Goal: Check status: Check status

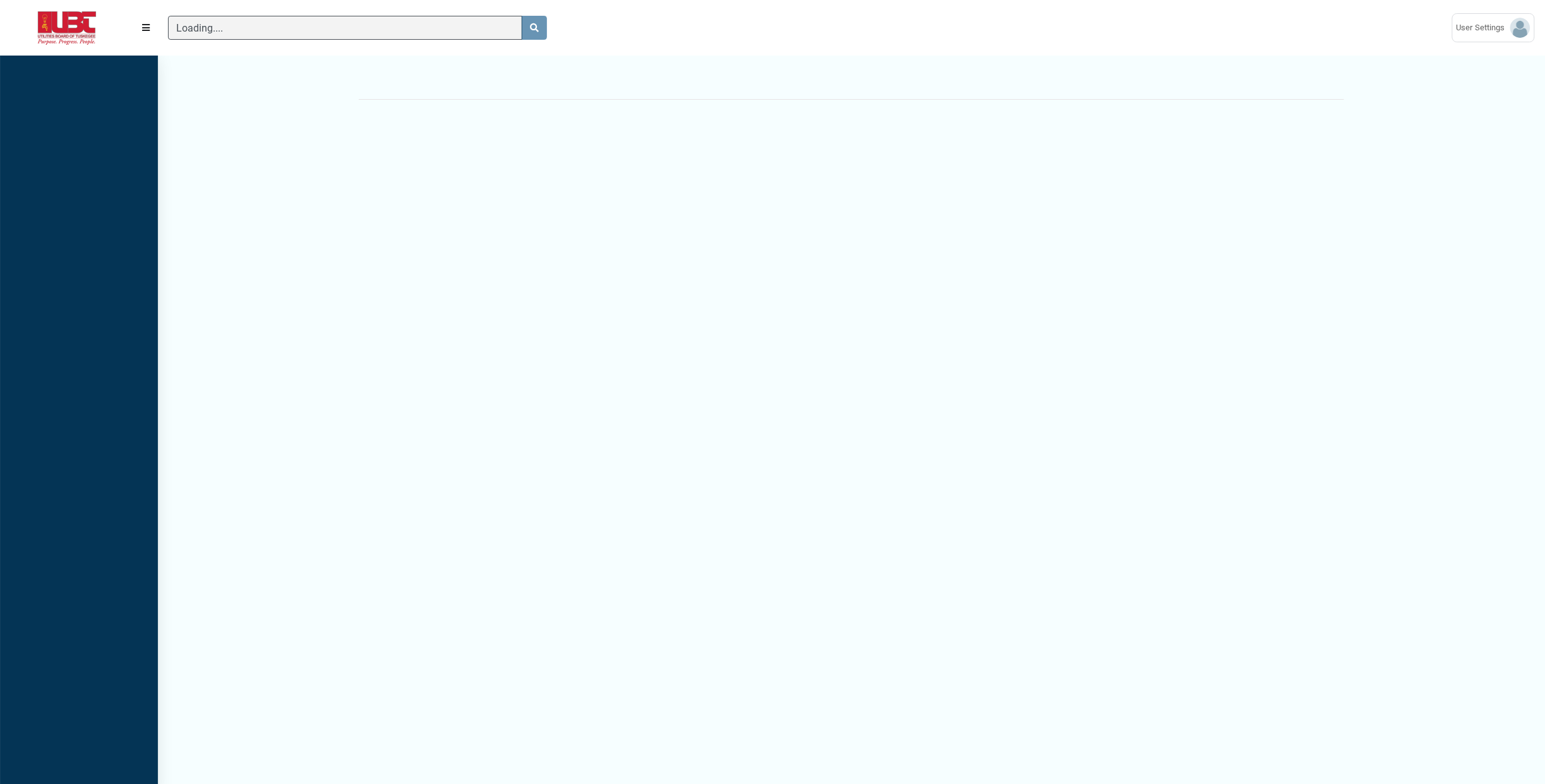
scroll to position [6, 1]
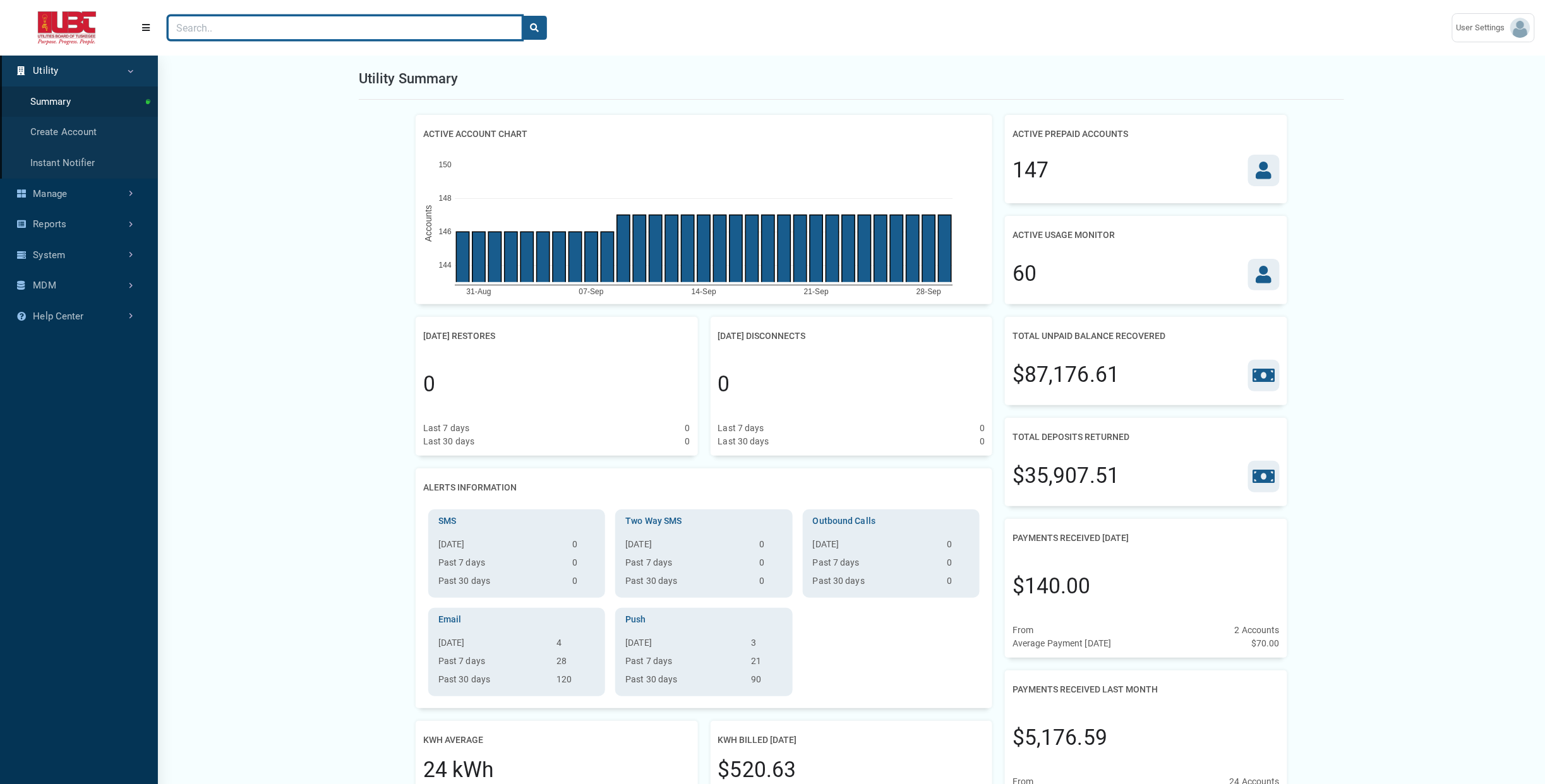
click at [316, 24] on input "Search" at bounding box center [345, 28] width 354 height 24
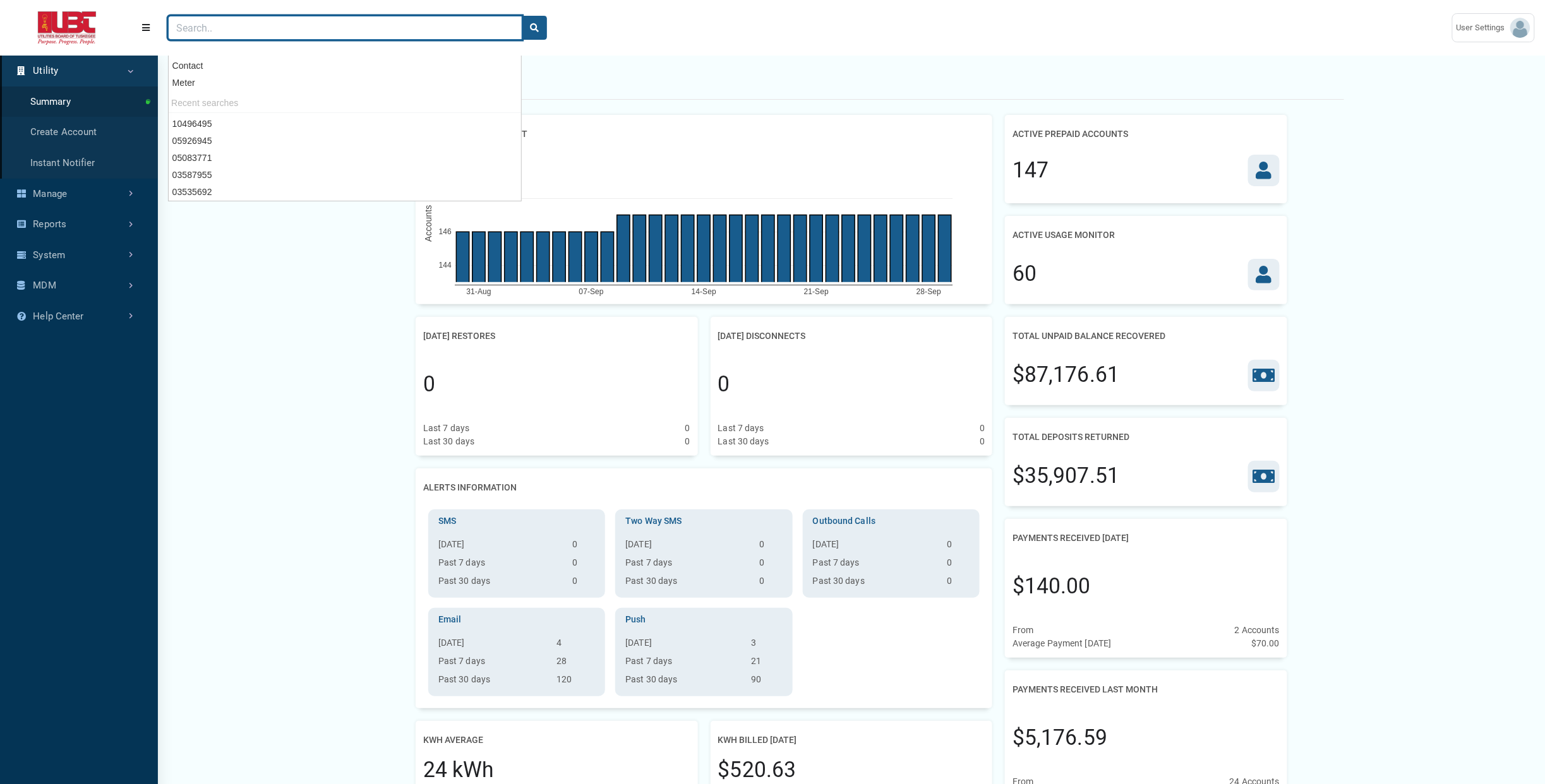
paste input "02491506"
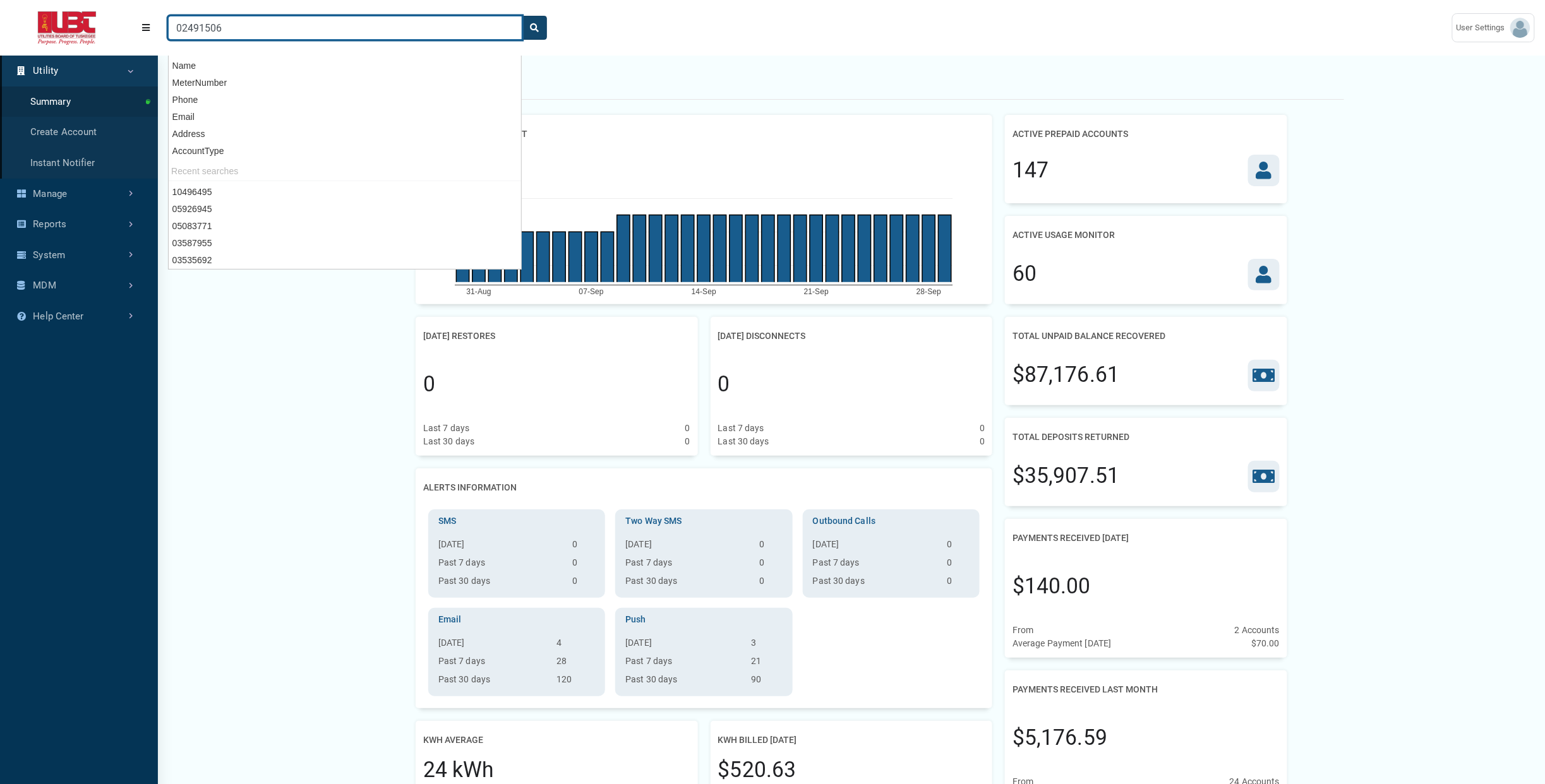
type input "02491506"
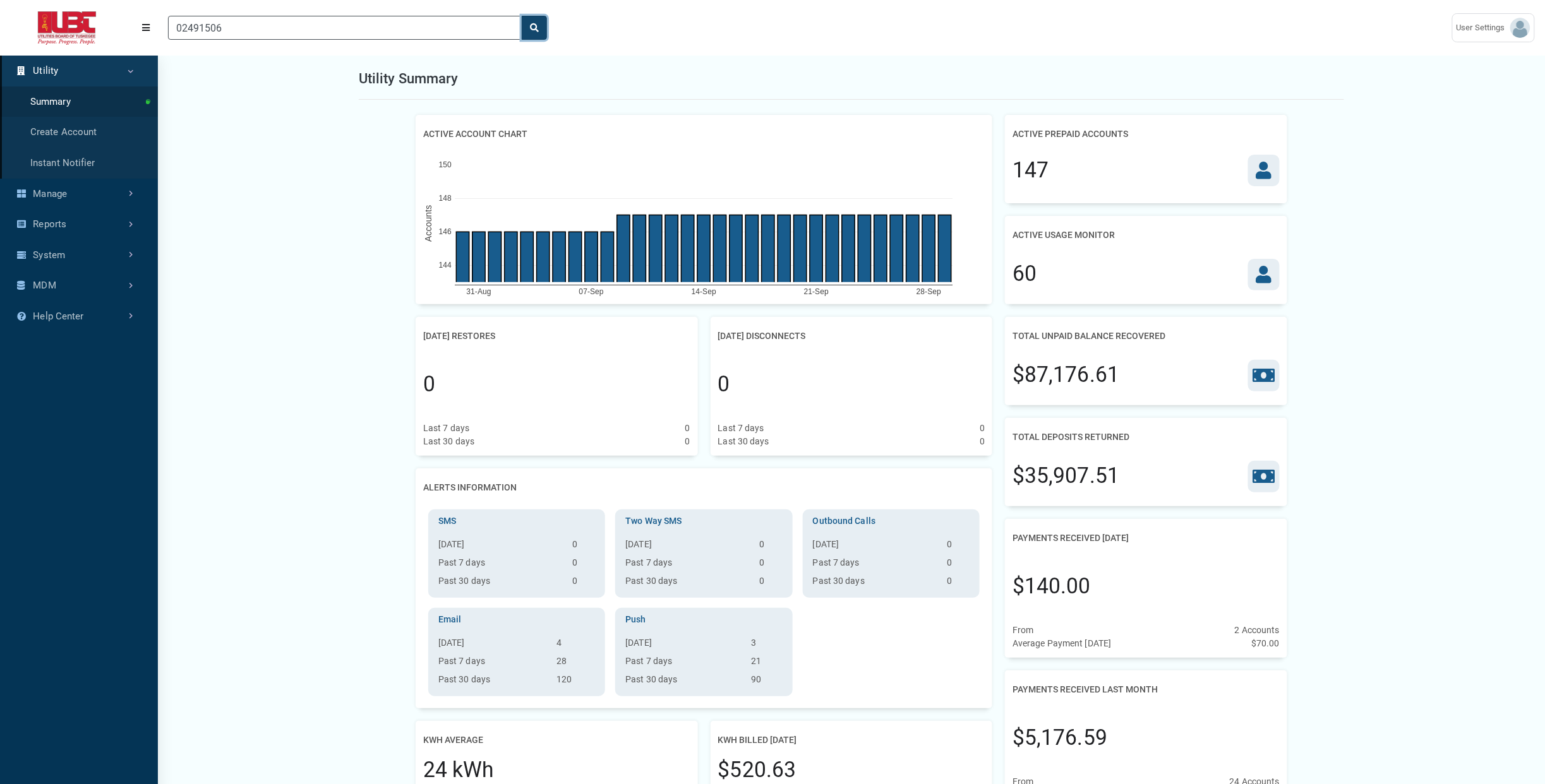
click at [533, 33] on button "search" at bounding box center [534, 28] width 25 height 24
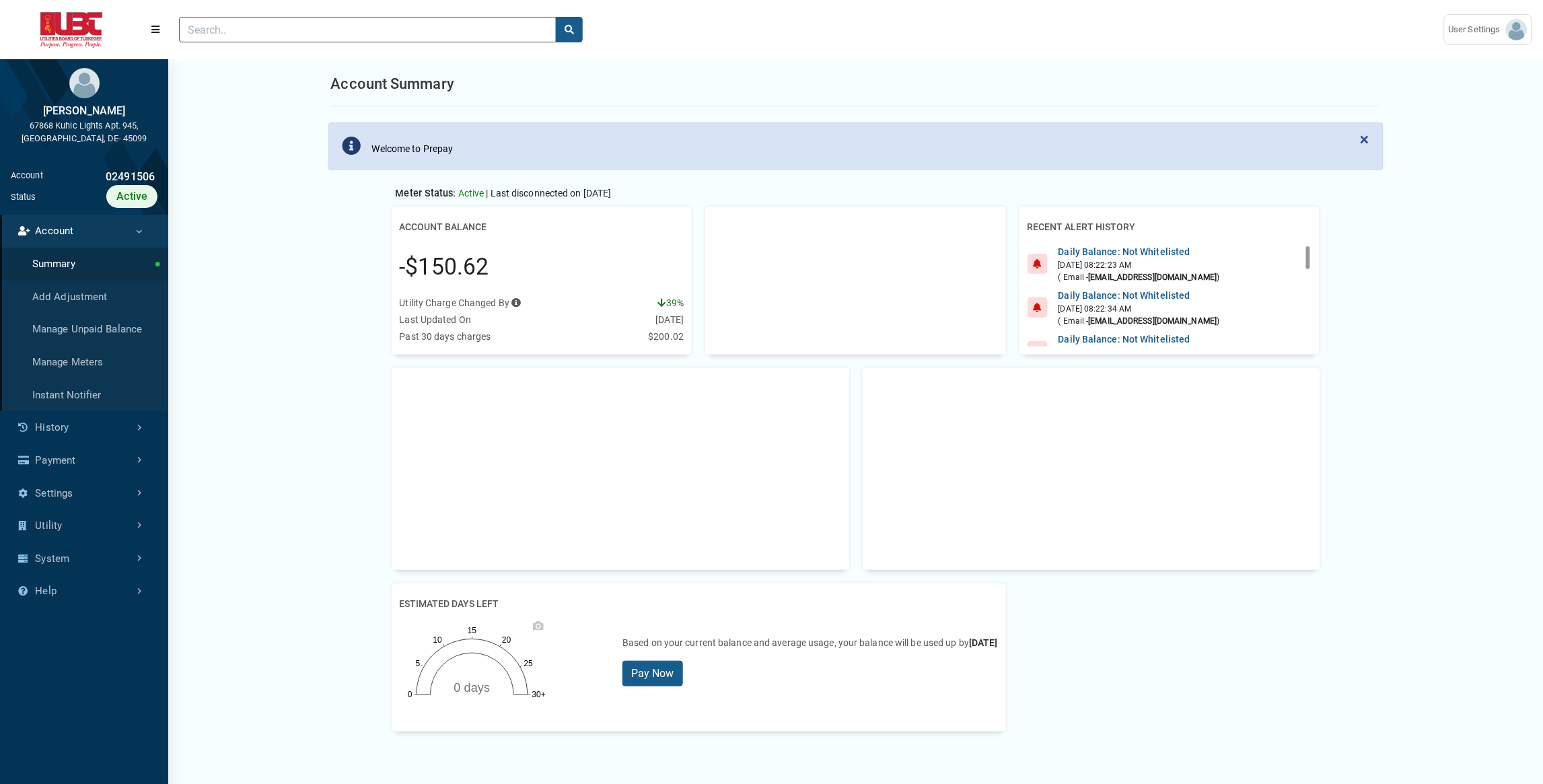
scroll to position [4, 1]
click at [59, 433] on link "History" at bounding box center [84, 427] width 168 height 33
click at [93, 338] on link "Usage History" at bounding box center [84, 329] width 168 height 33
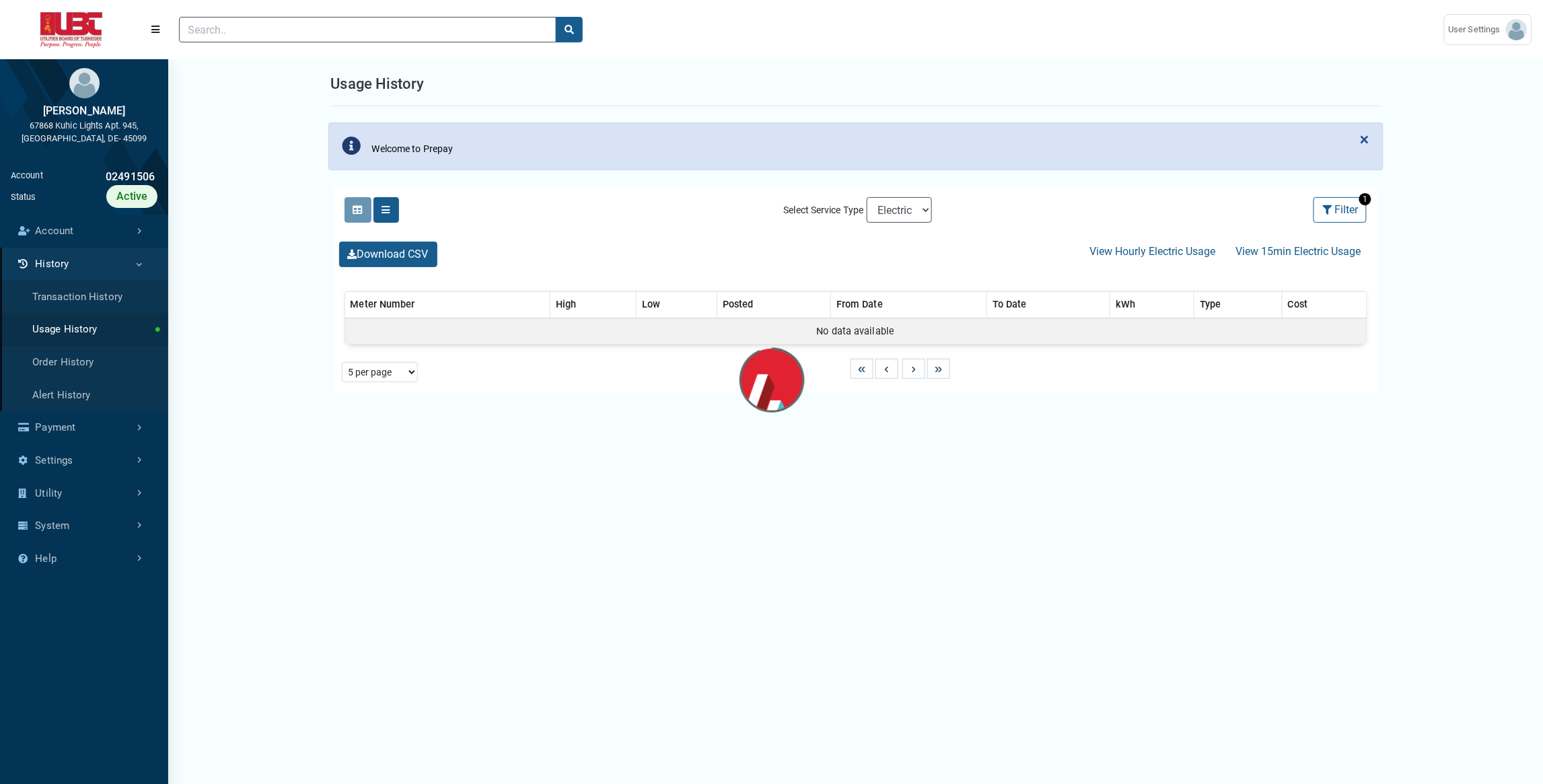
select select "25 per page"
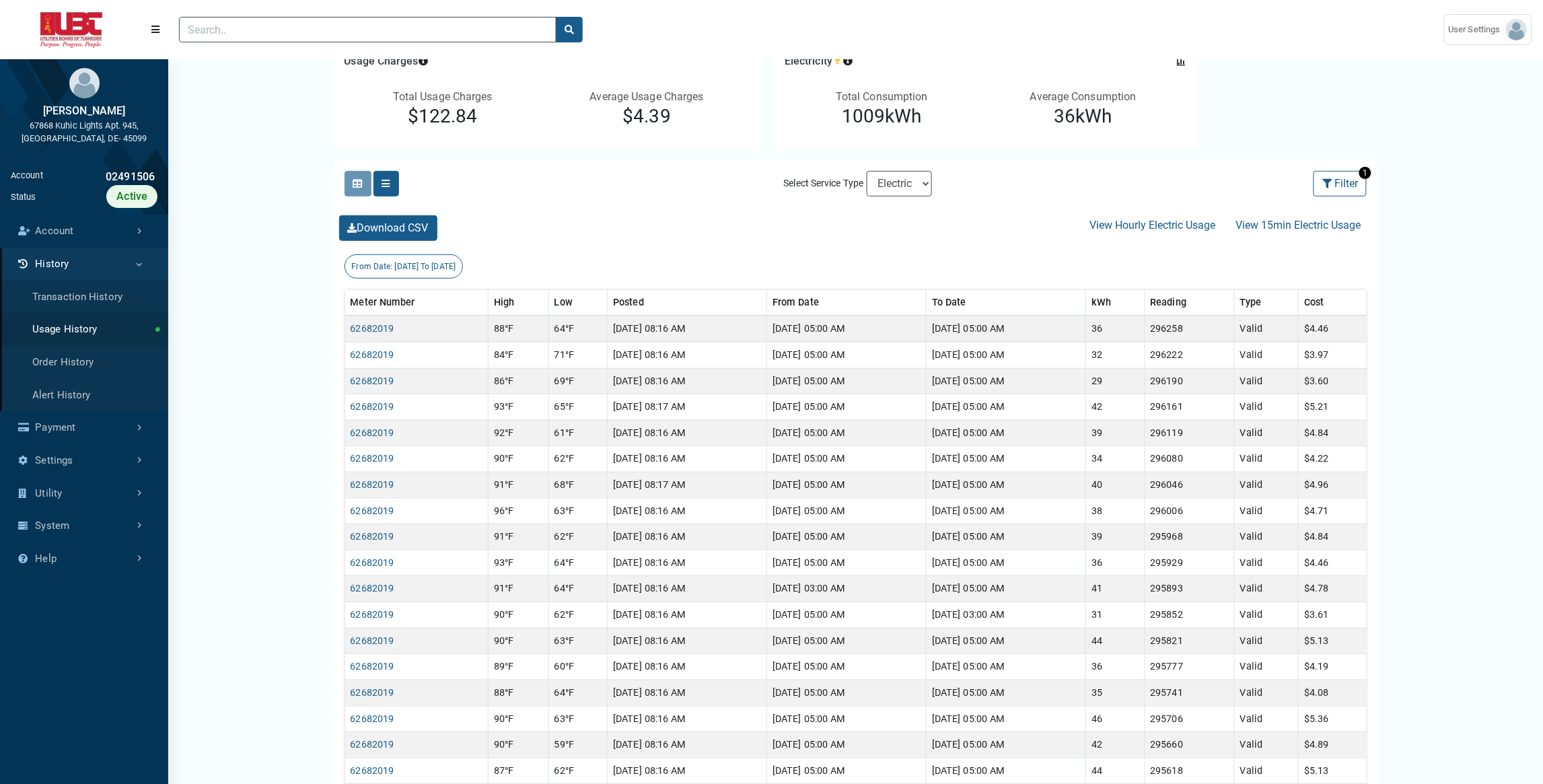
scroll to position [168, 0]
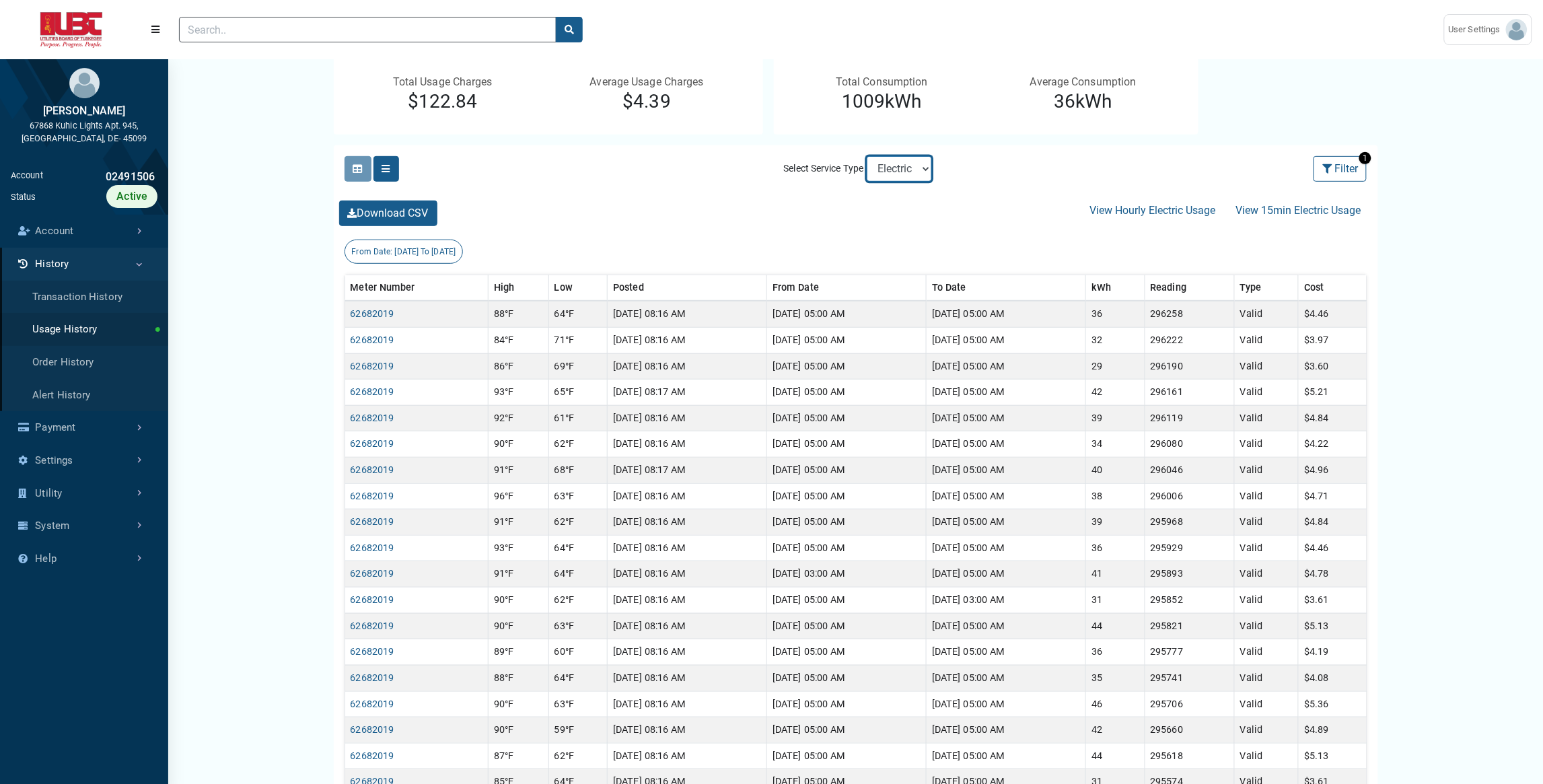
select select "Sewer"
click at [867, 156] on select "Electric Sewer" at bounding box center [899, 169] width 65 height 26
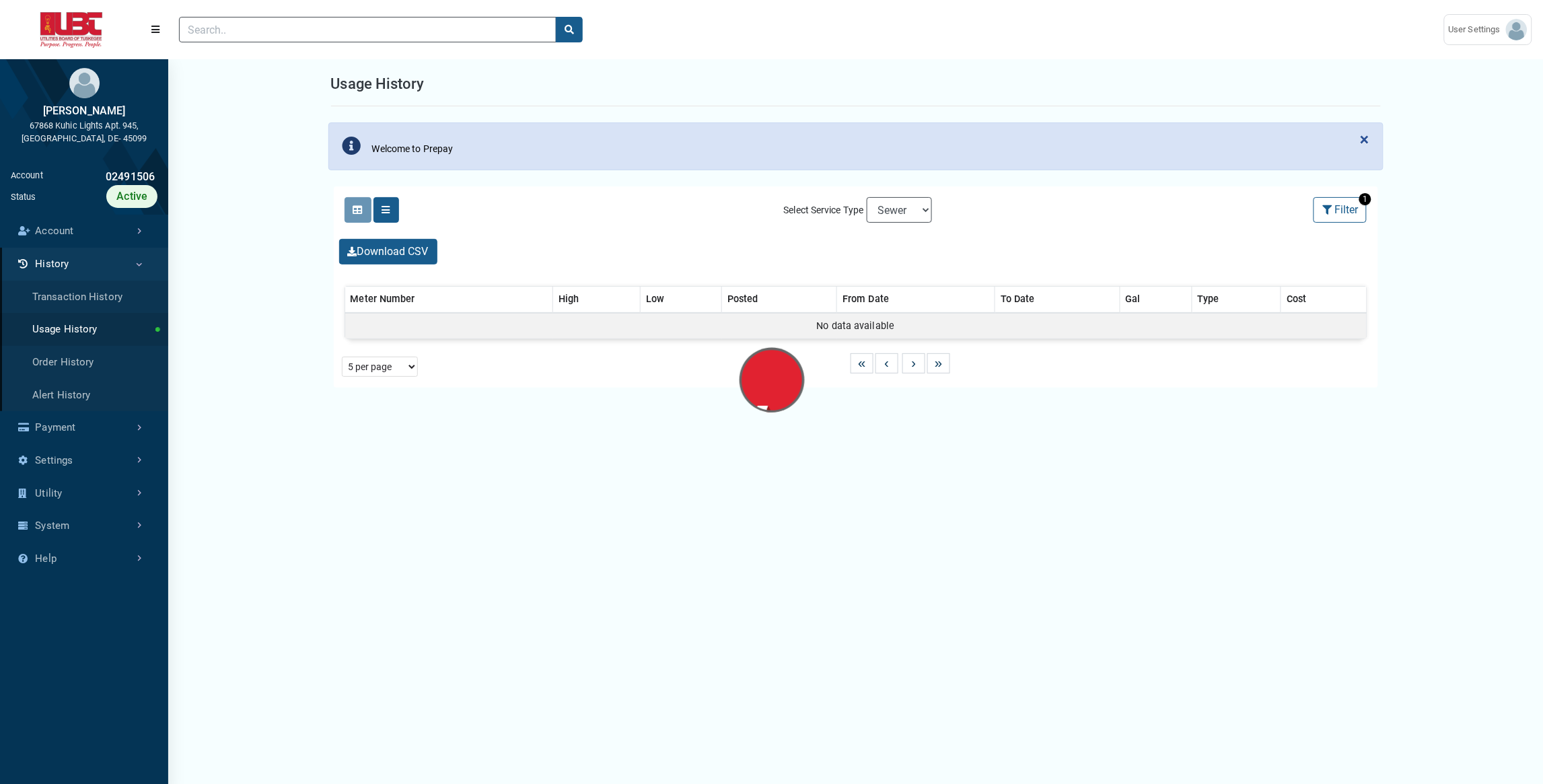
select select "25 per page"
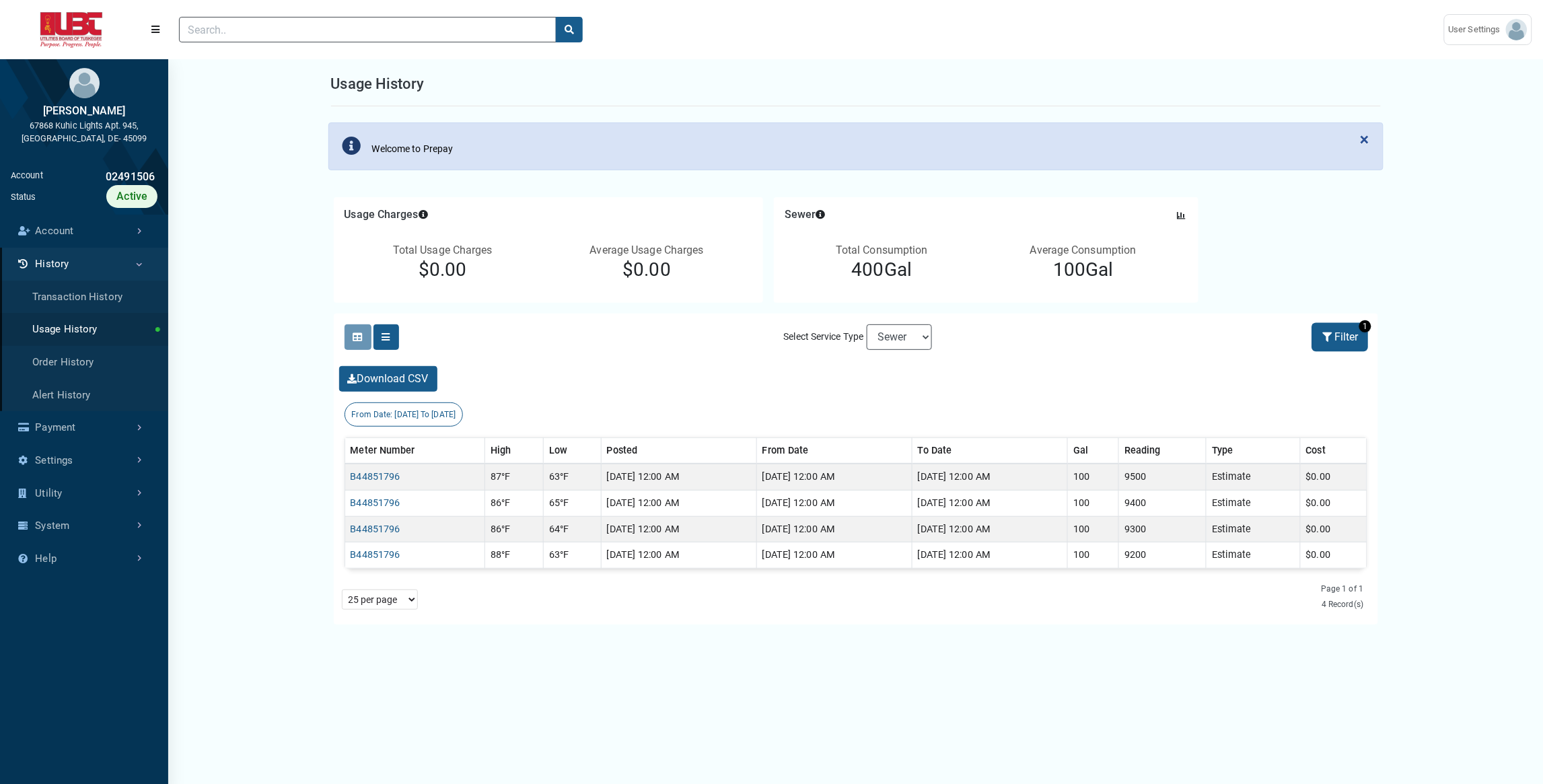
click at [1354, 337] on button "Filter" at bounding box center [1341, 337] width 53 height 26
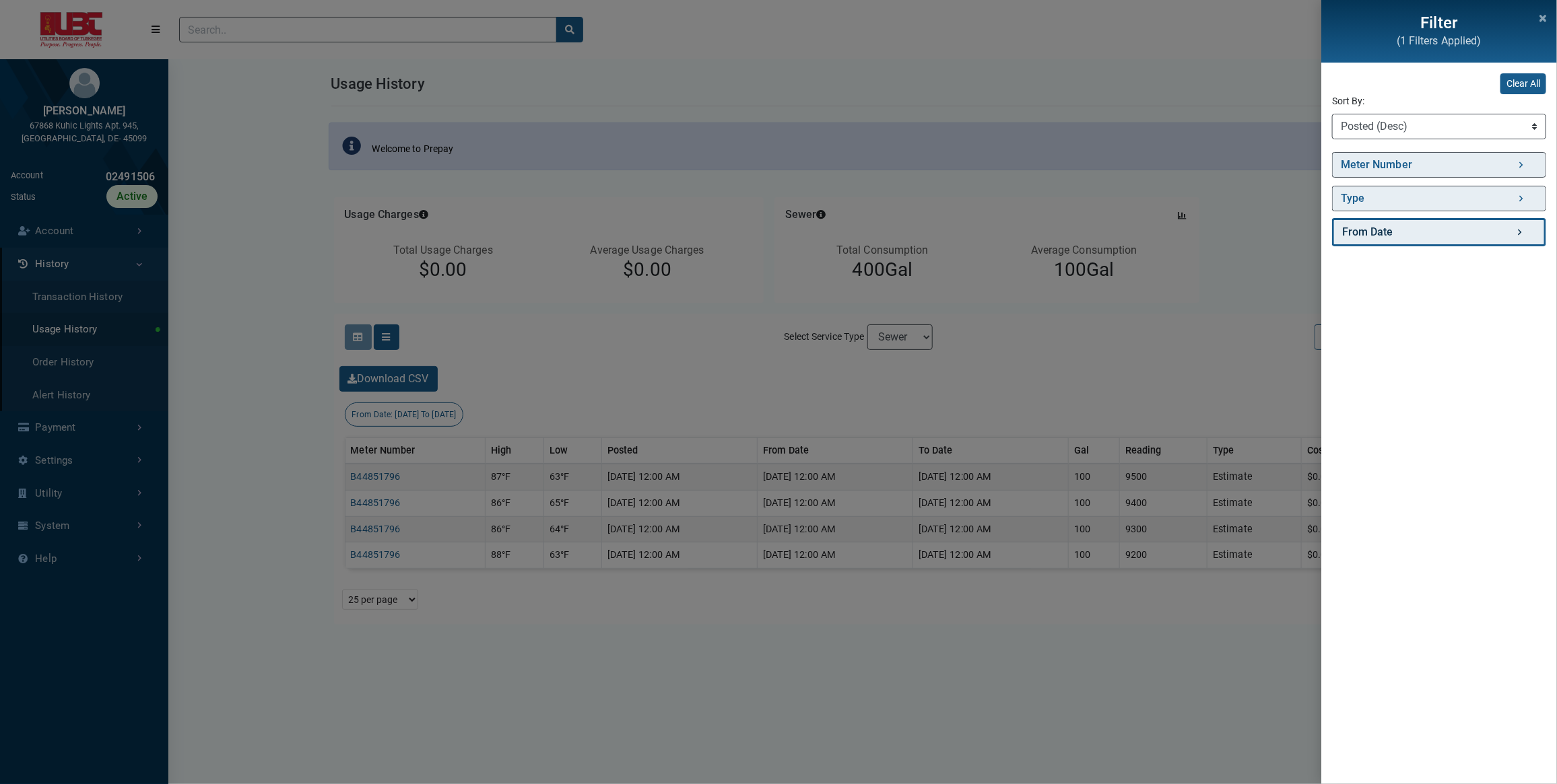
click at [1499, 234] on link "From Date" at bounding box center [1439, 232] width 214 height 28
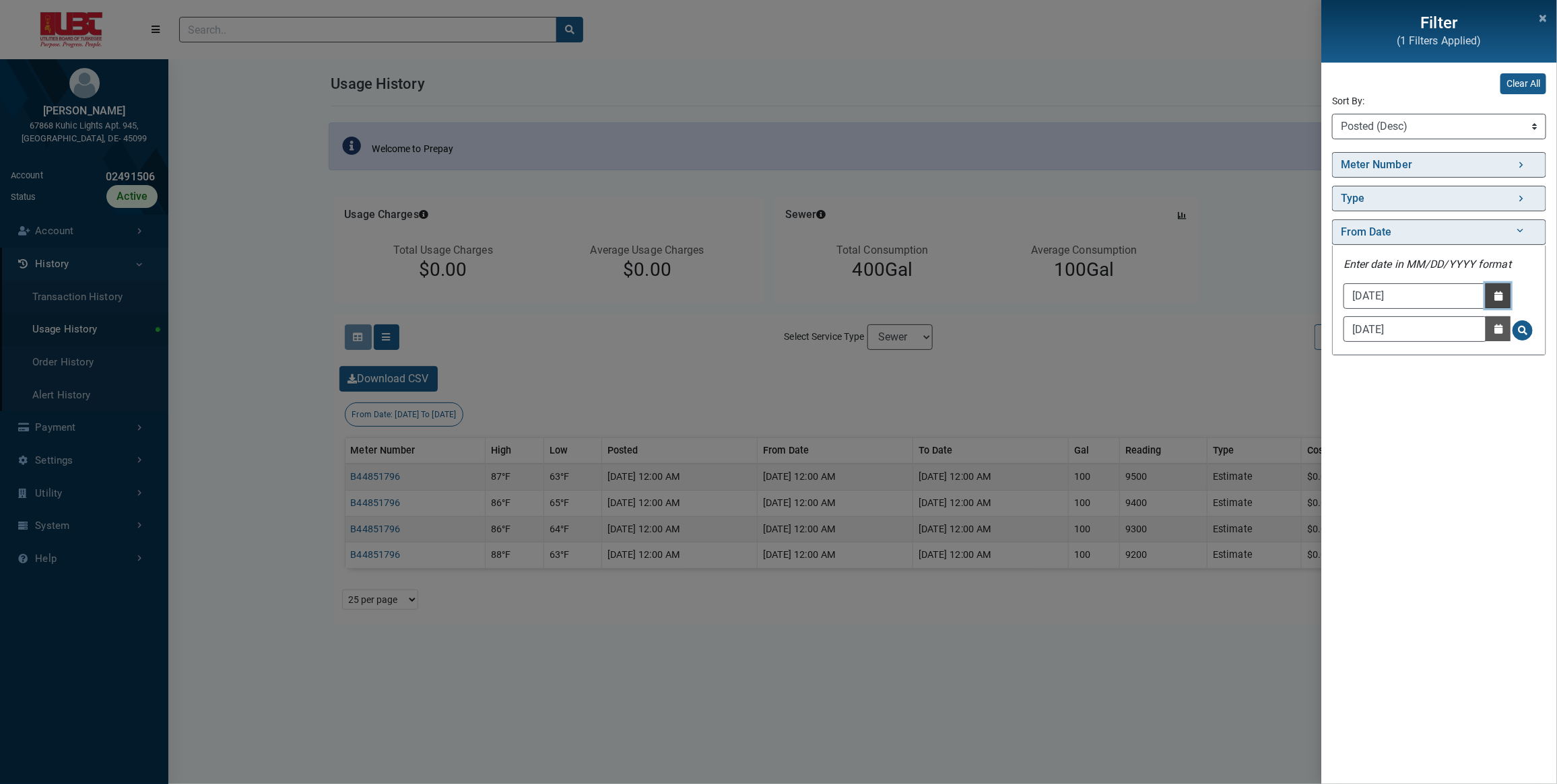
click at [1502, 300] on icon "button" at bounding box center [1498, 295] width 8 height 9
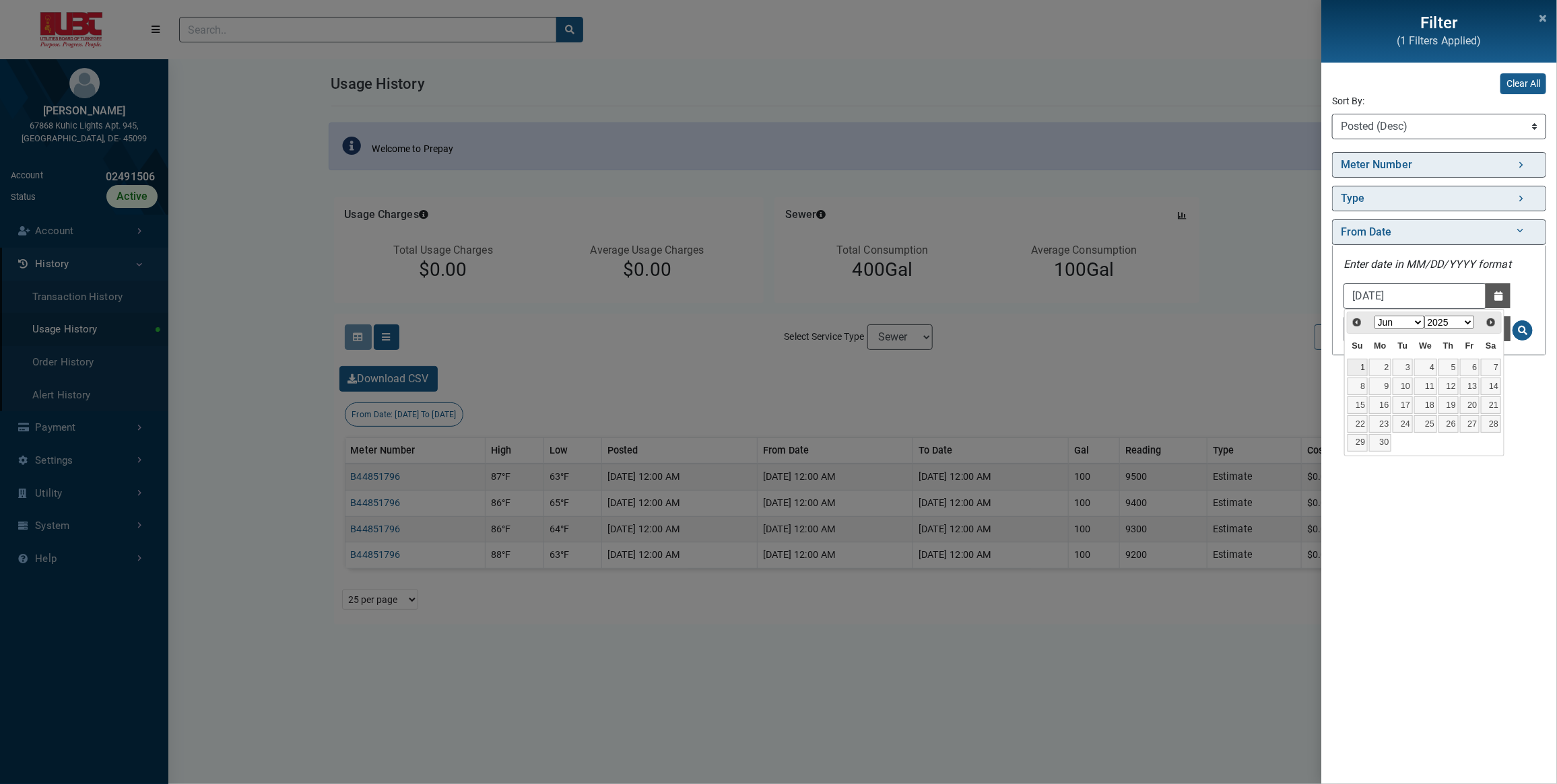
click at [1355, 368] on link "1" at bounding box center [1357, 367] width 20 height 18
type input "06/01/2025"
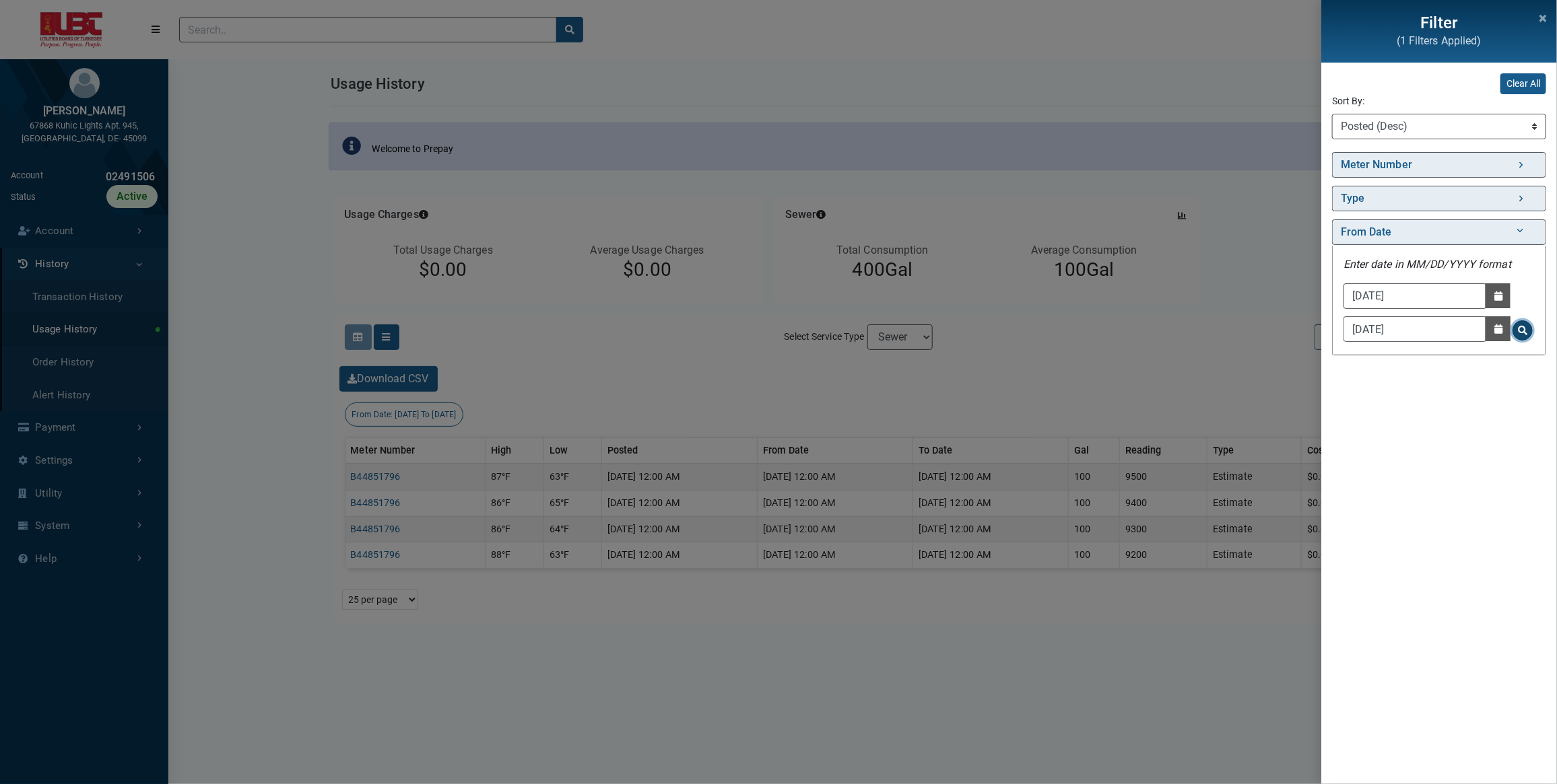
click at [1526, 333] on span "Search for From Date - Clicking on this button will update the content on the p…" at bounding box center [1522, 330] width 9 height 9
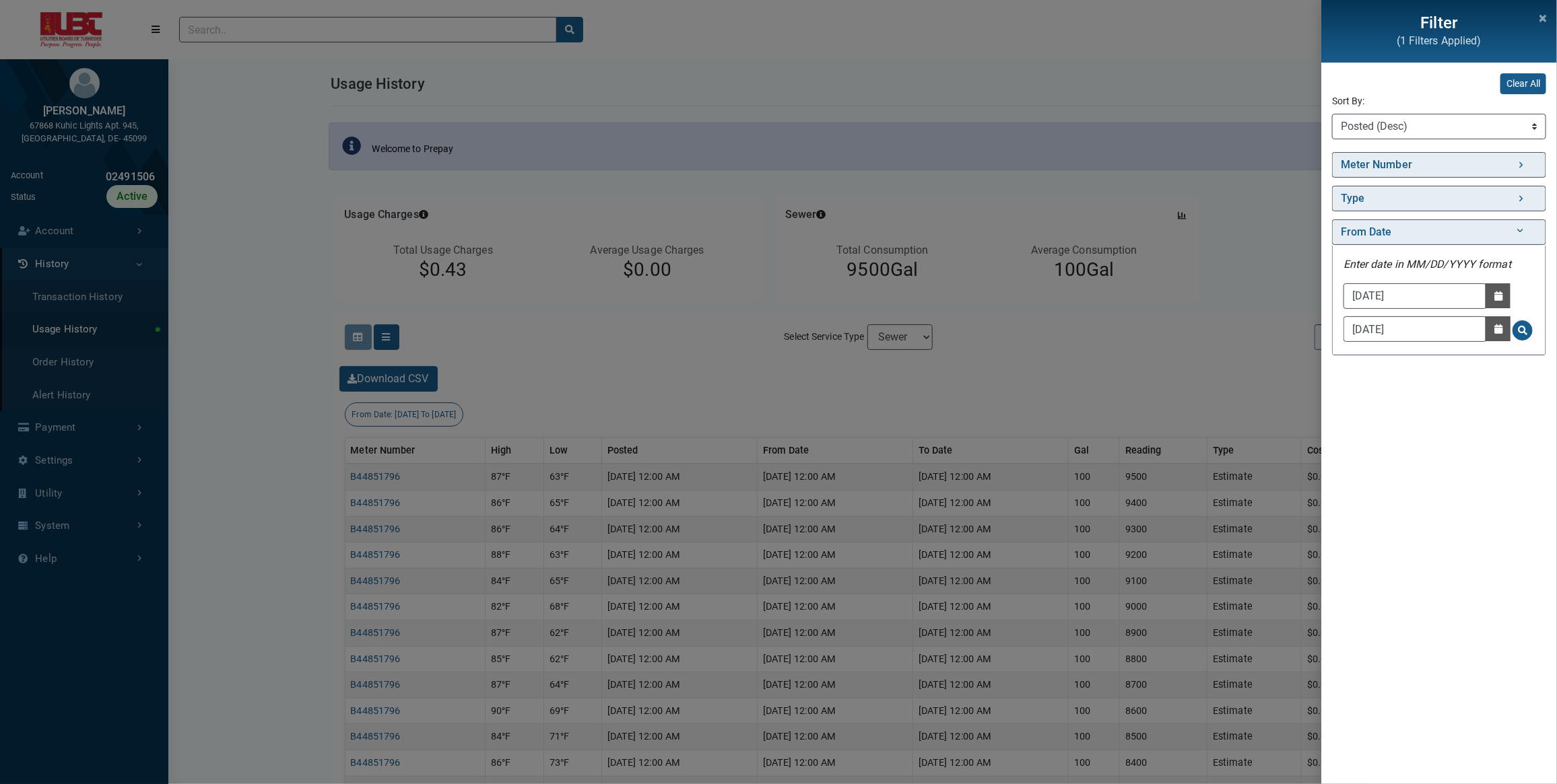
click at [1034, 434] on div "Filter (1 Filters Applied) Clear All Sort By: Sort By Meter Number (Asc) Meter …" at bounding box center [778, 392] width 1557 height 784
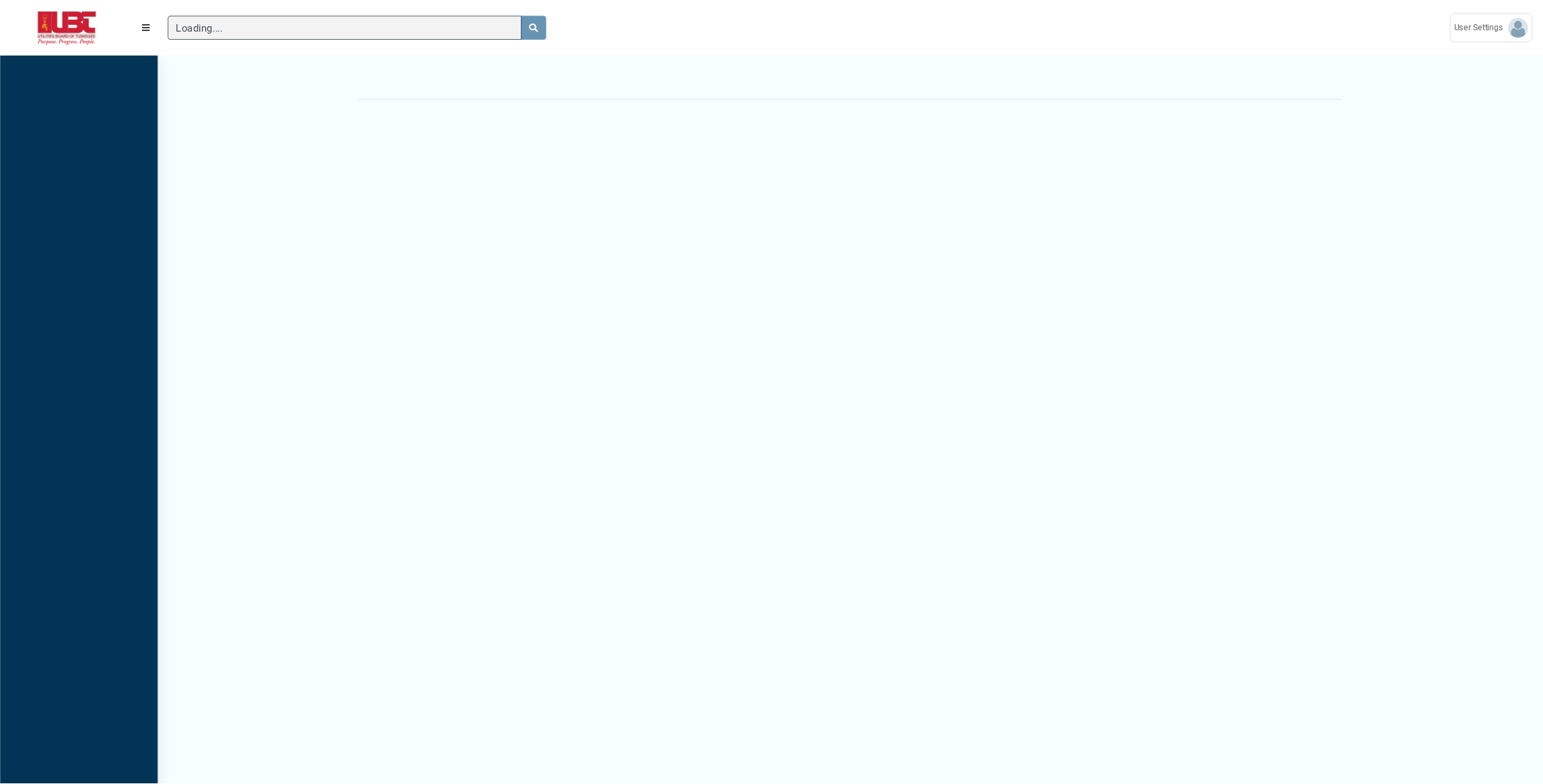
scroll to position [6, 1]
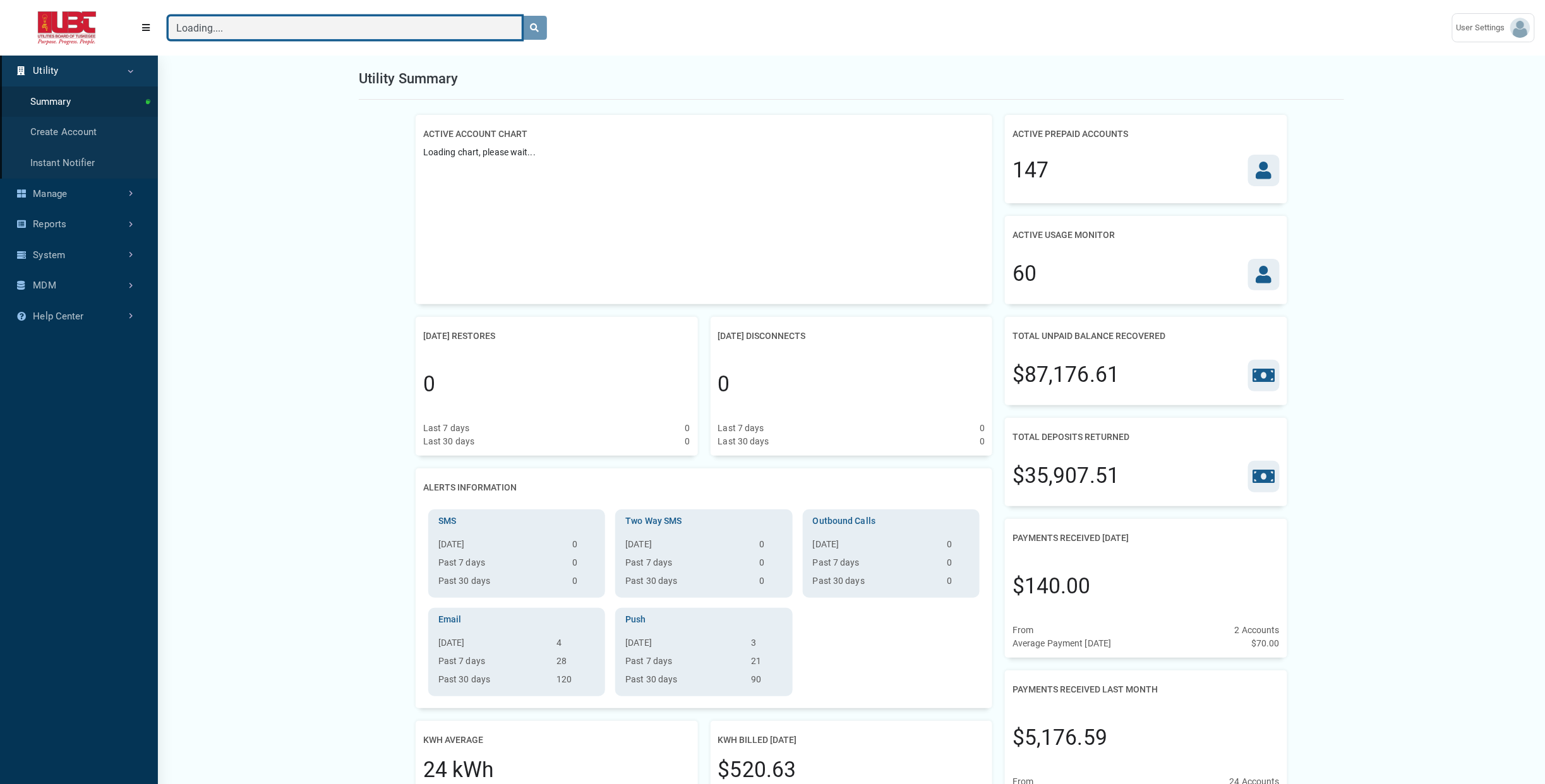
click at [284, 34] on input "Loading...." at bounding box center [345, 28] width 354 height 24
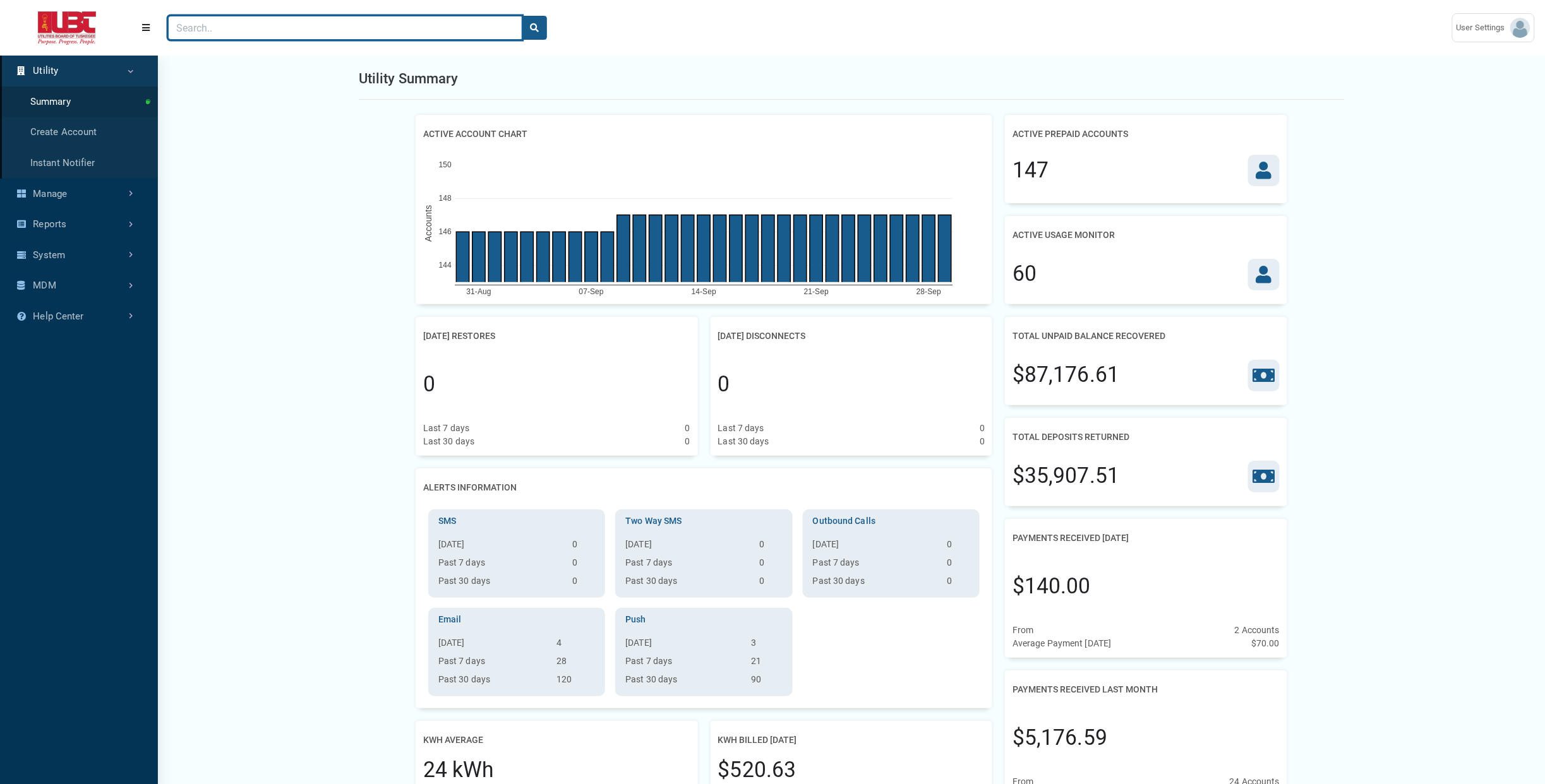
paste input "03535692"
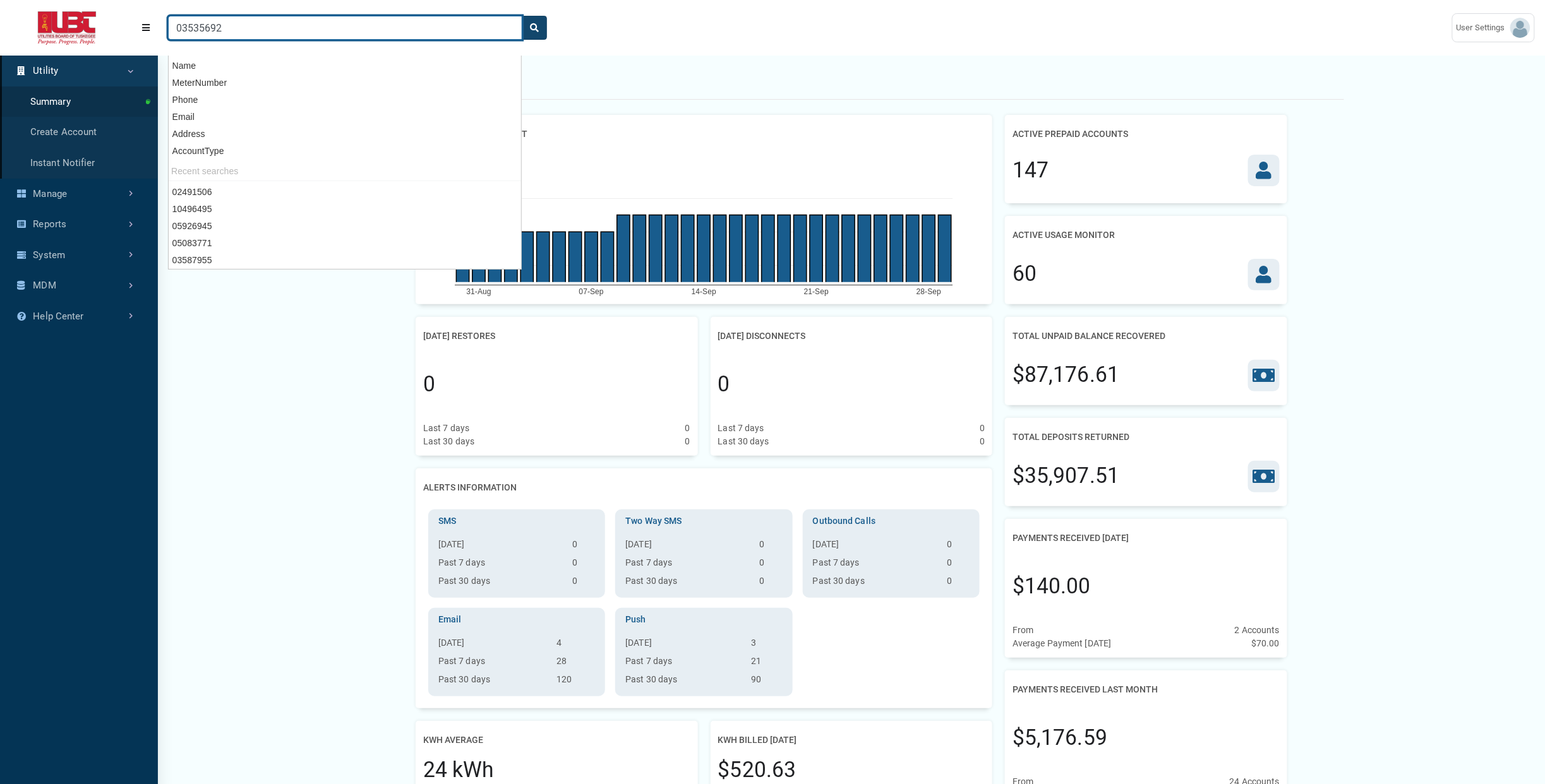
type input "03535692"
click at [531, 34] on button "search" at bounding box center [534, 28] width 25 height 24
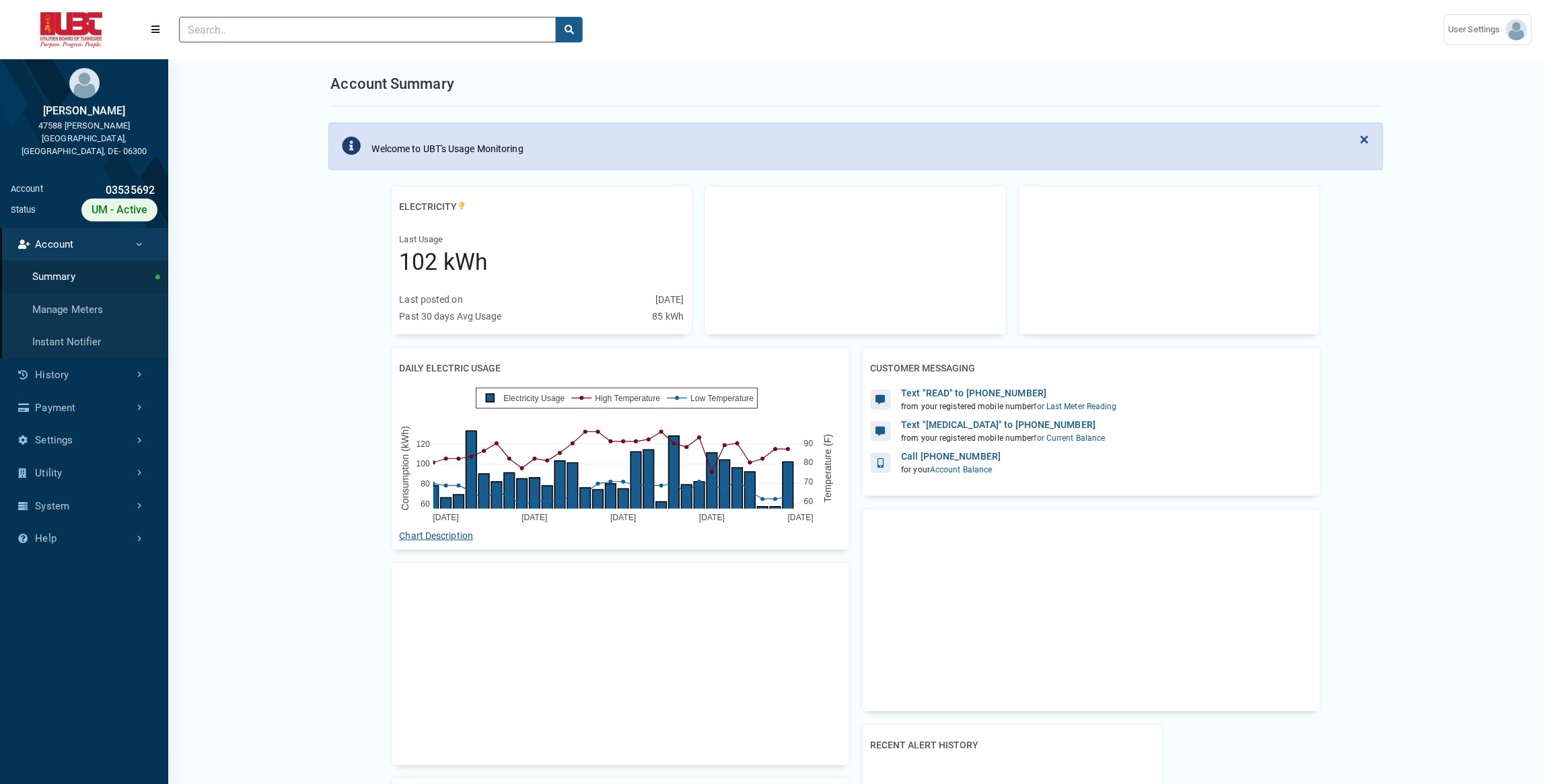
scroll to position [4, 1]
click at [96, 362] on link "History" at bounding box center [84, 374] width 168 height 33
click at [119, 298] on link "Usage History" at bounding box center [84, 309] width 168 height 33
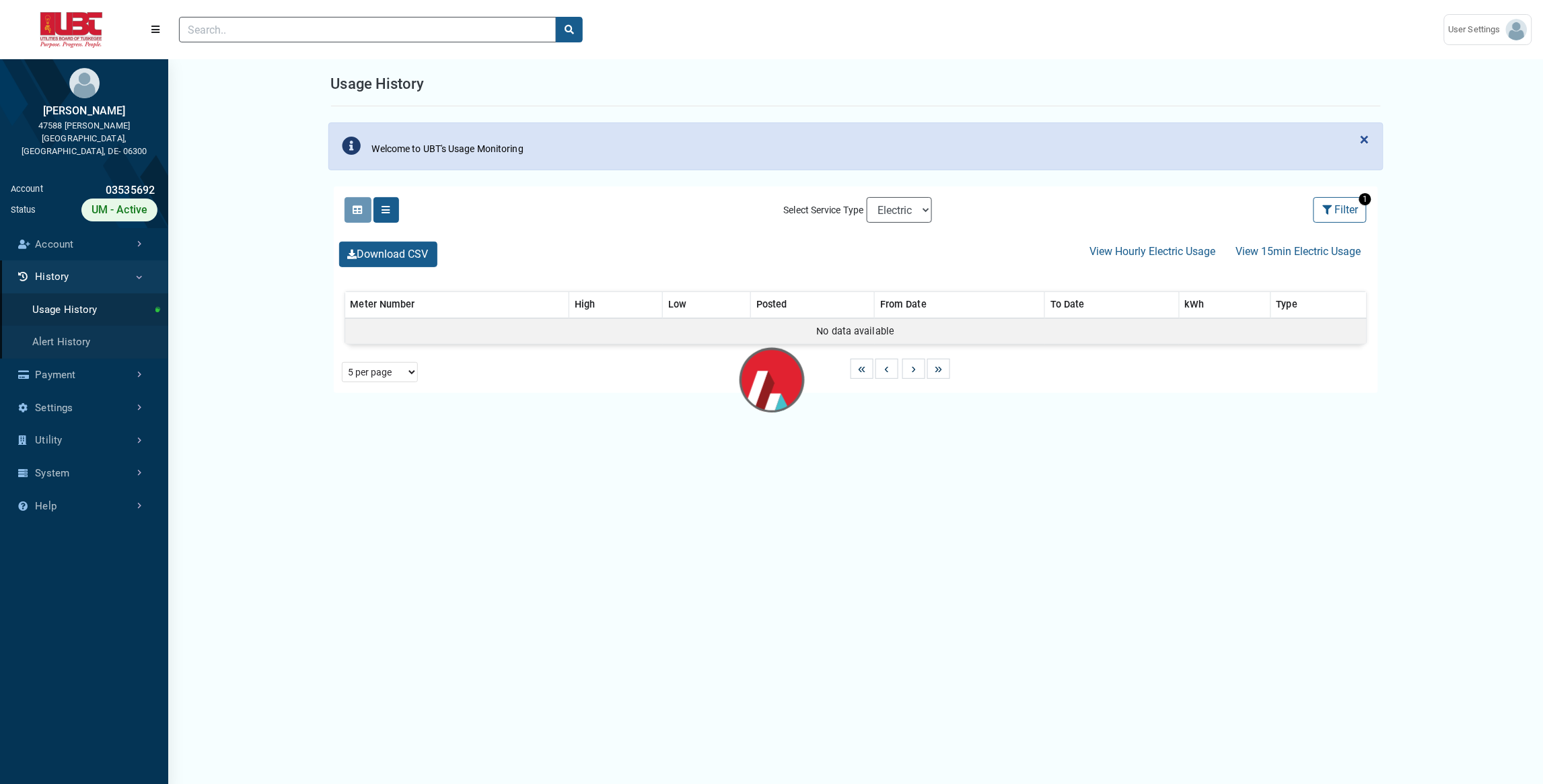
select select "25 per page"
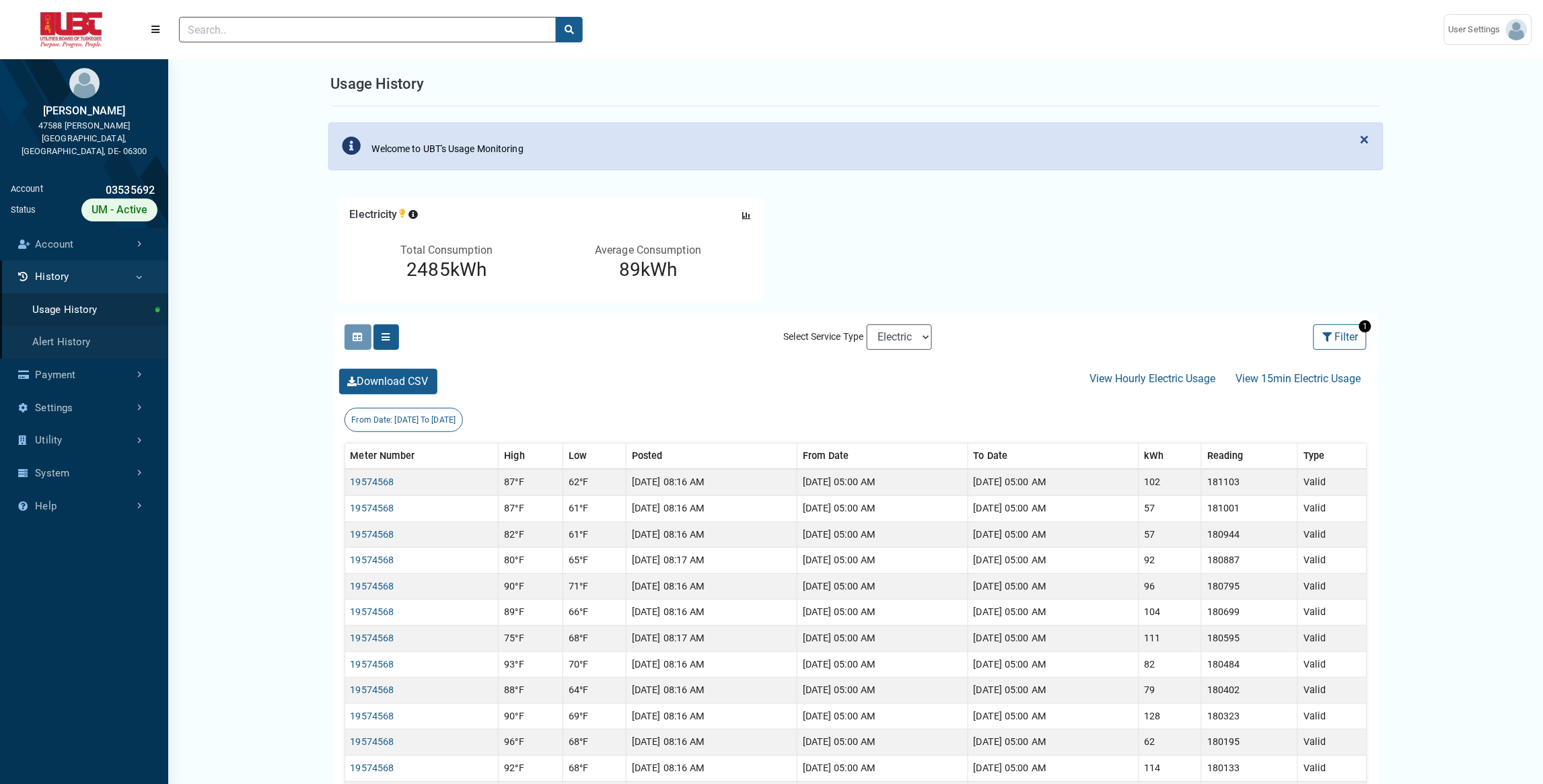
scroll to position [34, 0]
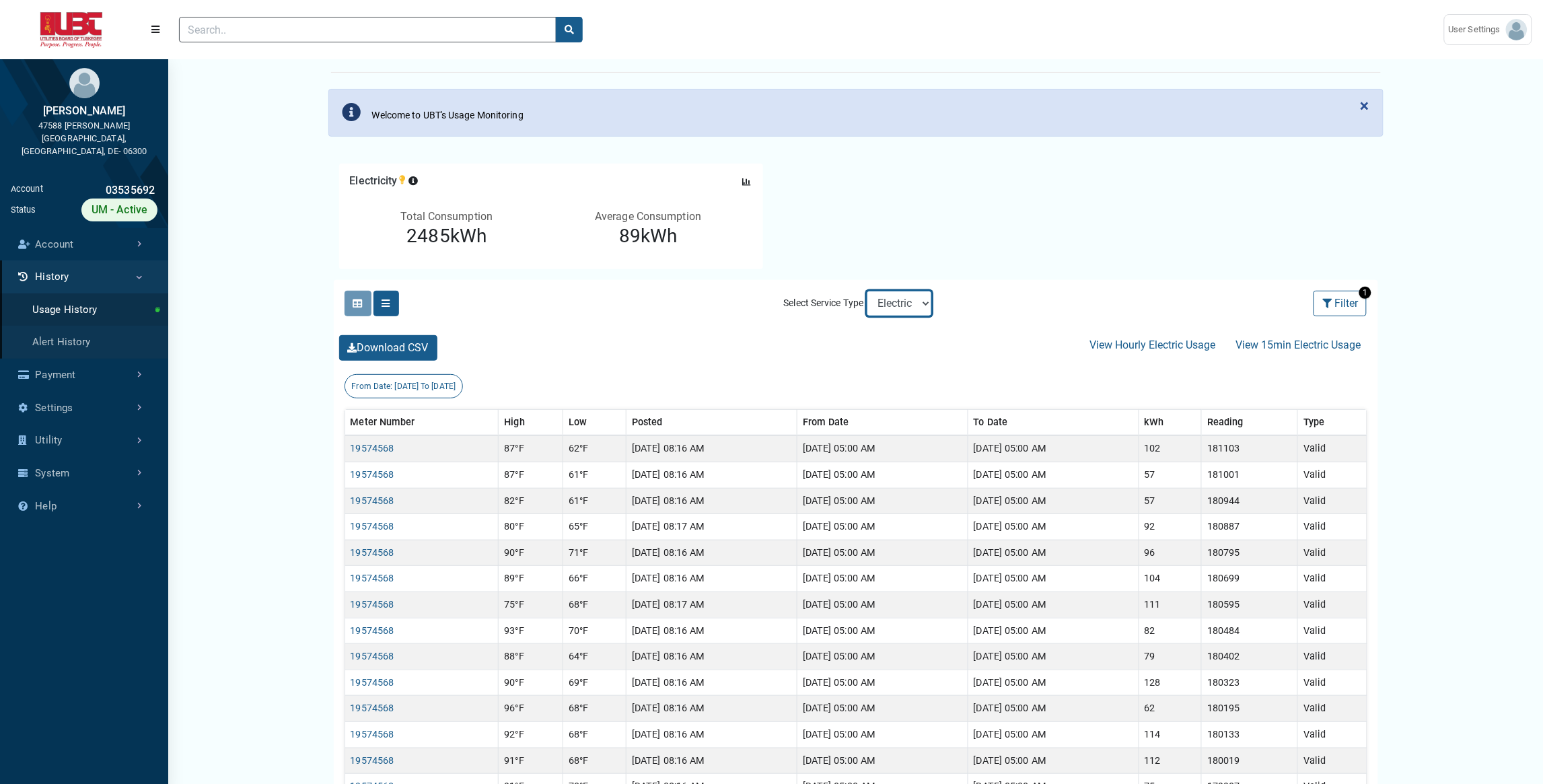
click at [867, 290] on select "Electric" at bounding box center [899, 303] width 65 height 26
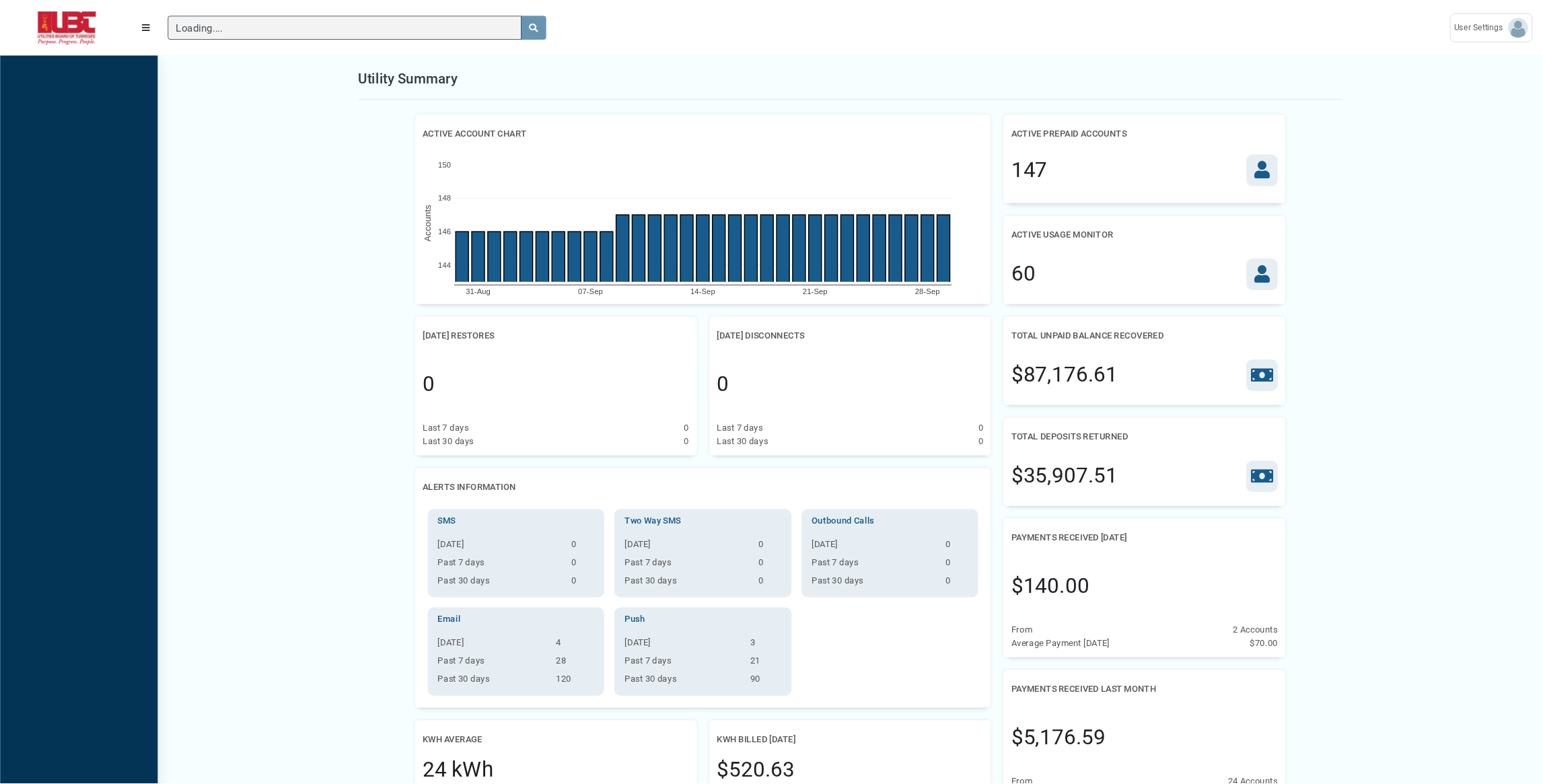
scroll to position [6, 1]
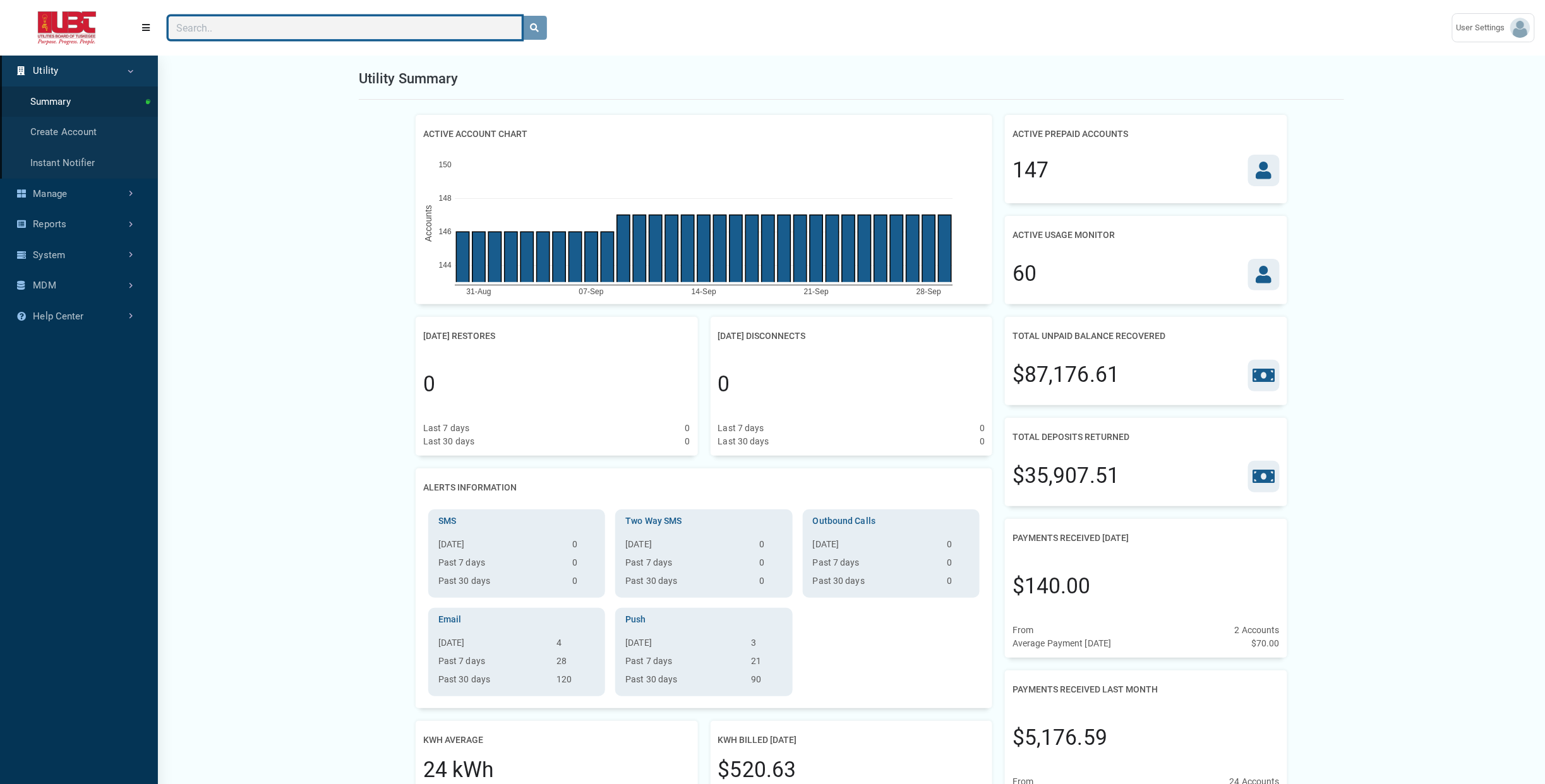
click at [365, 31] on input "Search" at bounding box center [345, 28] width 354 height 24
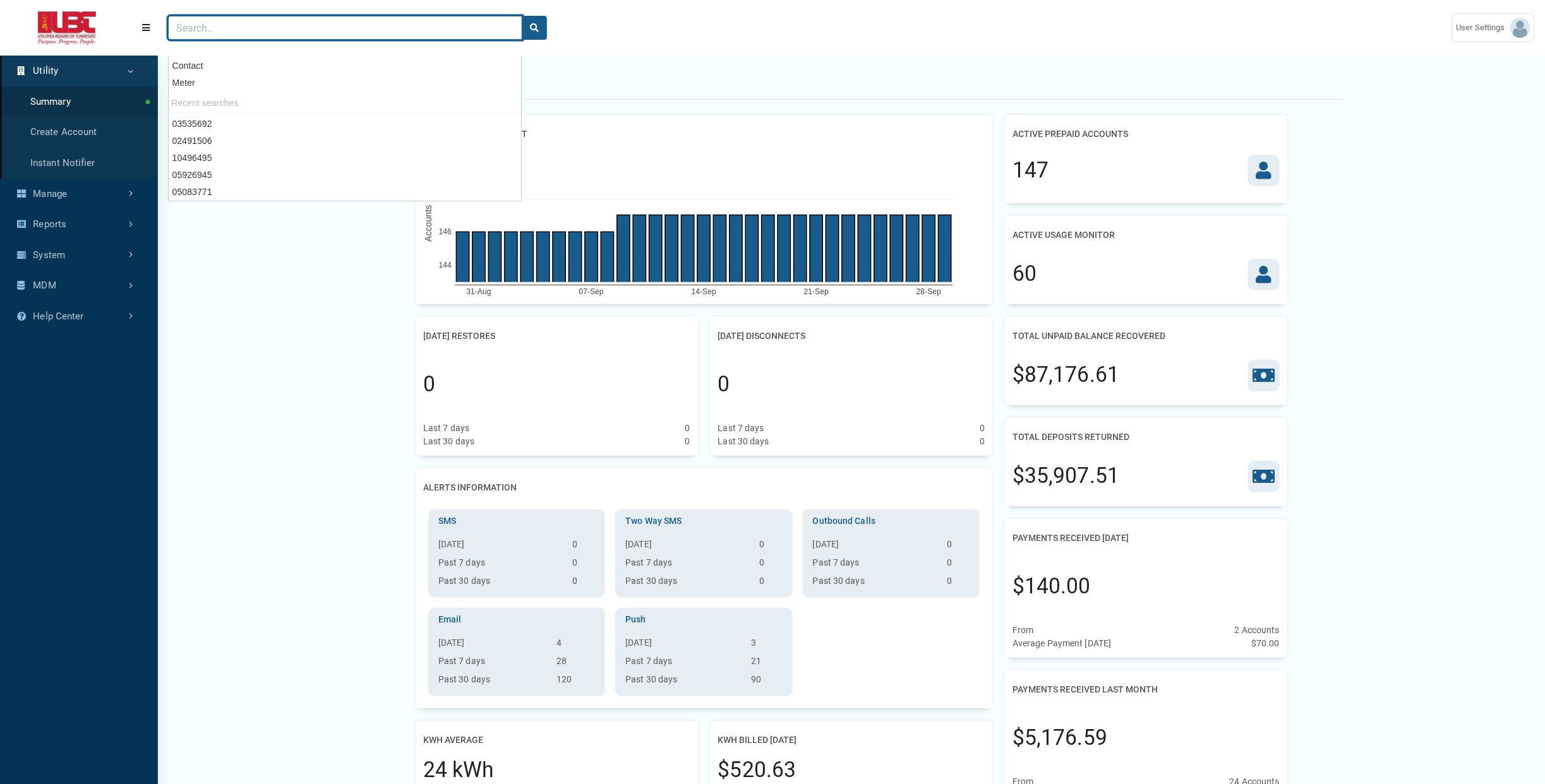
paste input "03587955"
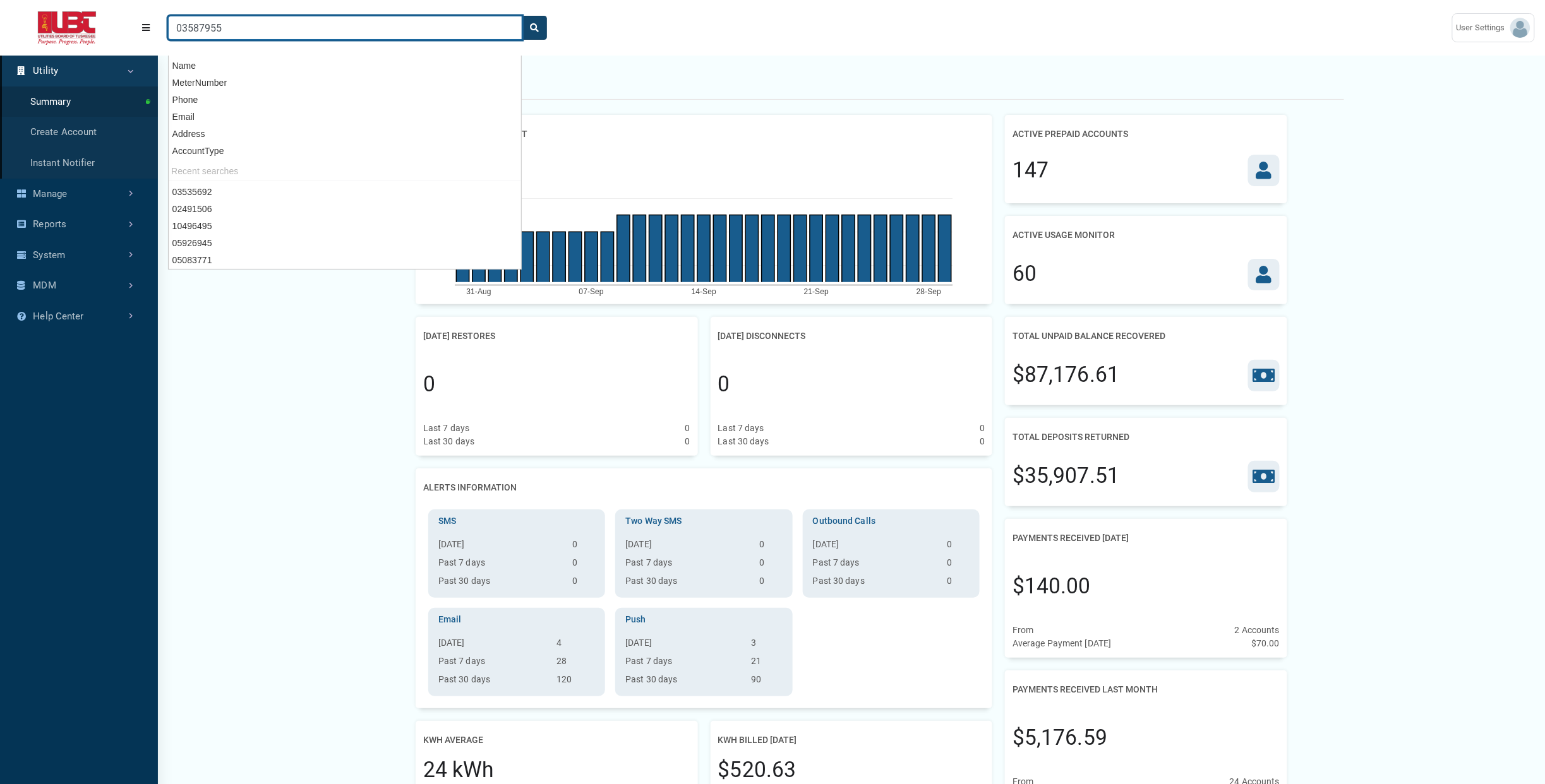
type input "03587955"
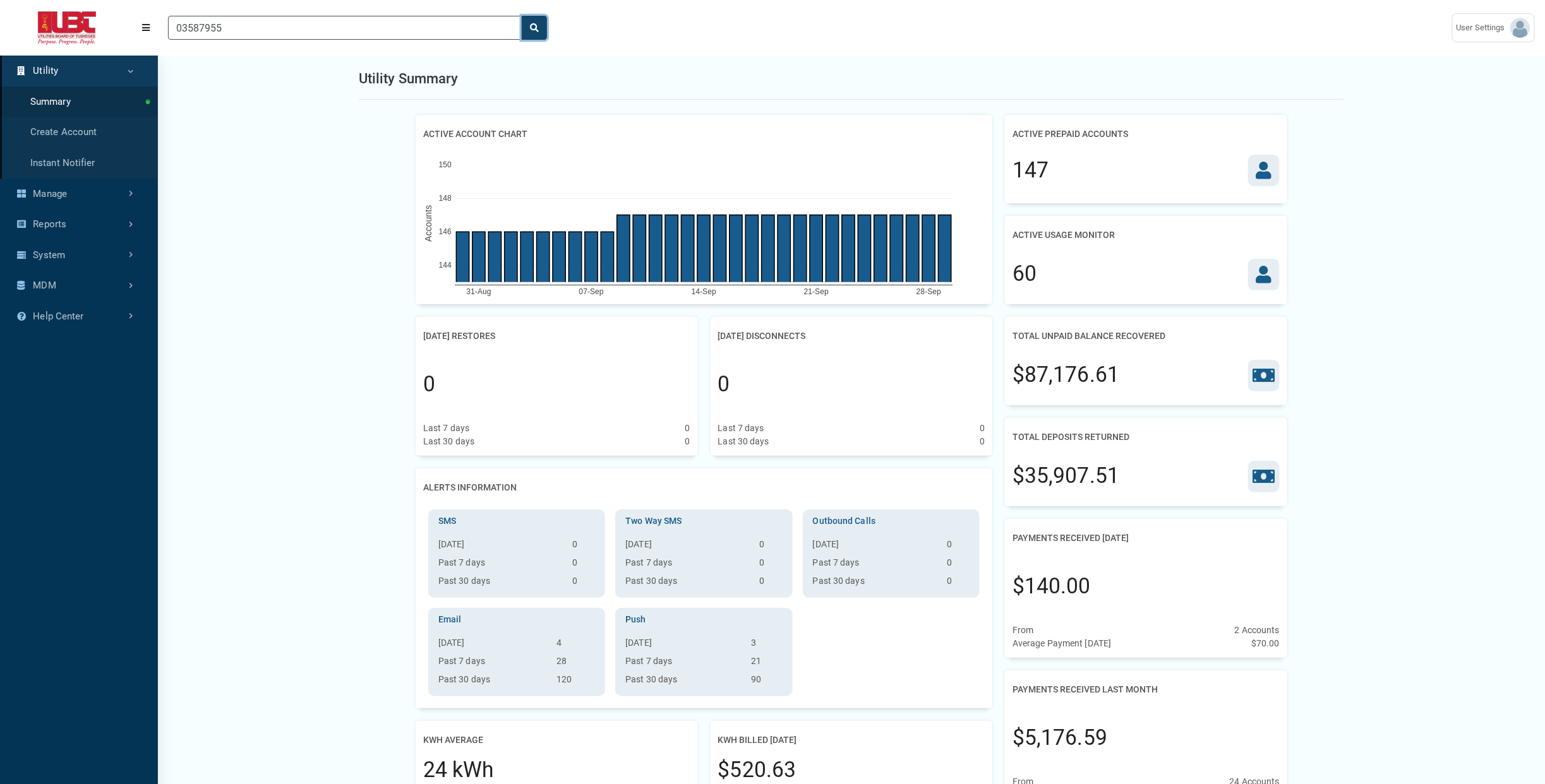
click at [543, 28] on button "search" at bounding box center [534, 28] width 25 height 24
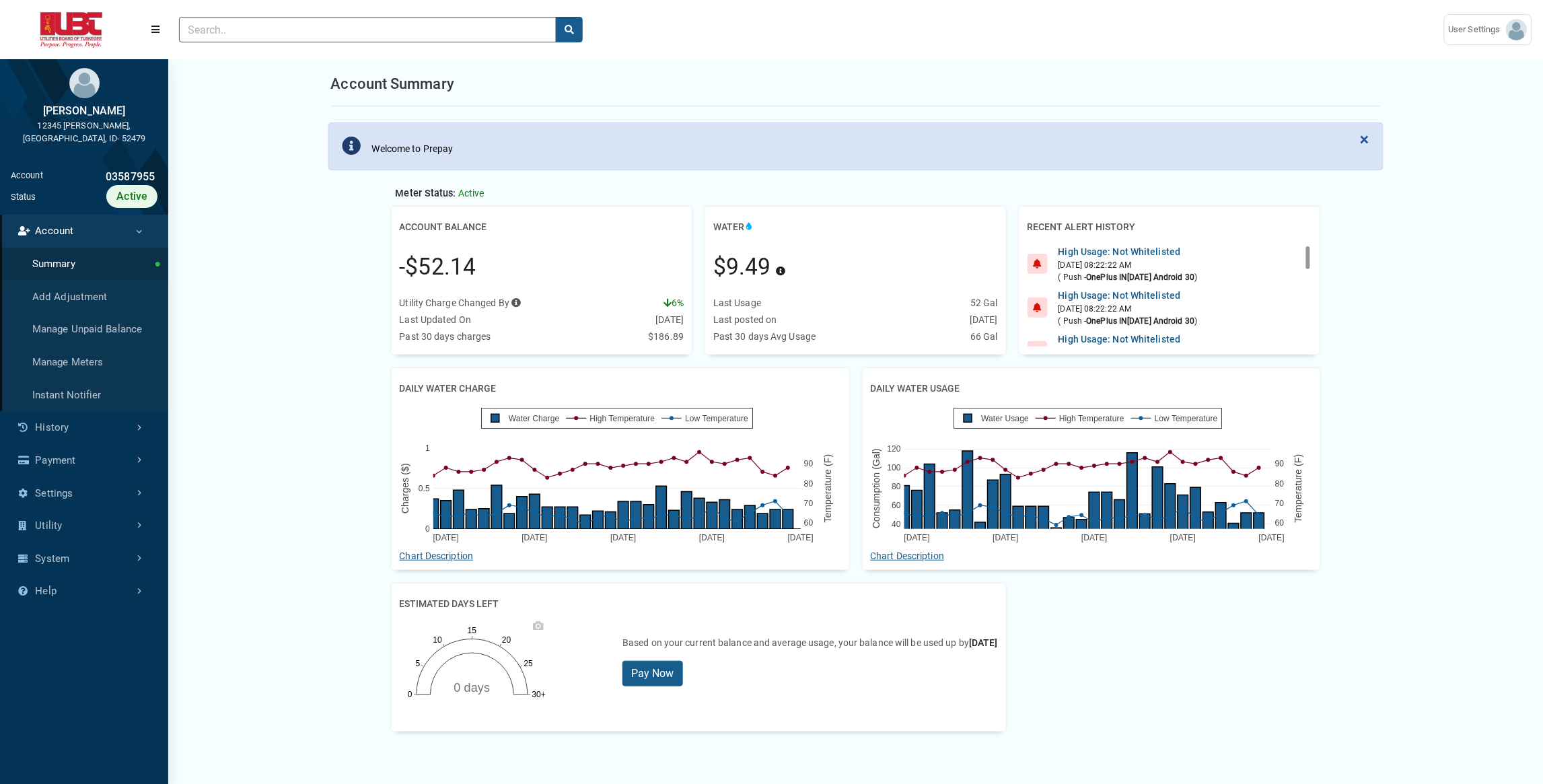
scroll to position [6, 1]
click at [91, 414] on link "History" at bounding box center [84, 427] width 168 height 33
click at [93, 318] on link "Usage History" at bounding box center [84, 329] width 168 height 33
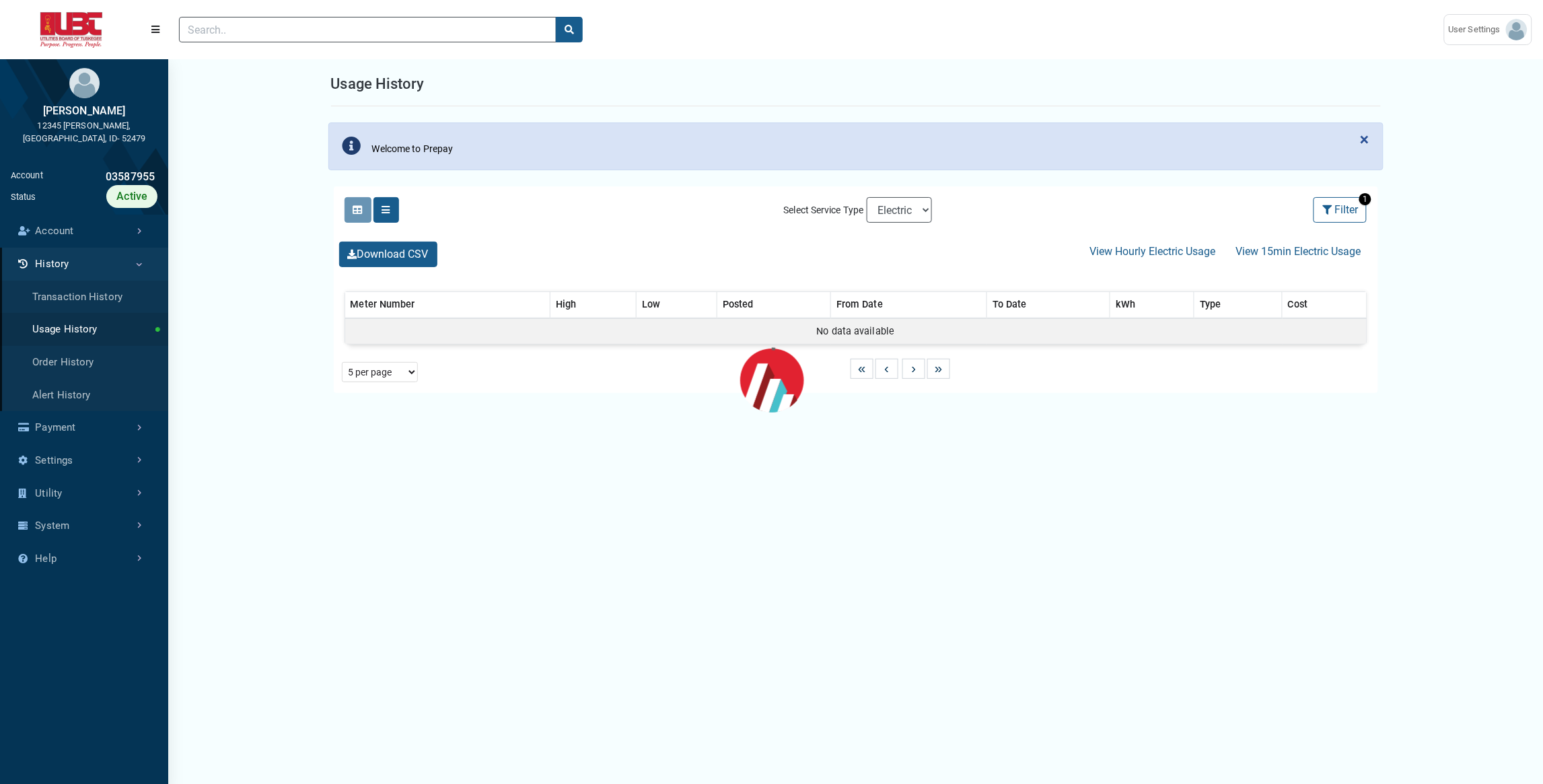
select select "25 per page"
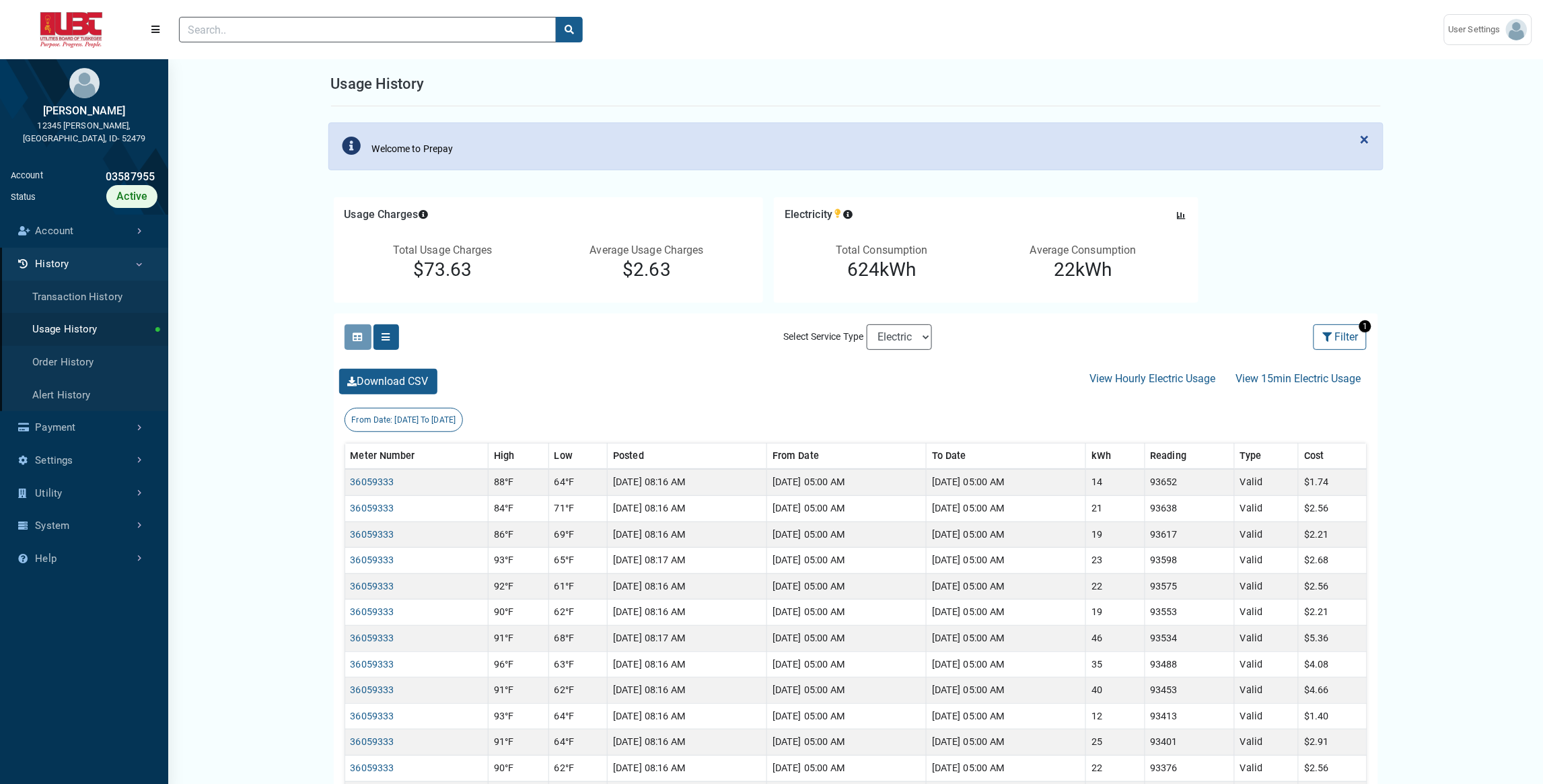
click at [923, 351] on div "Select Service Type Electric Sewer Water" at bounding box center [856, 337] width 162 height 36
select select "Sewer"
click at [867, 324] on select "Electric Sewer Water" at bounding box center [899, 337] width 65 height 26
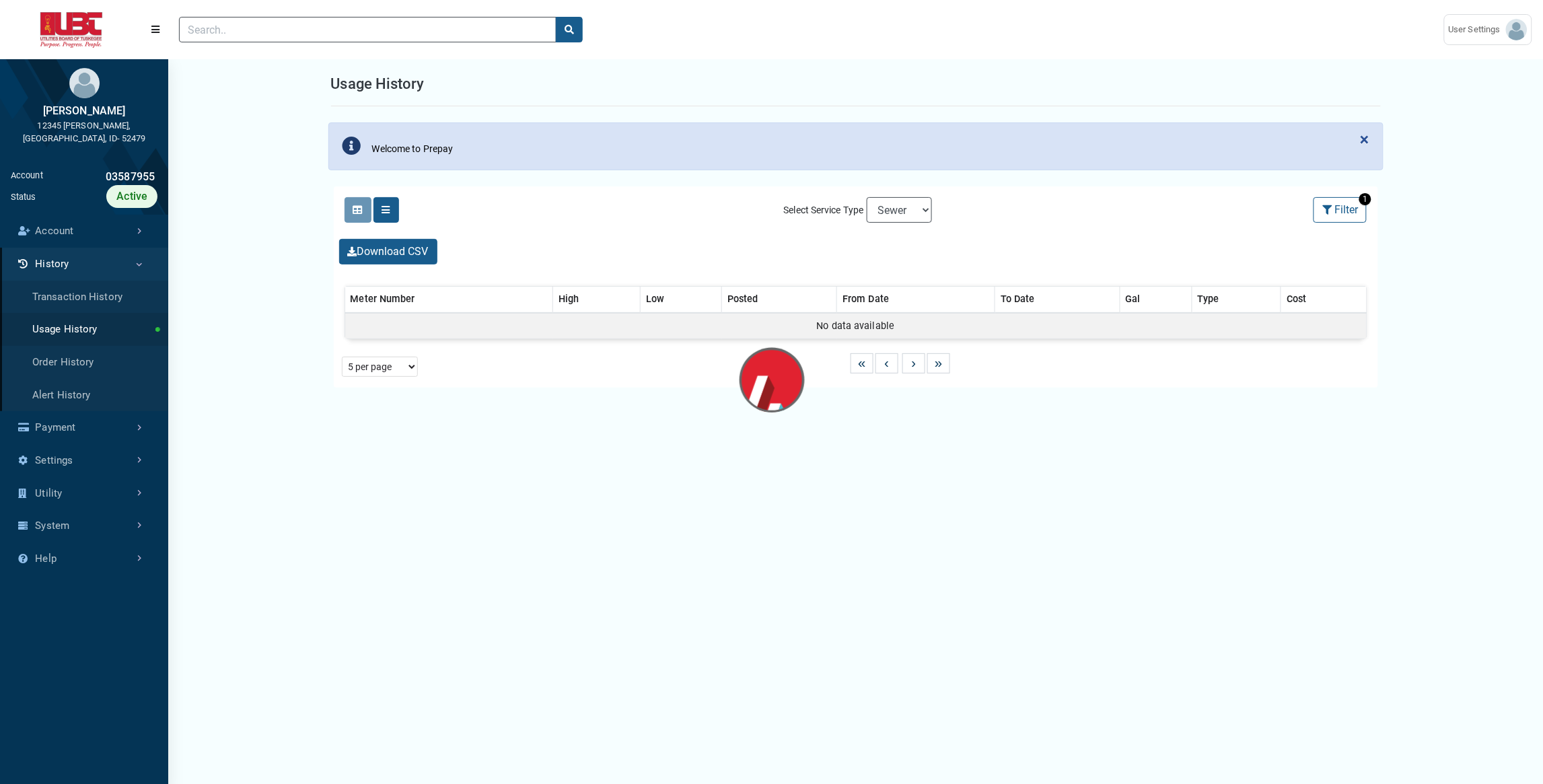
select select "25 per page"
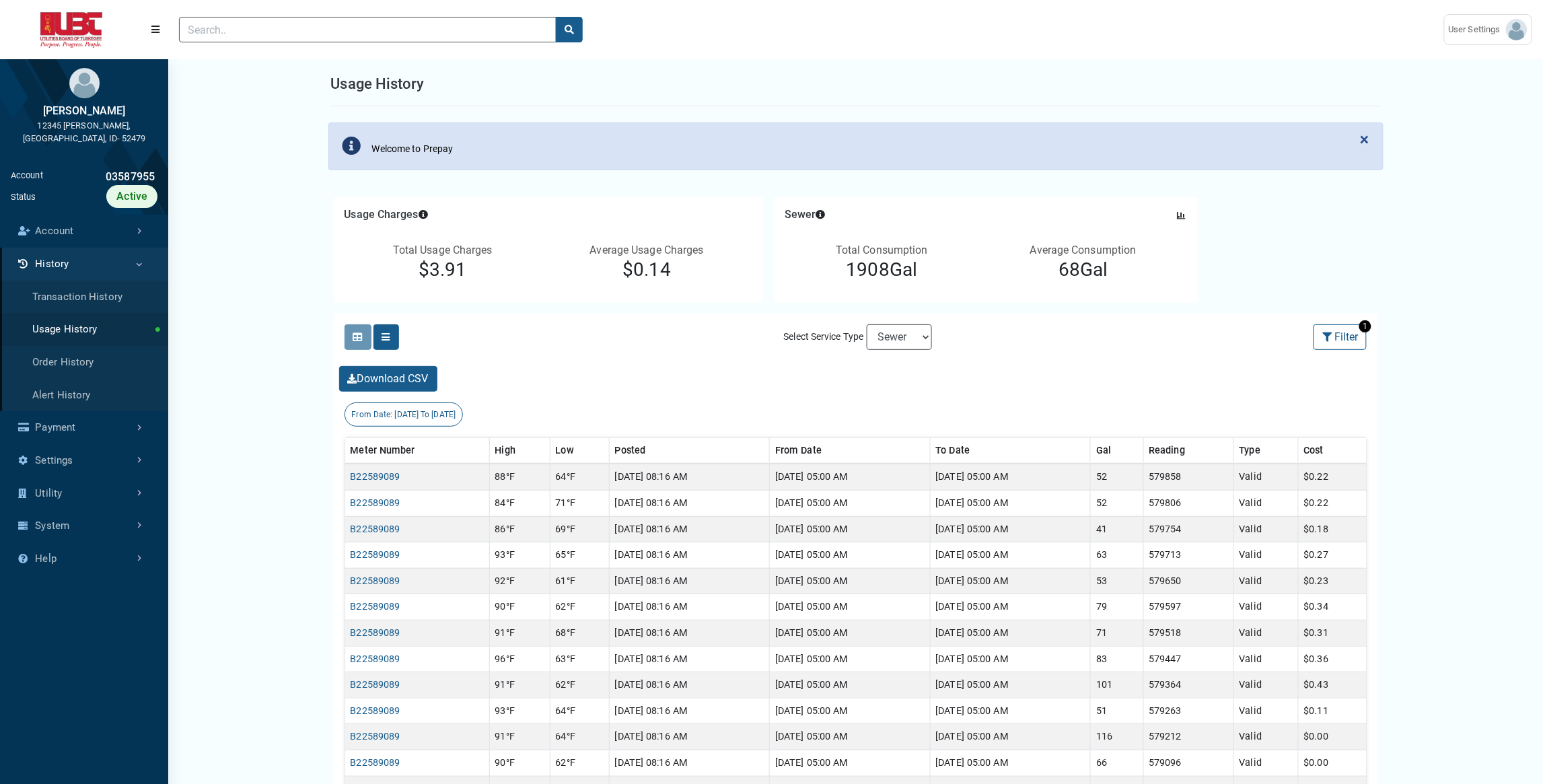
click at [937, 331] on div "Select Service Type Electric Sewer Water" at bounding box center [856, 337] width 162 height 36
select select "Water"
click at [867, 324] on select "Electric Sewer Water" at bounding box center [899, 337] width 65 height 26
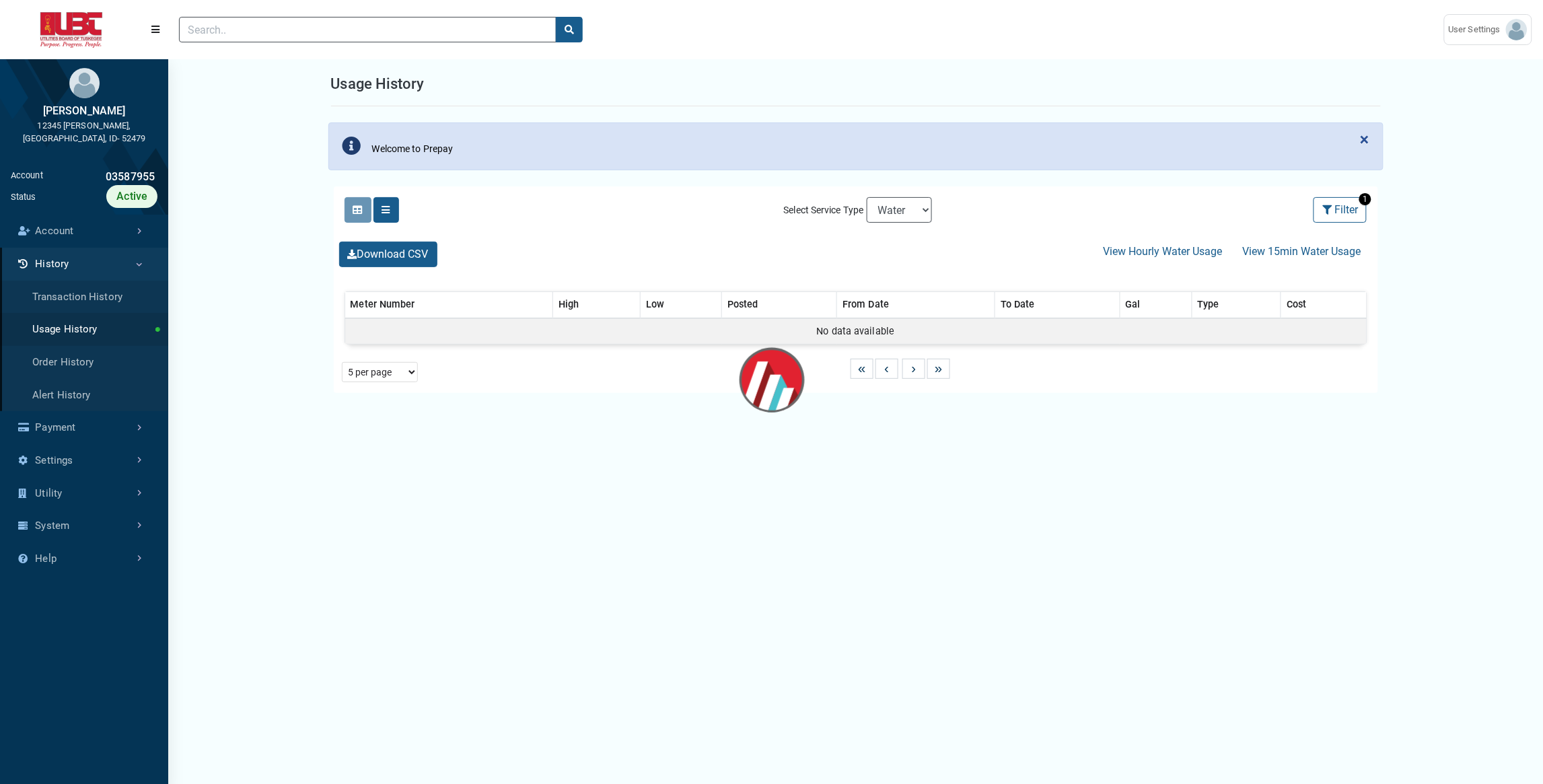
select select "25 per page"
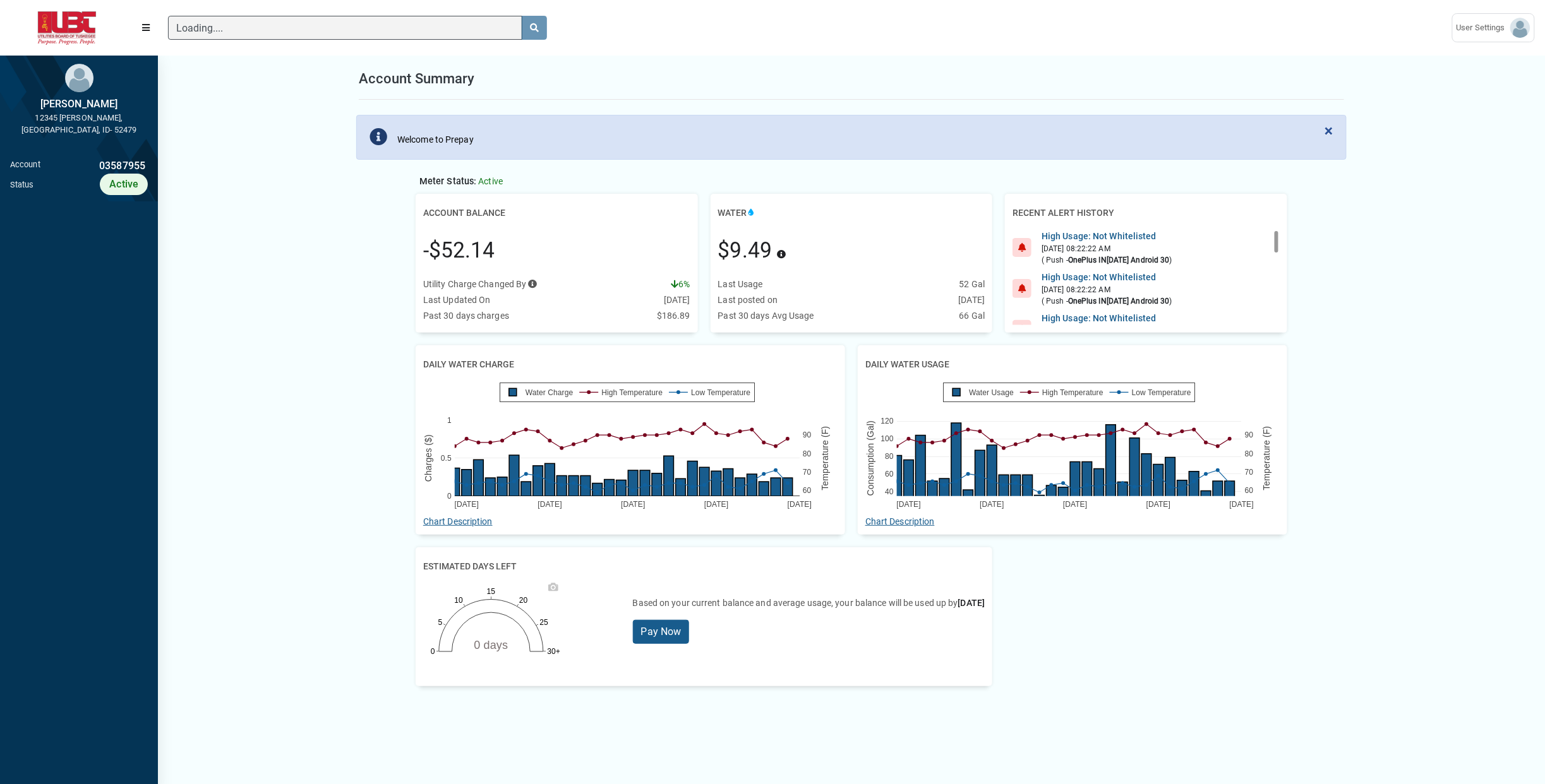
scroll to position [6, 1]
click at [253, 26] on input "Loading...." at bounding box center [345, 28] width 354 height 24
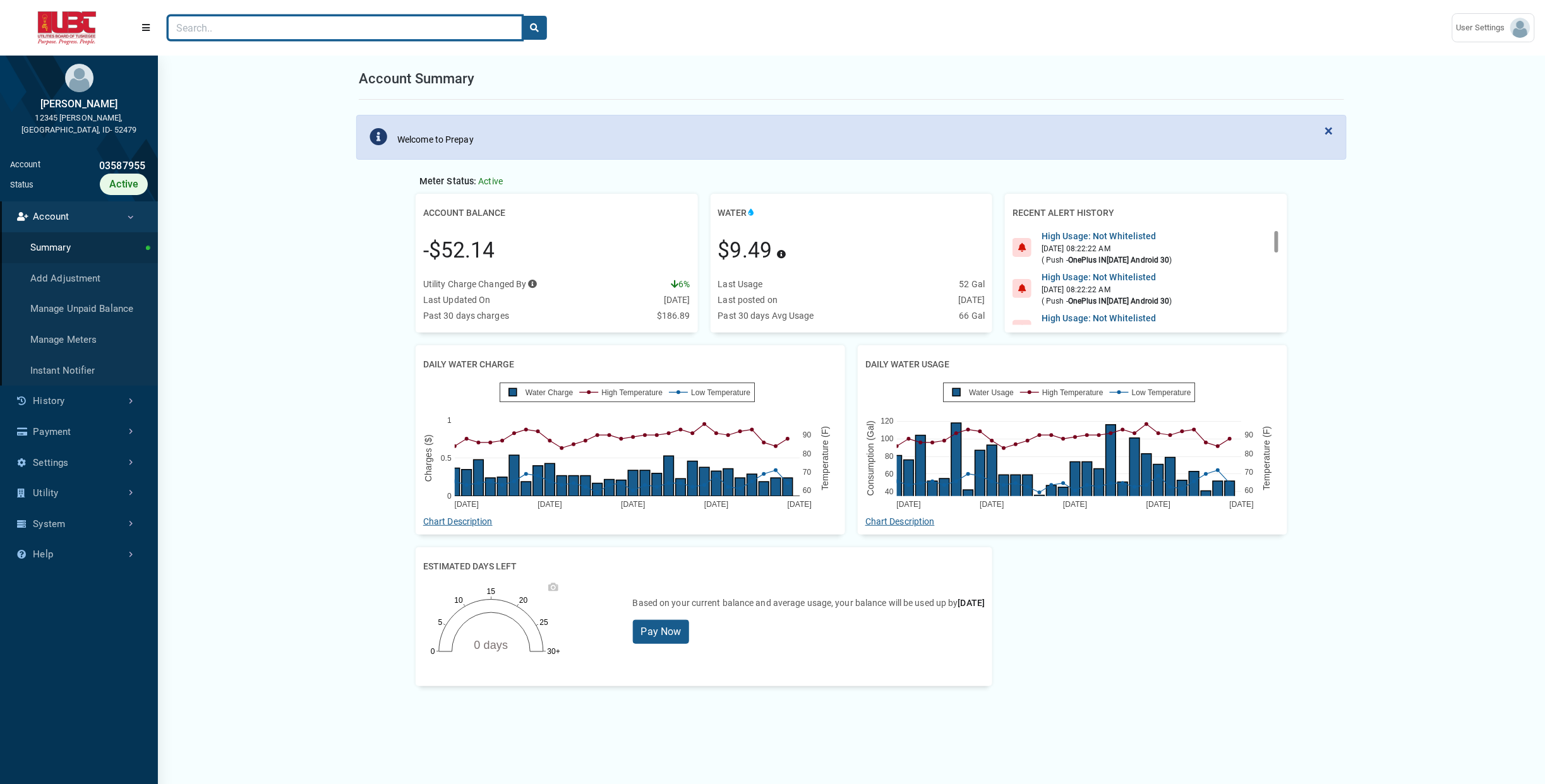
paste input "05083771"
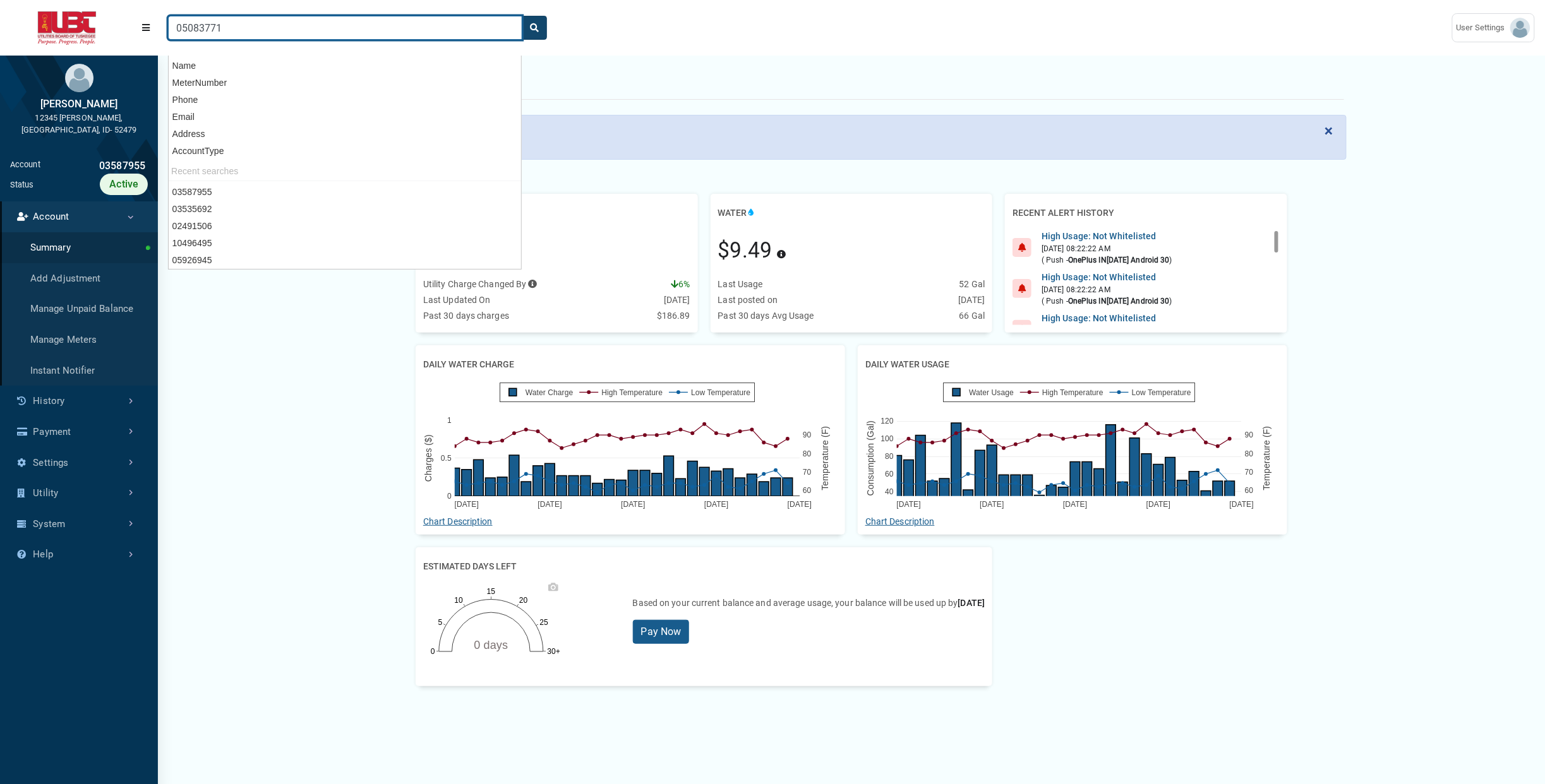
type input "05083771"
click at [534, 23] on button "search" at bounding box center [534, 28] width 25 height 24
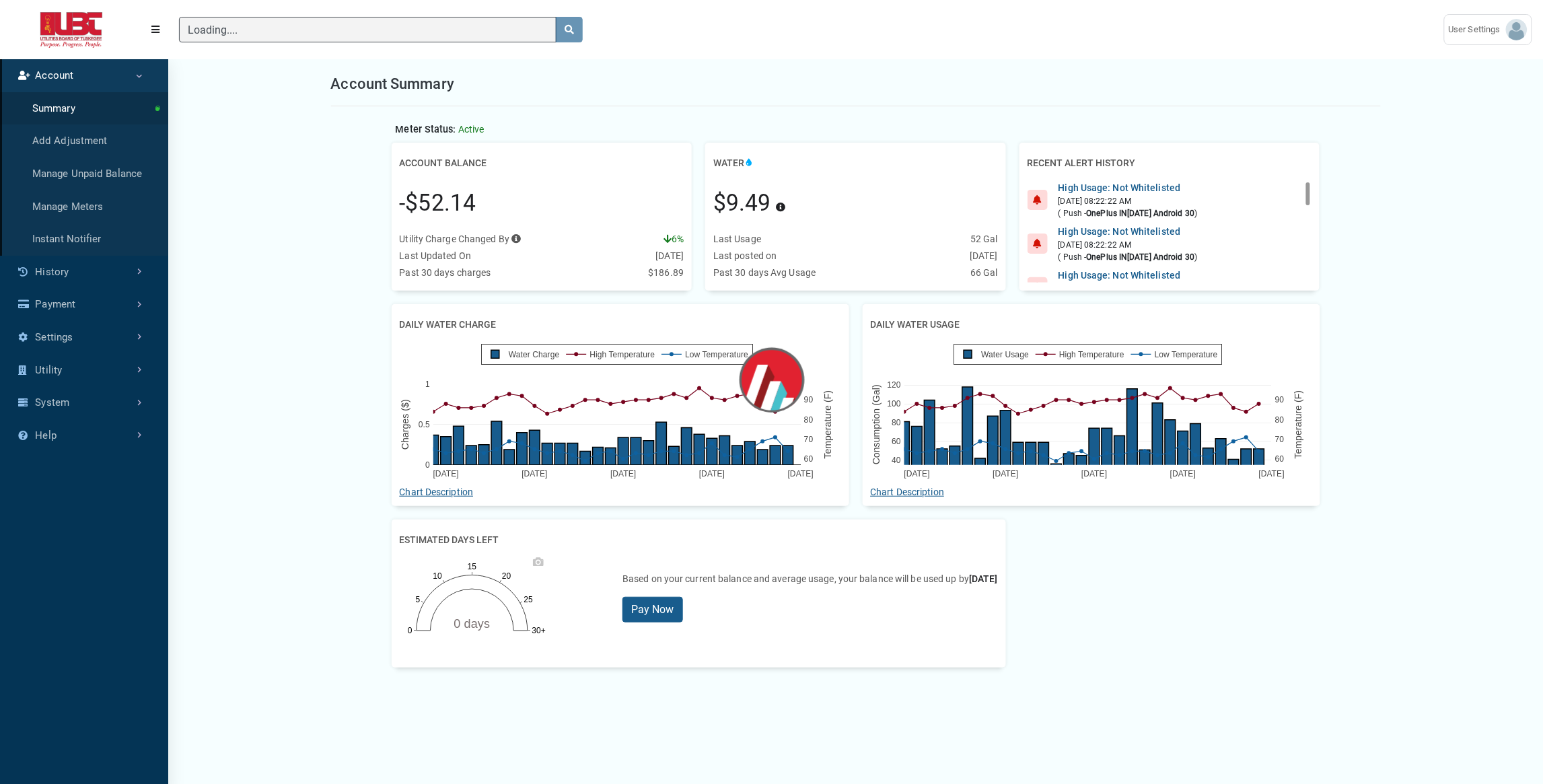
scroll to position [6, 1]
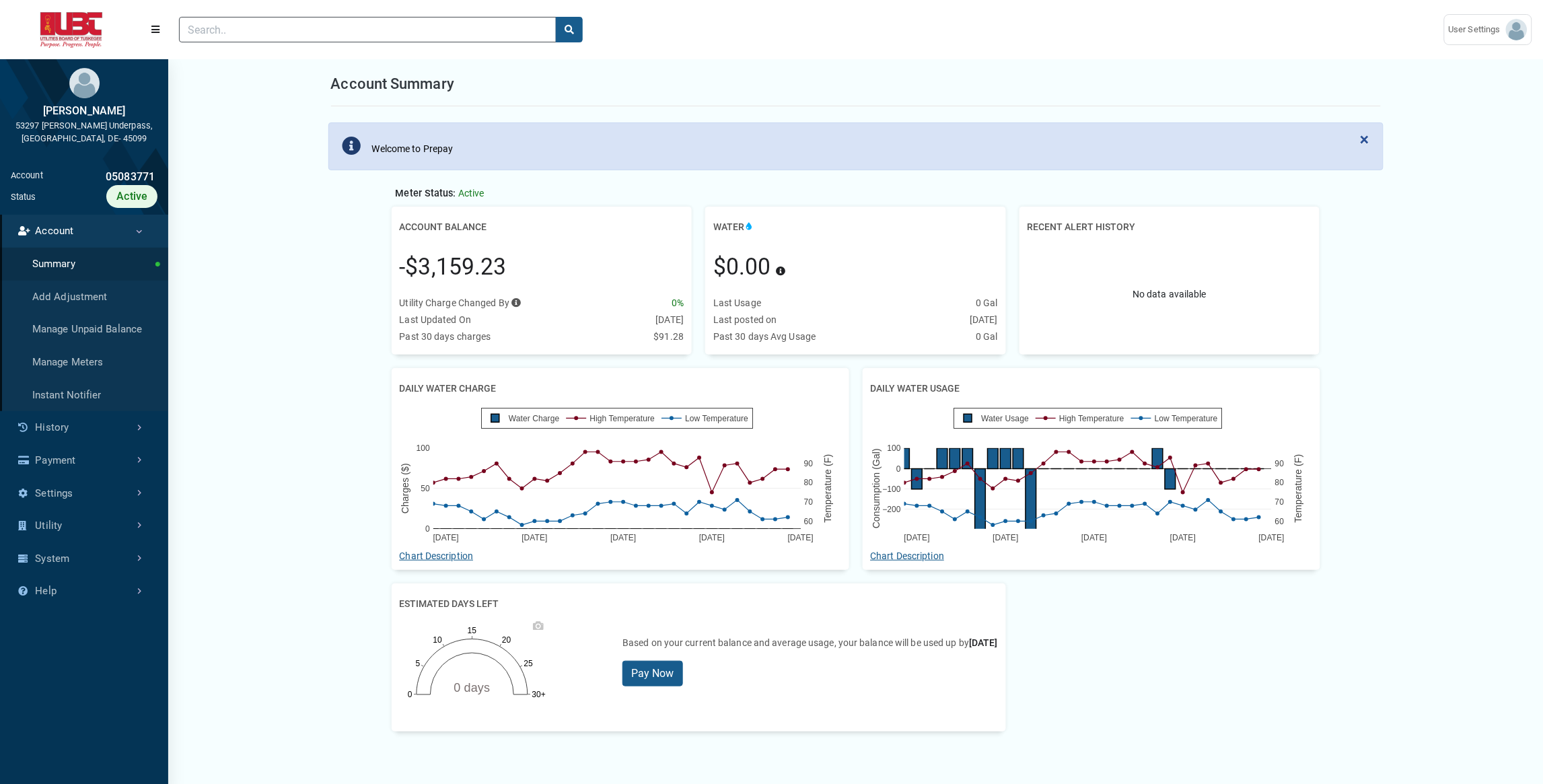
scroll to position [580, 168]
click at [115, 431] on link "History" at bounding box center [84, 427] width 168 height 33
click at [105, 334] on link "Usage History" at bounding box center [84, 329] width 168 height 33
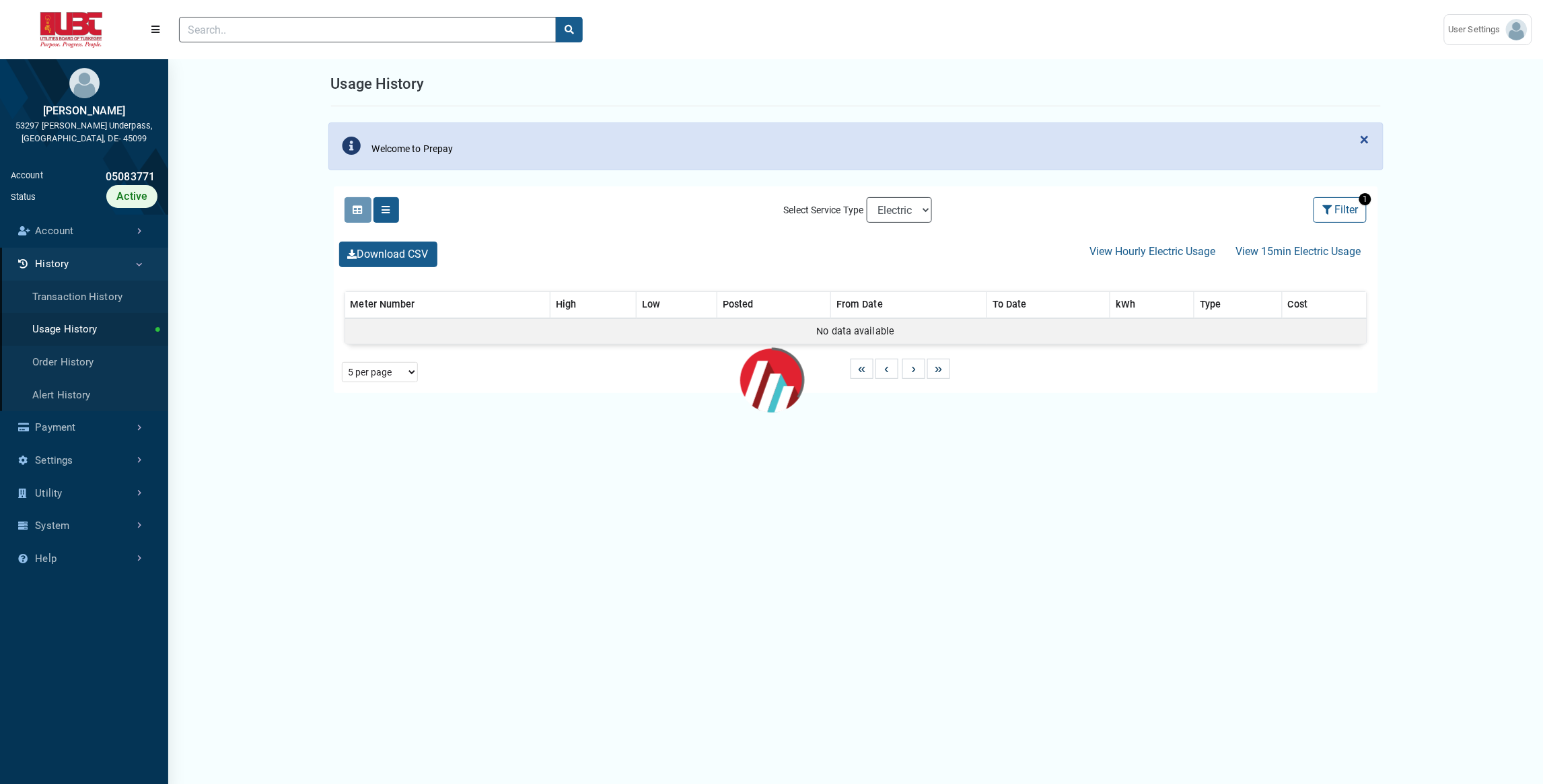
select select "25 per page"
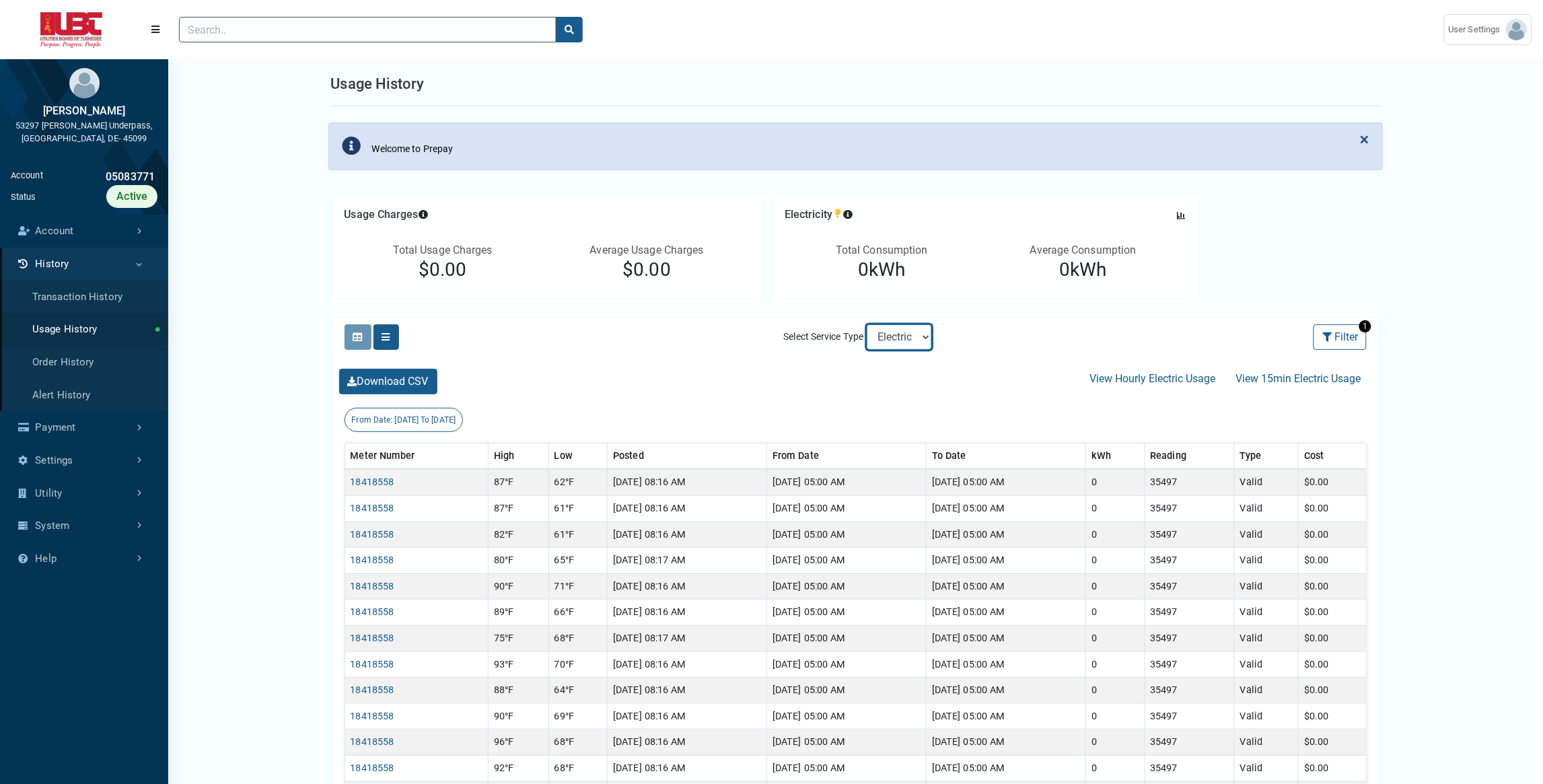
select select "Sewer"
click at [867, 324] on select "Electric Sewer Water" at bounding box center [899, 337] width 65 height 26
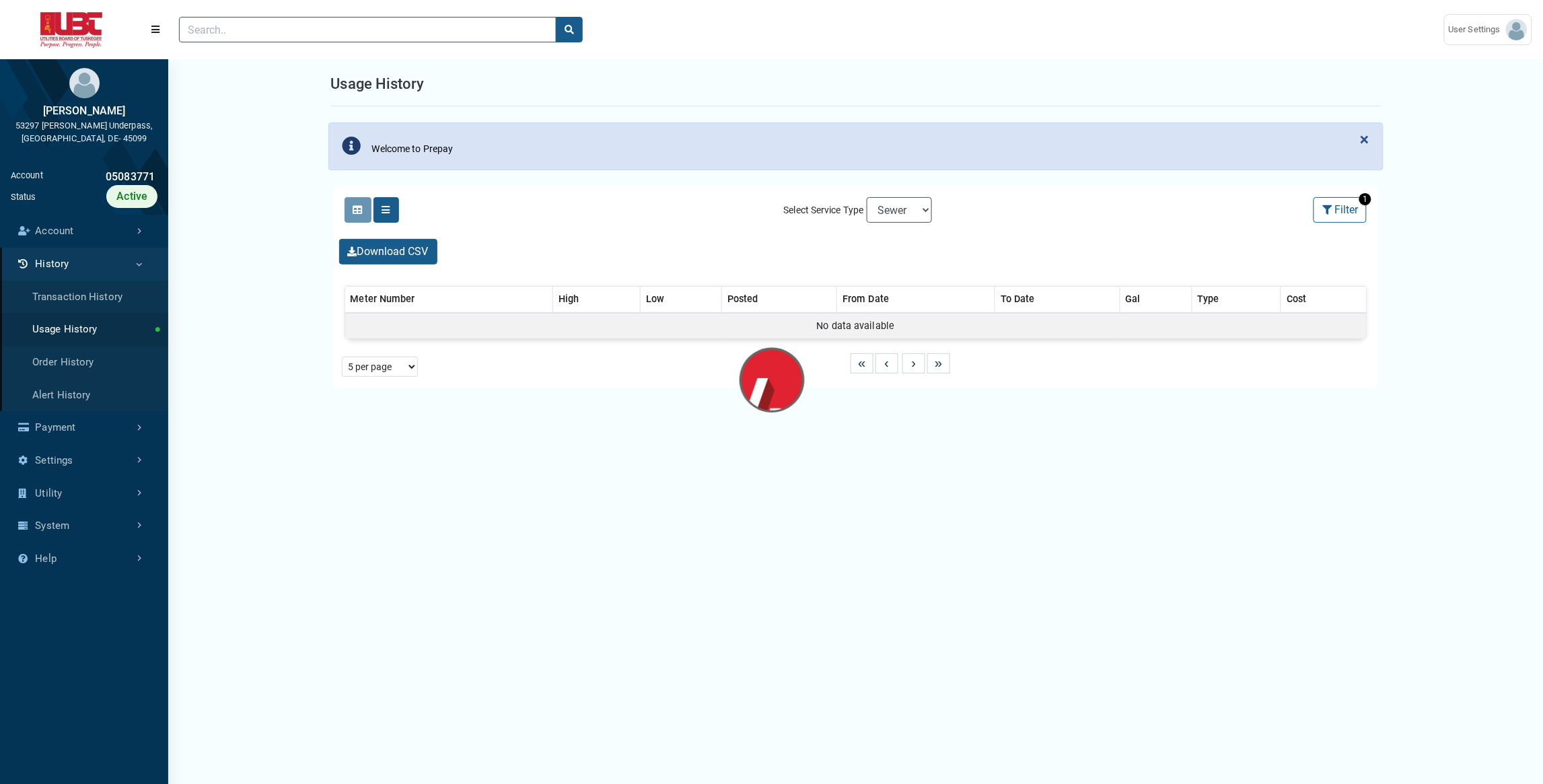
select select "25 per page"
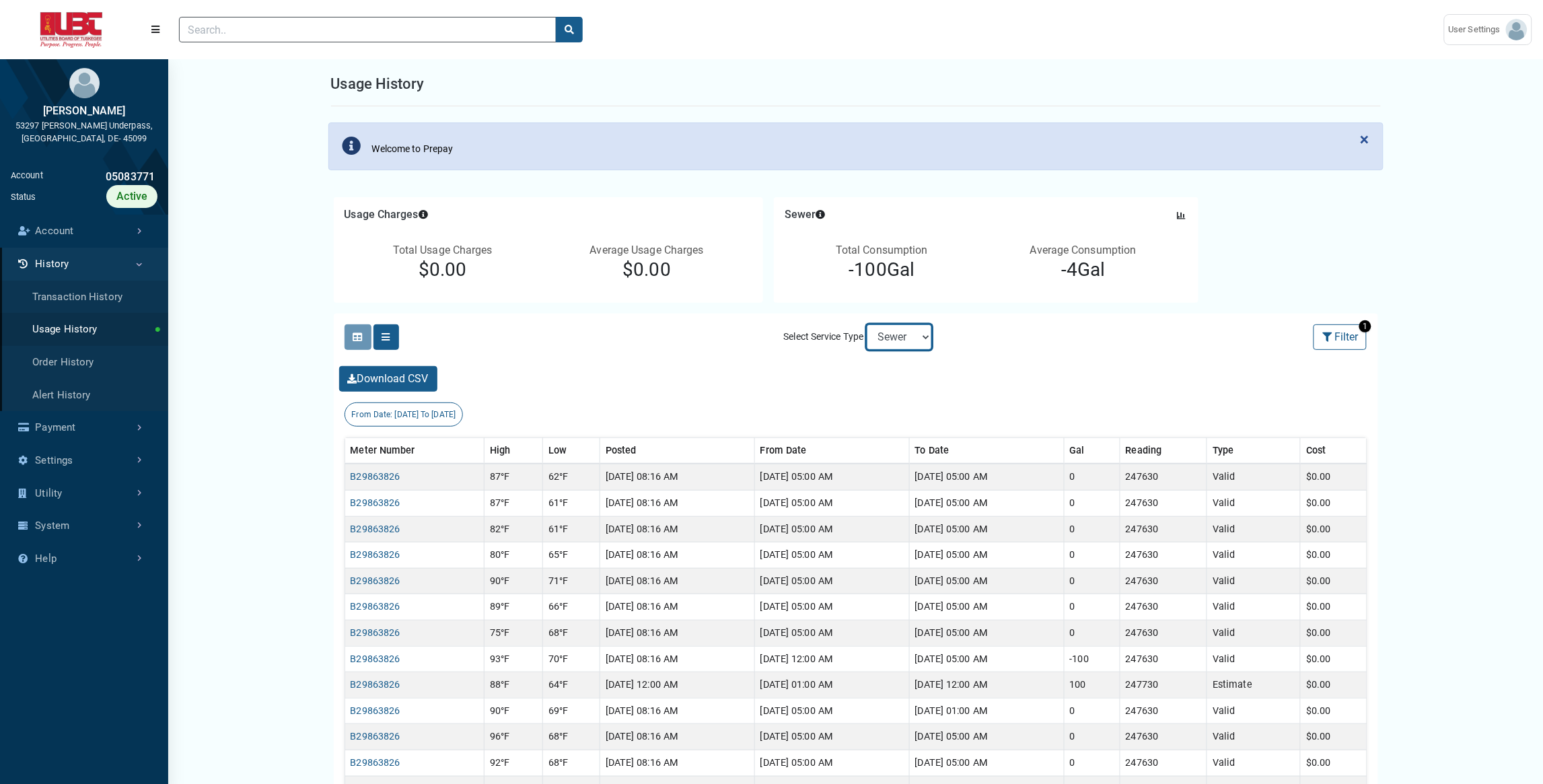
select select "Water"
click at [867, 324] on select "Electric Sewer Water" at bounding box center [899, 337] width 65 height 26
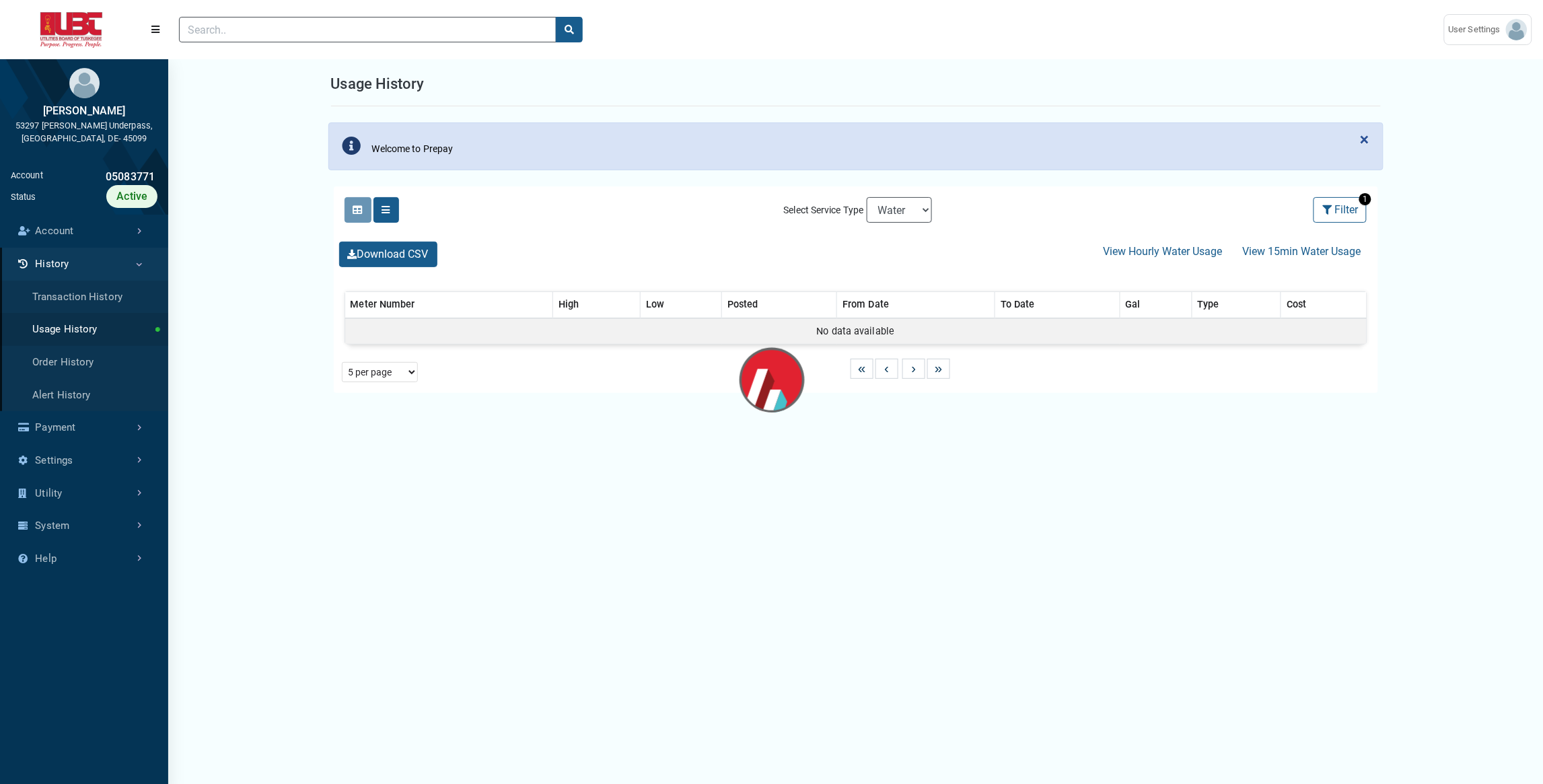
select select "25 per page"
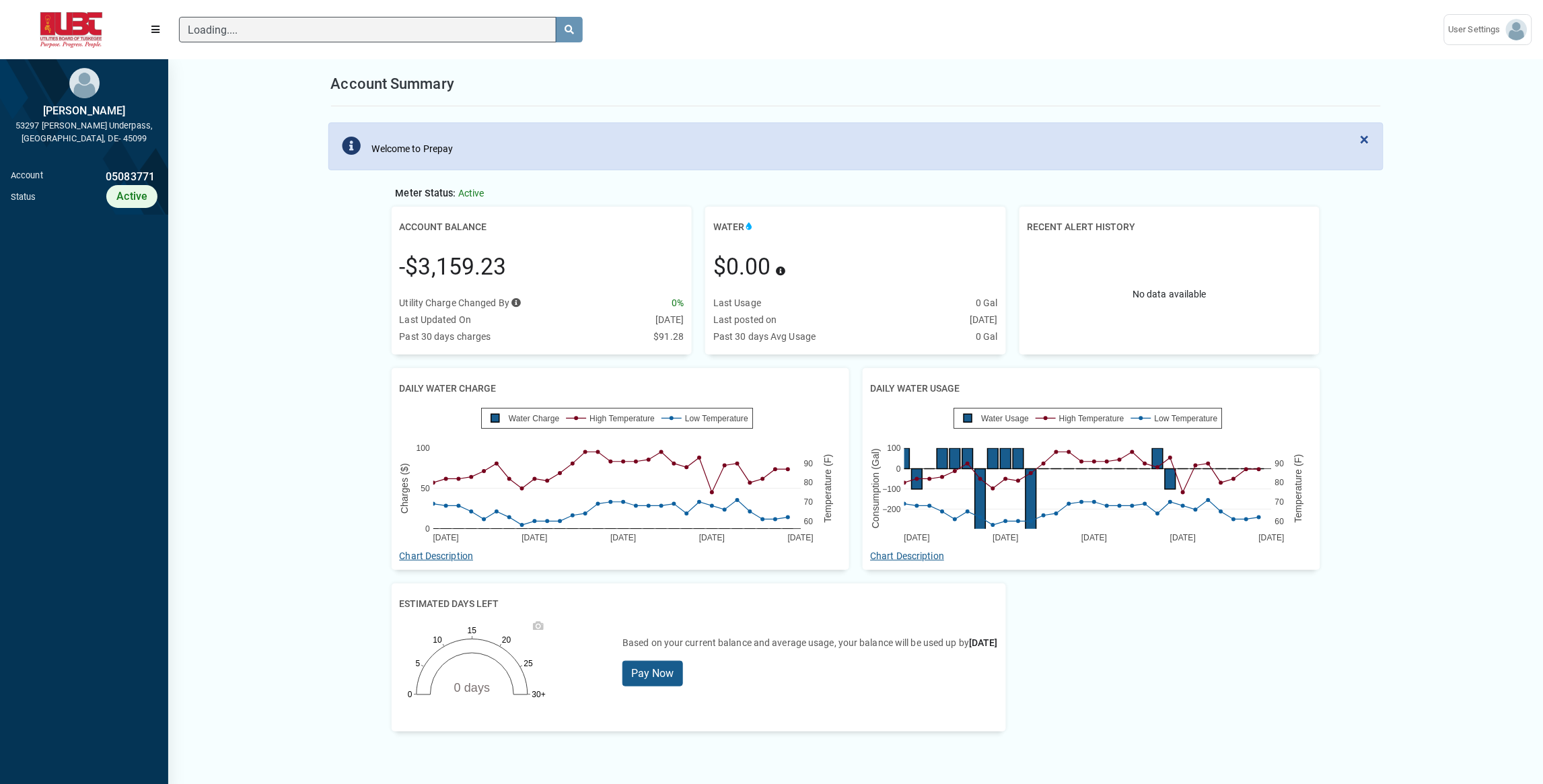
scroll to position [6, 1]
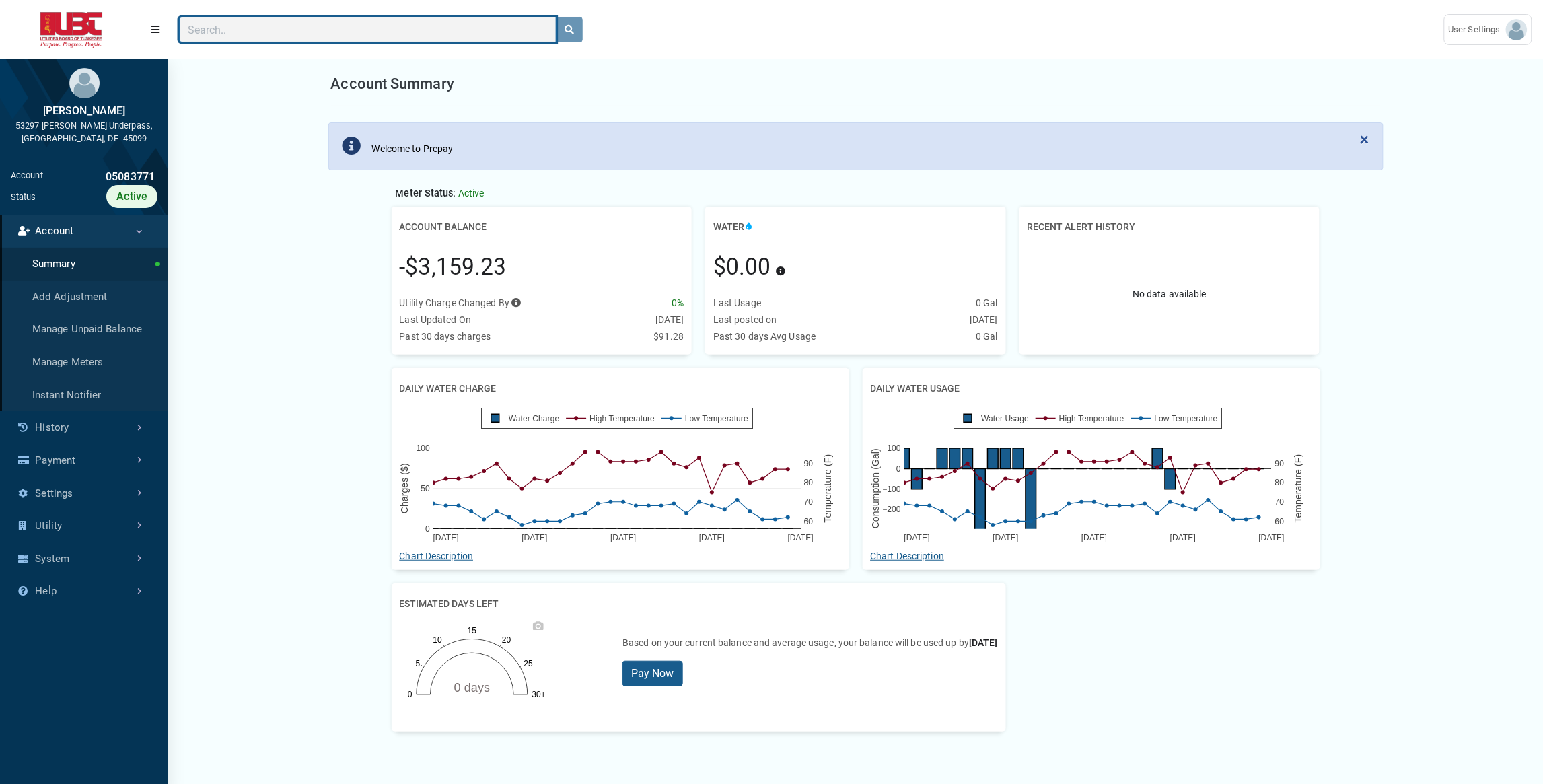
click at [267, 37] on input "Search" at bounding box center [368, 29] width 377 height 26
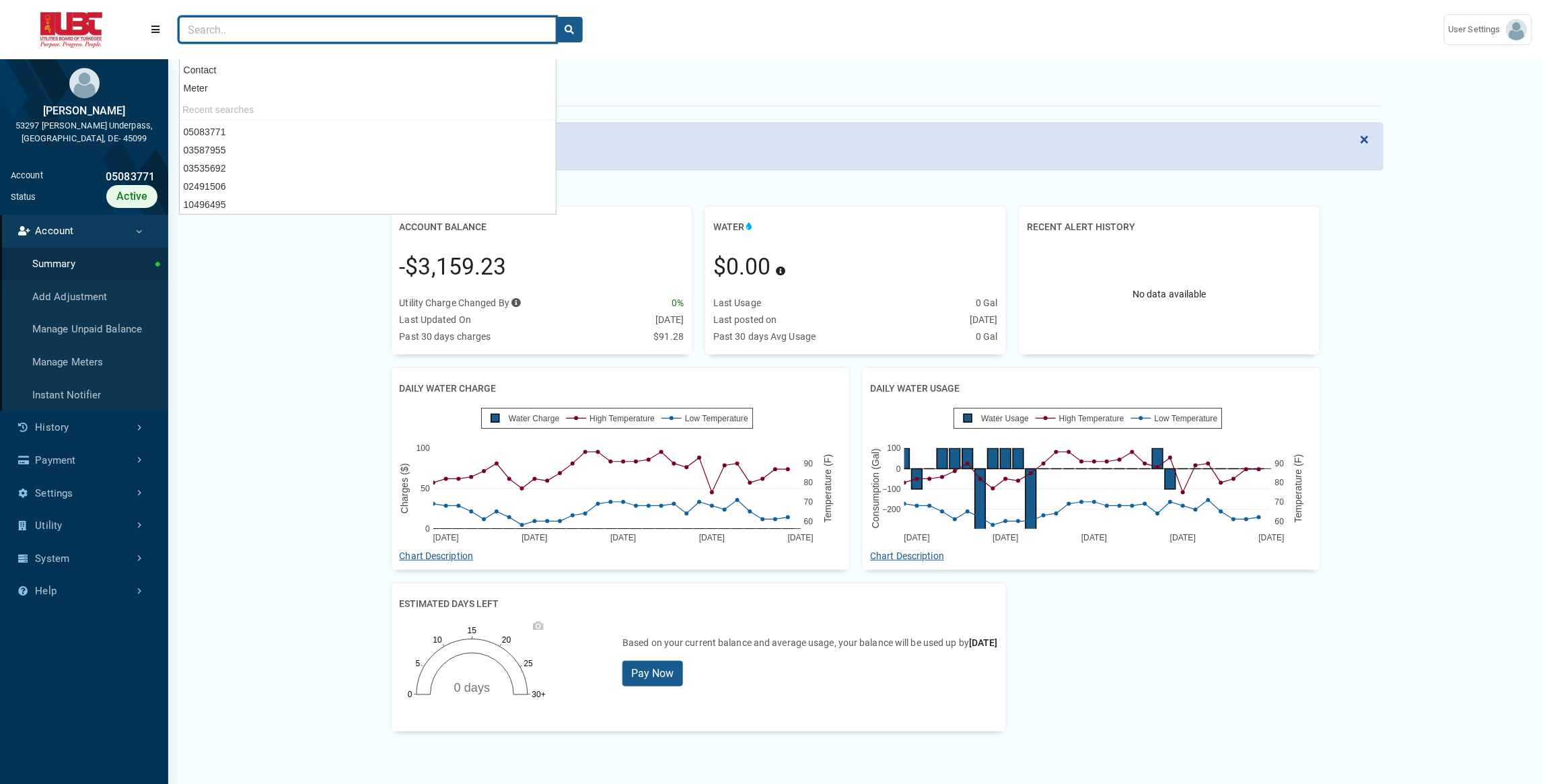
paste input "05926945"
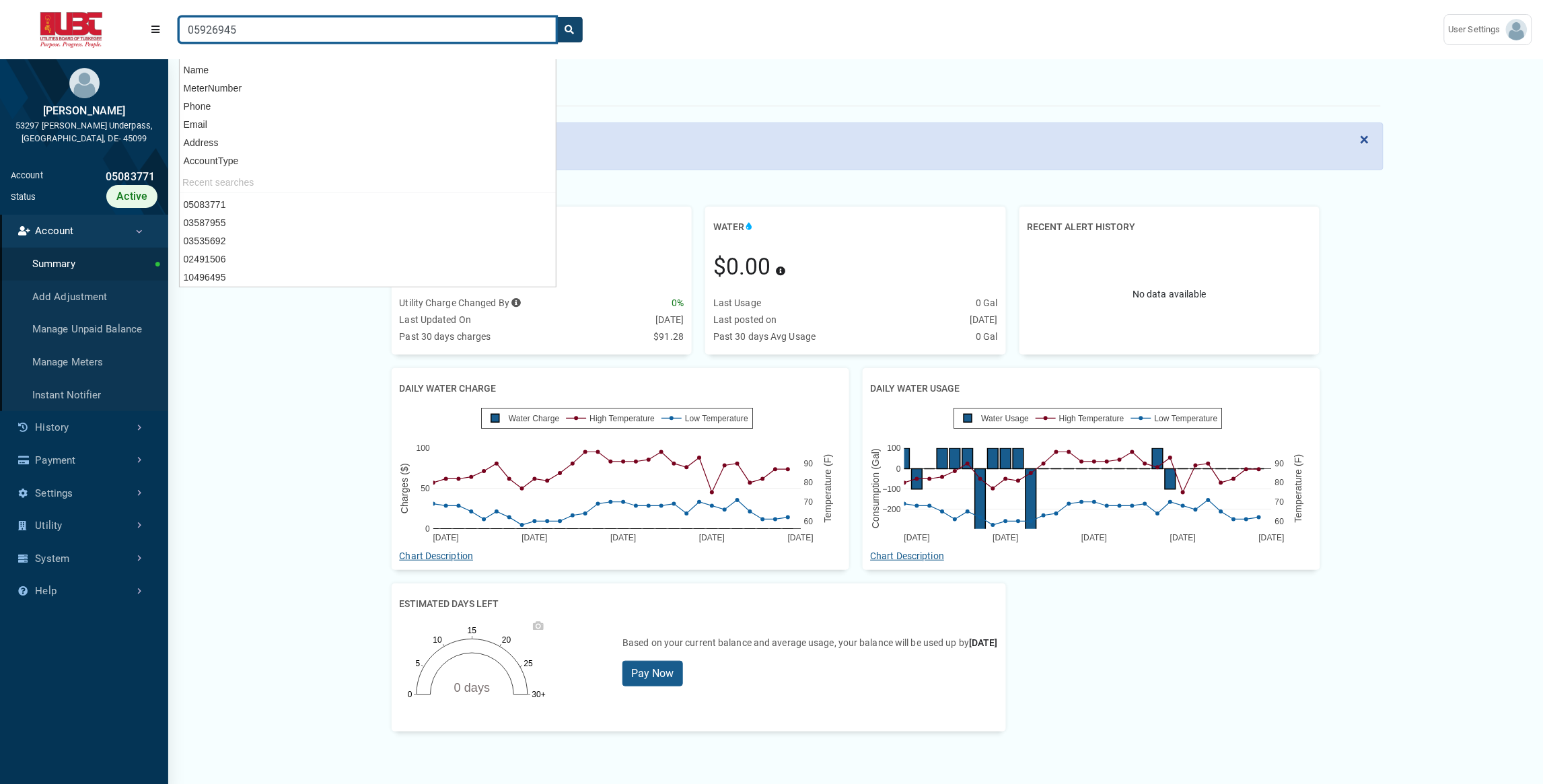
type input "05926945"
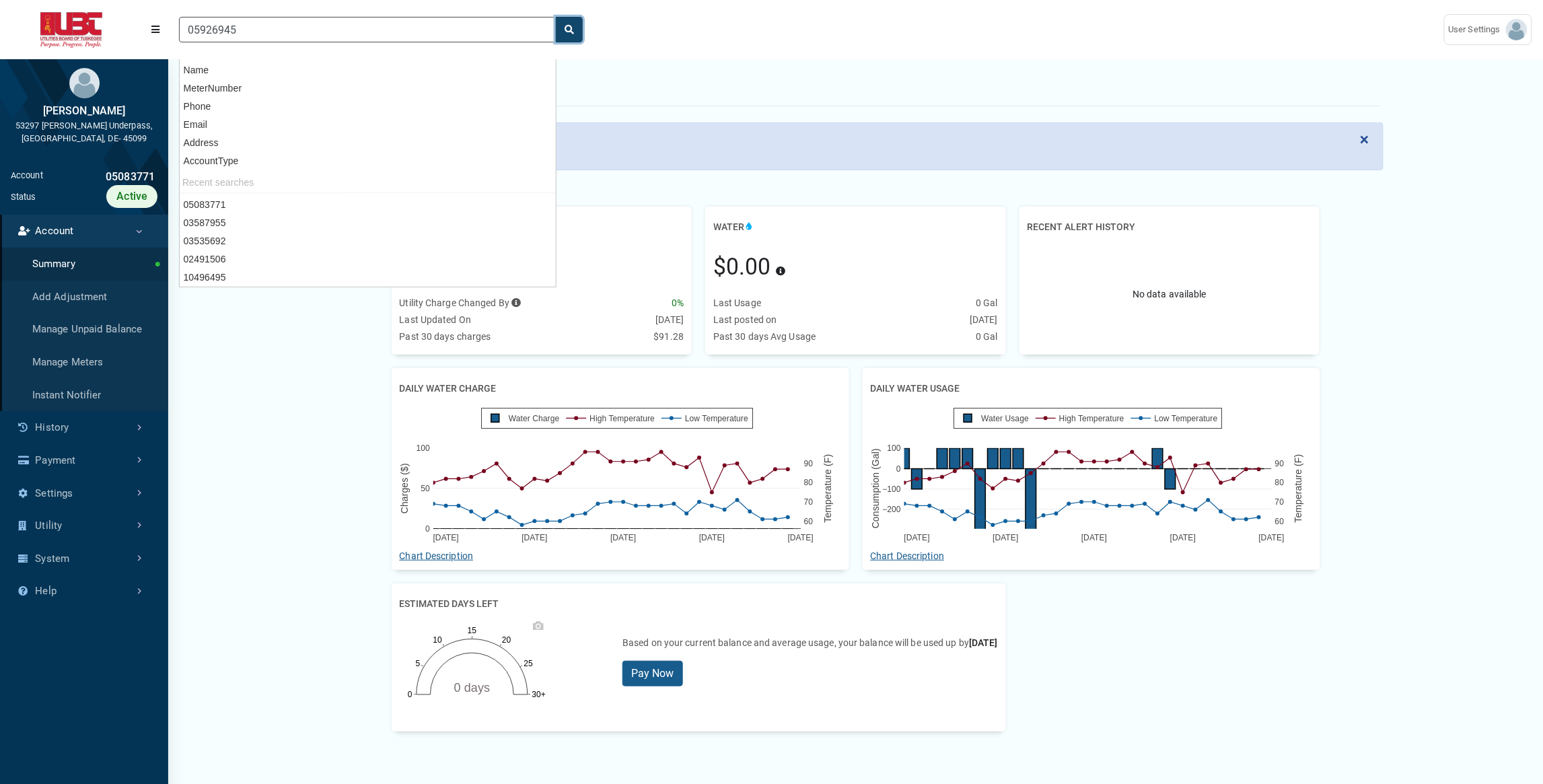
click at [573, 30] on icon "search" at bounding box center [569, 29] width 9 height 9
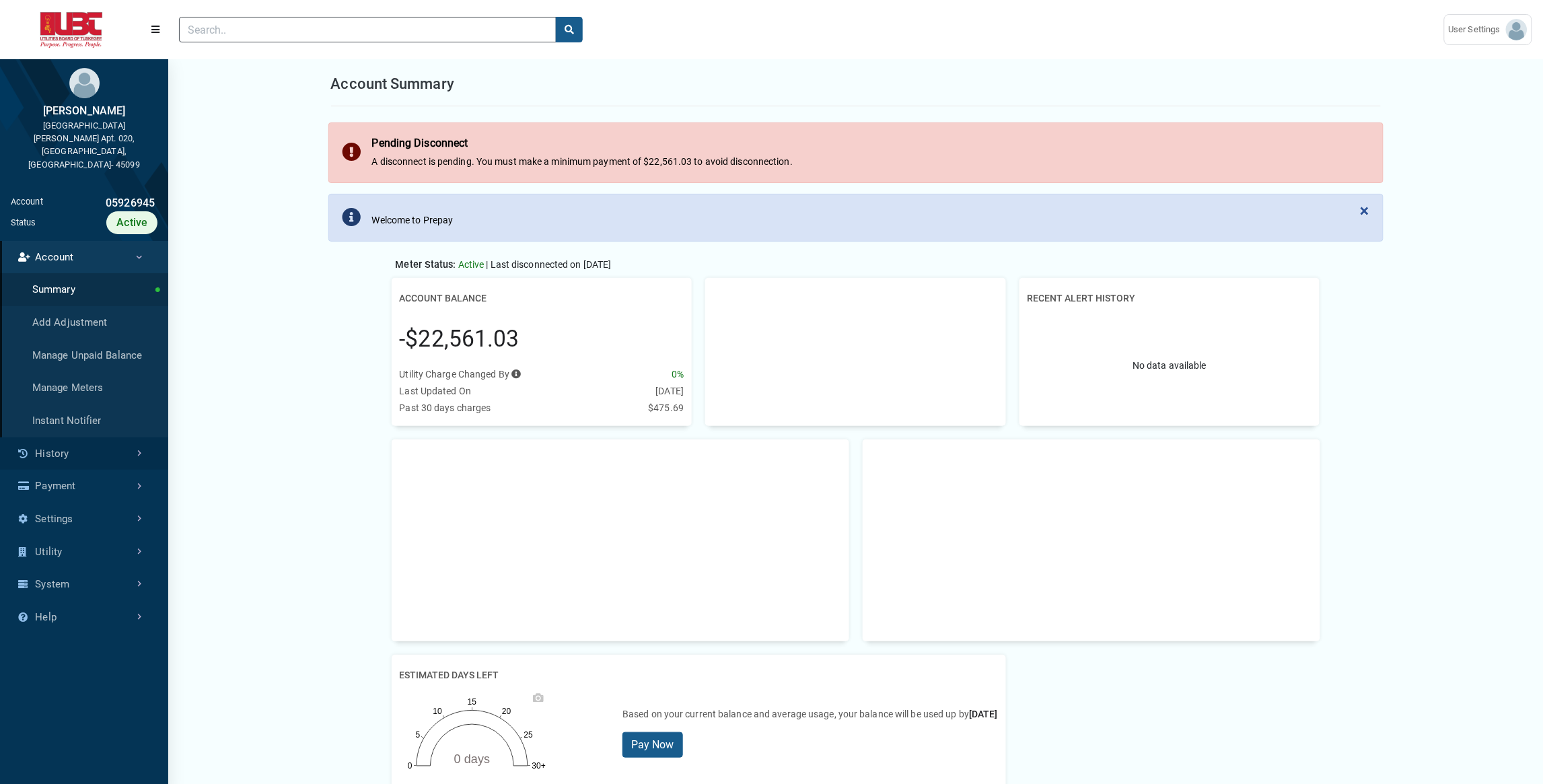
click at [83, 438] on link "History" at bounding box center [84, 454] width 168 height 33
click at [78, 340] on link "Usage History" at bounding box center [84, 356] width 168 height 33
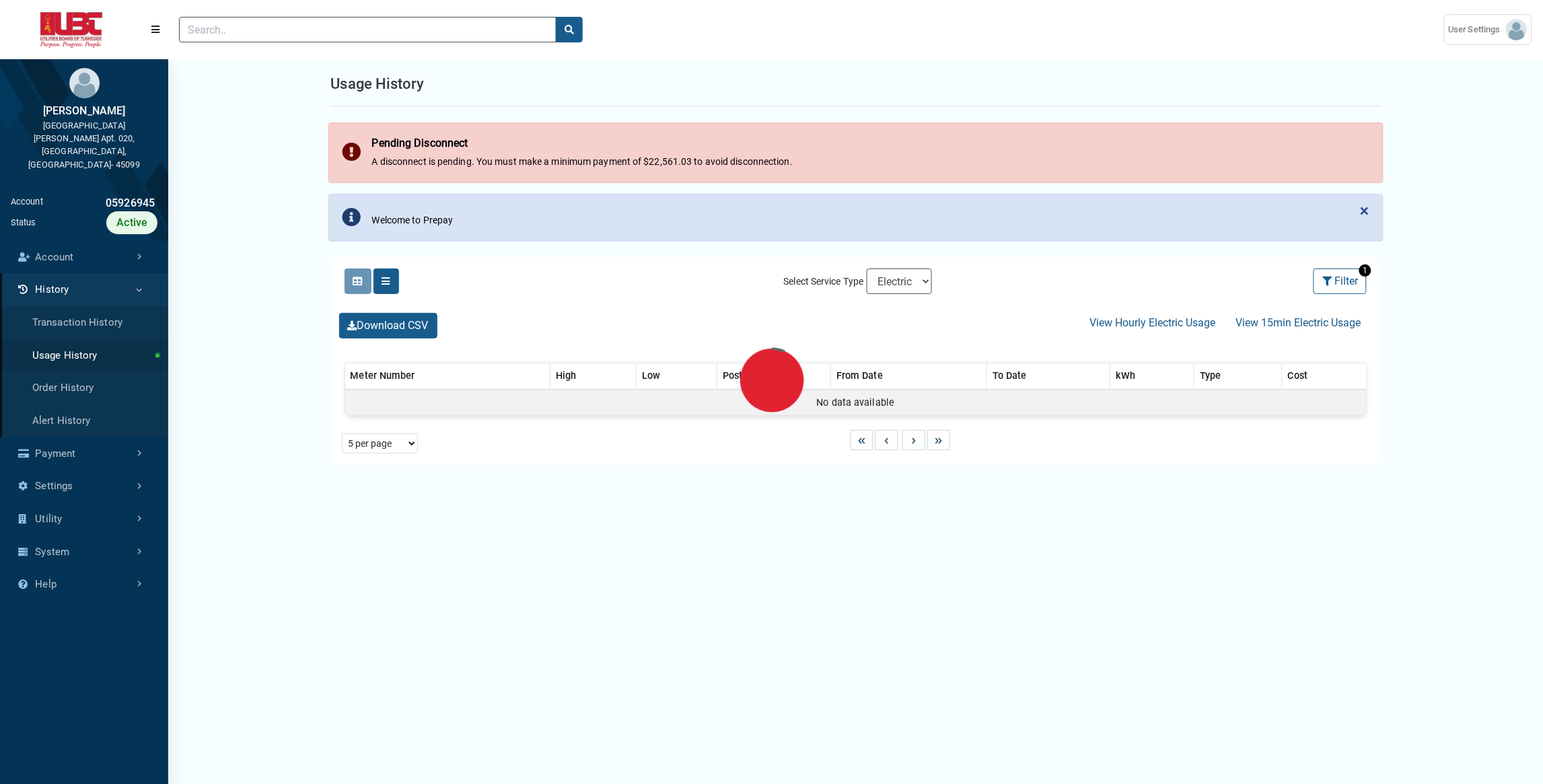
select select "25 per page"
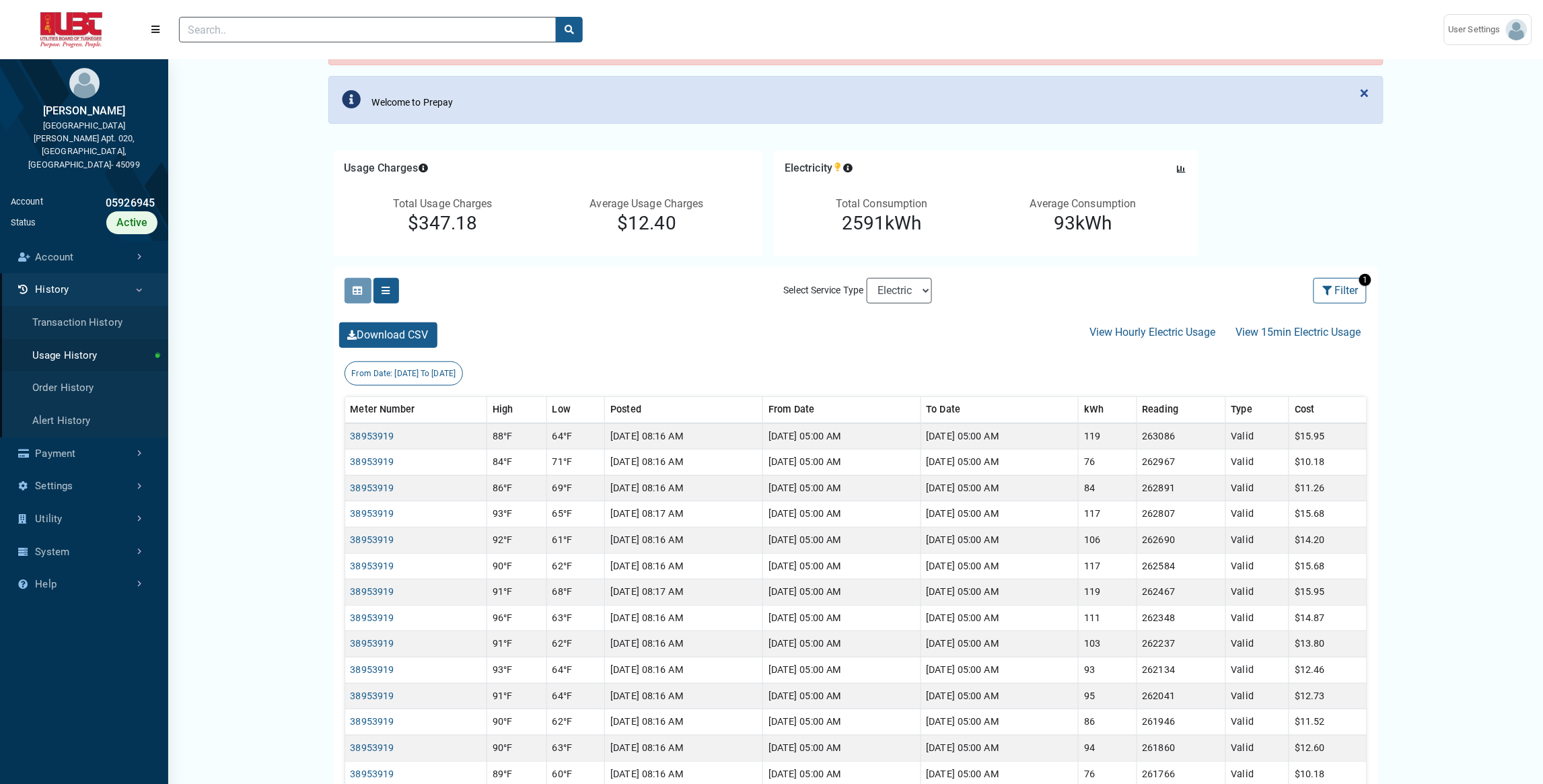
scroll to position [134, 0]
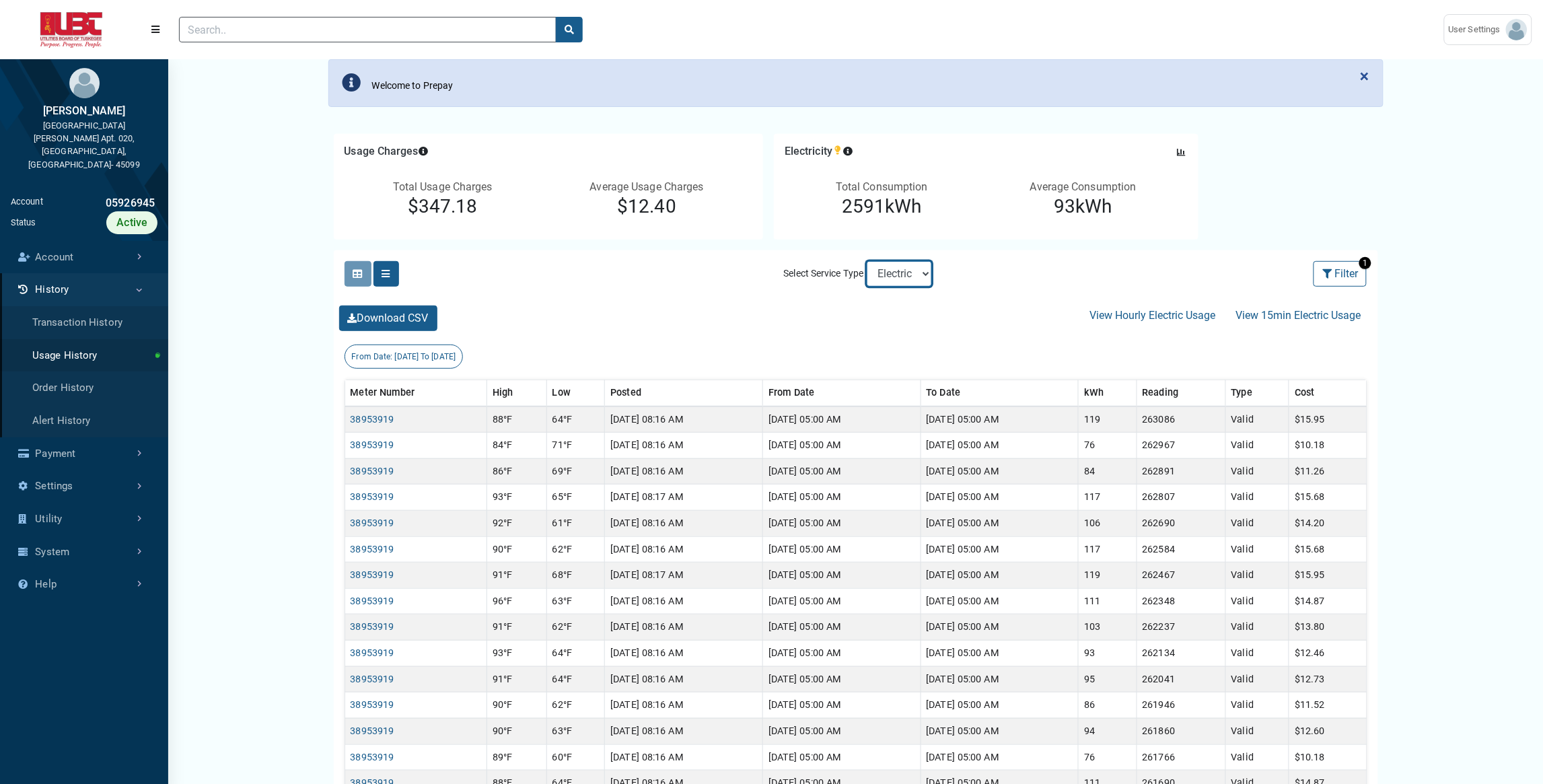
select select "Sewer"
click at [867, 261] on select "Electric Sewer" at bounding box center [899, 274] width 65 height 26
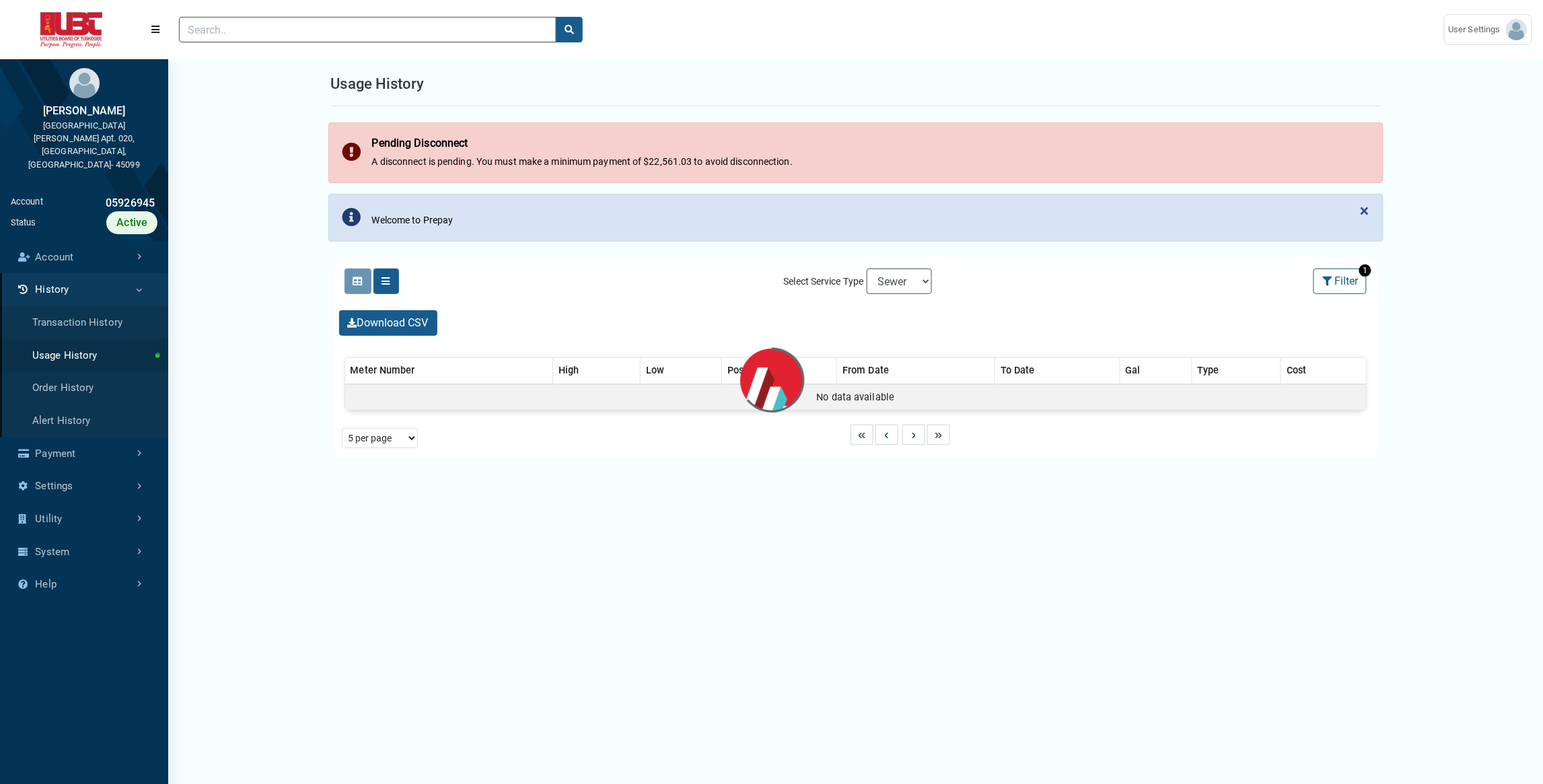
select select "25 per page"
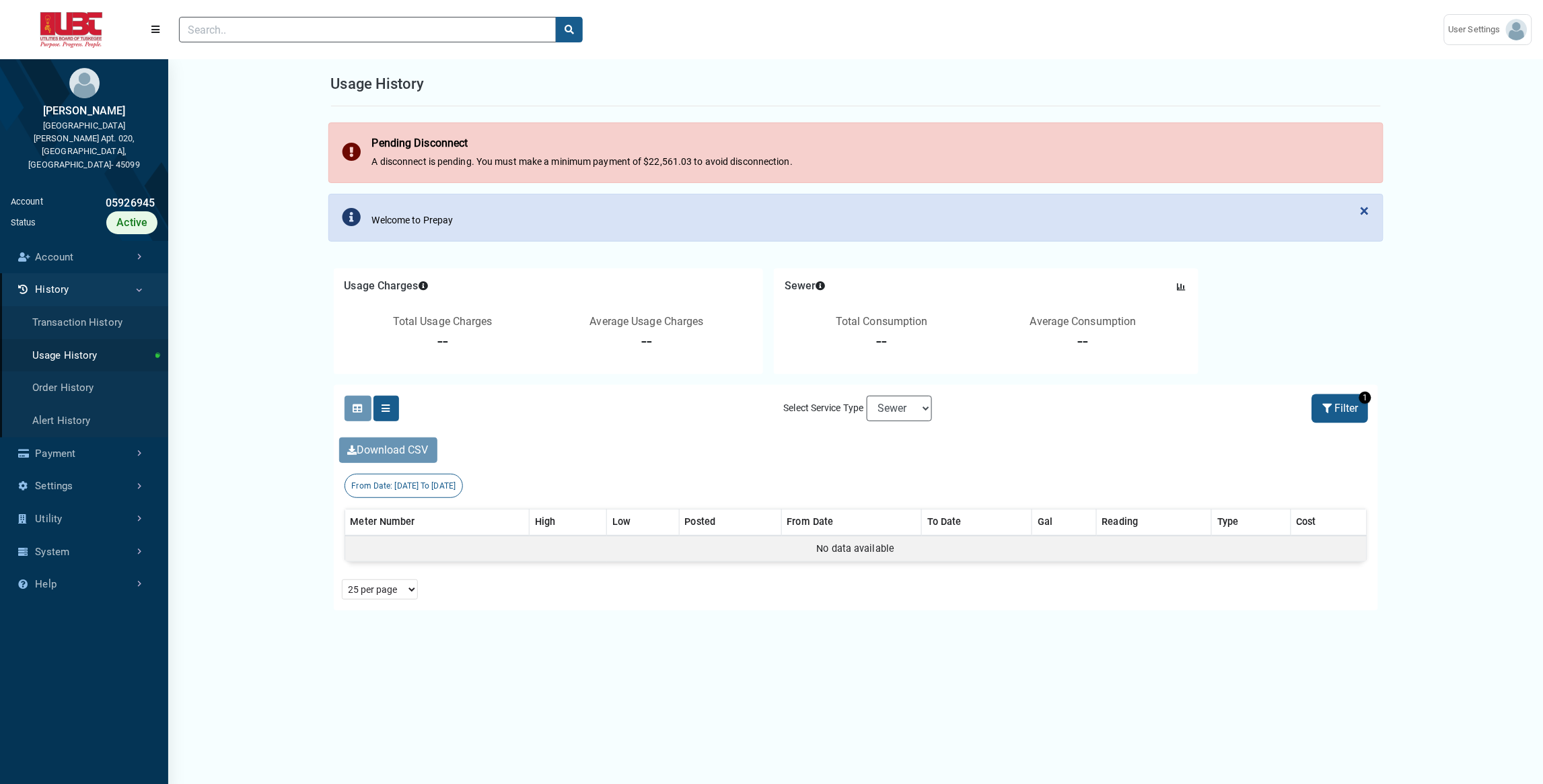
click at [1360, 412] on button "Filter" at bounding box center [1341, 408] width 53 height 26
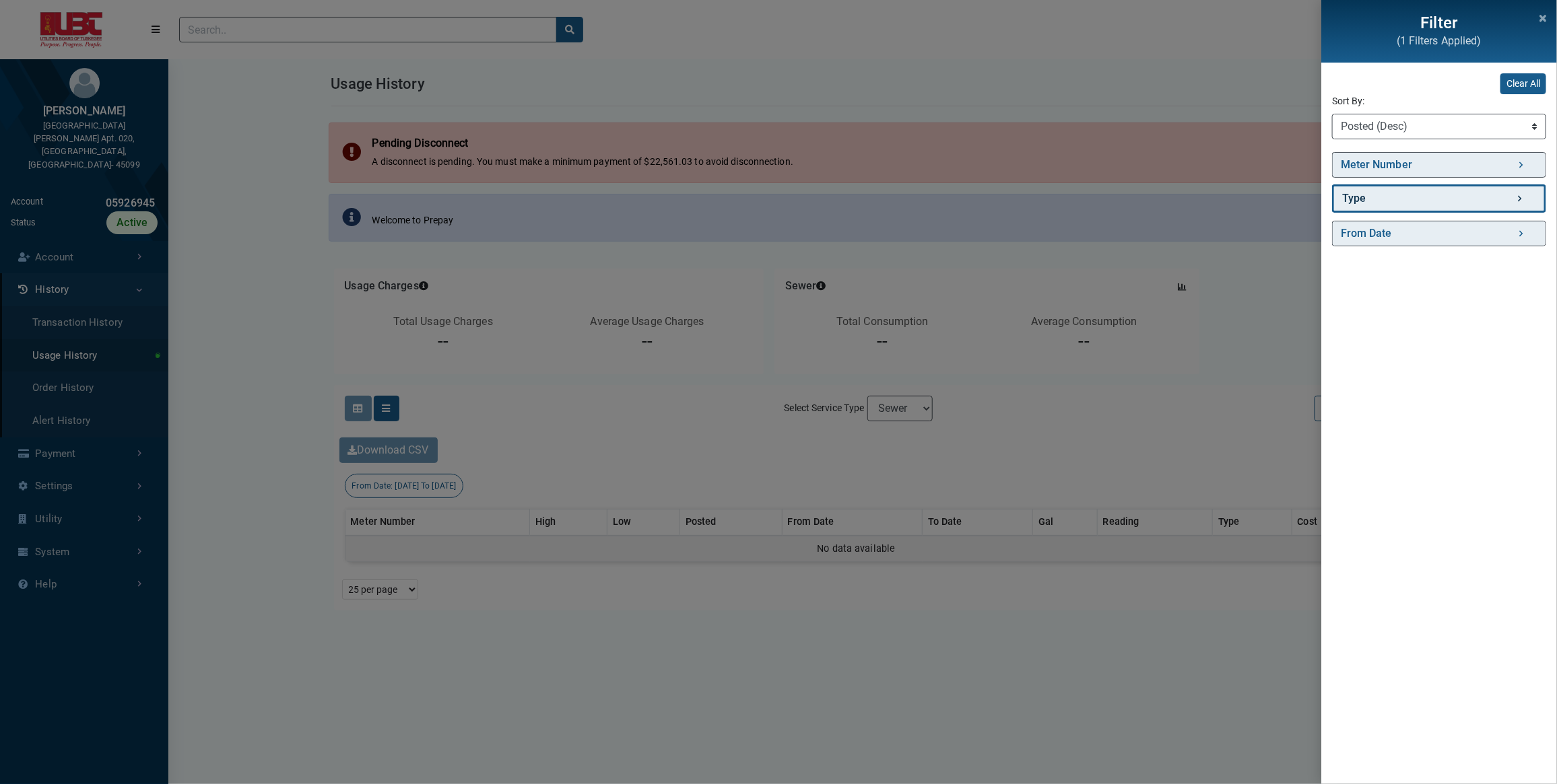
click at [1516, 195] on link "Type" at bounding box center [1439, 198] width 214 height 28
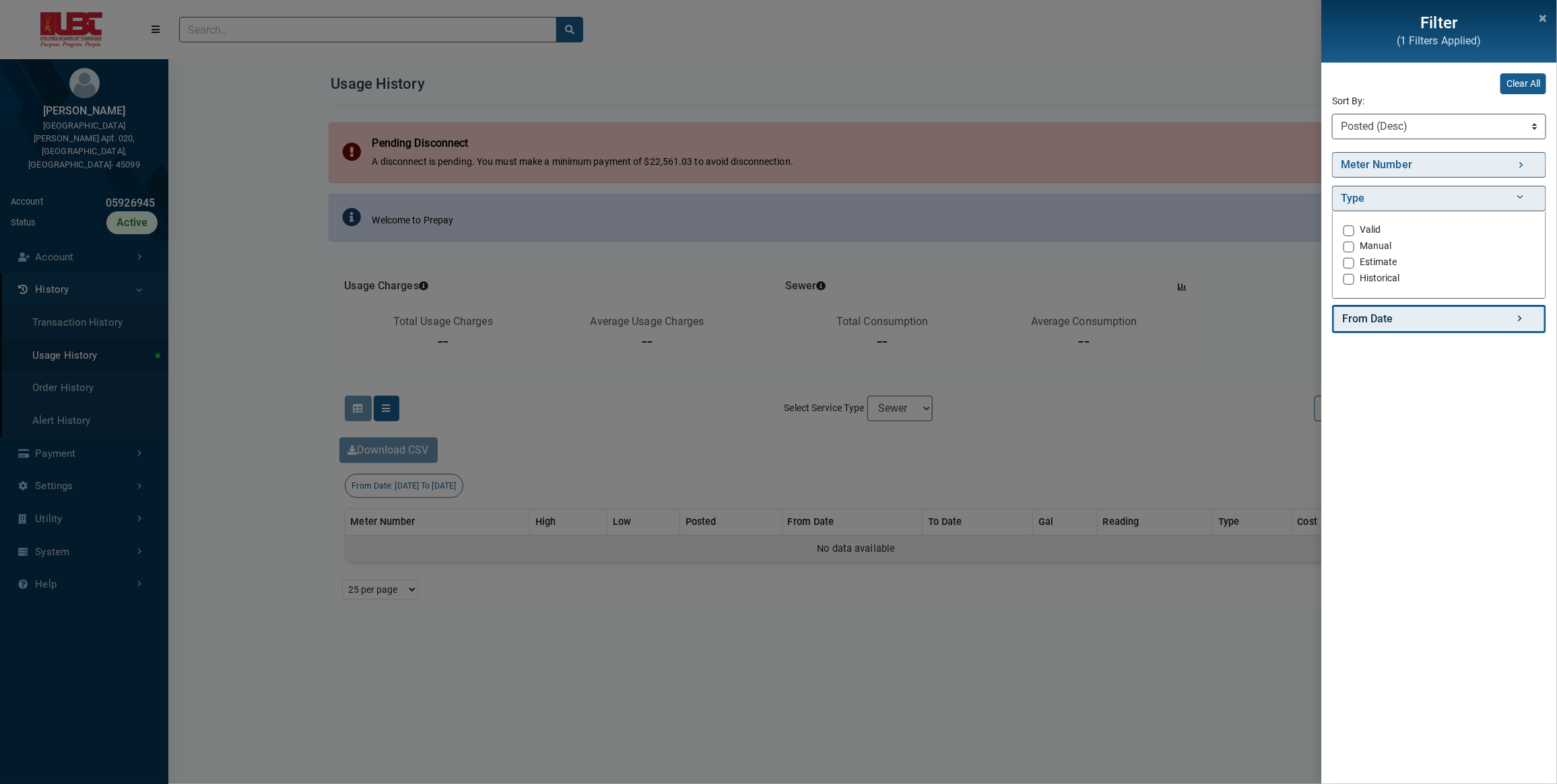
click at [1480, 321] on link "From Date" at bounding box center [1439, 318] width 214 height 28
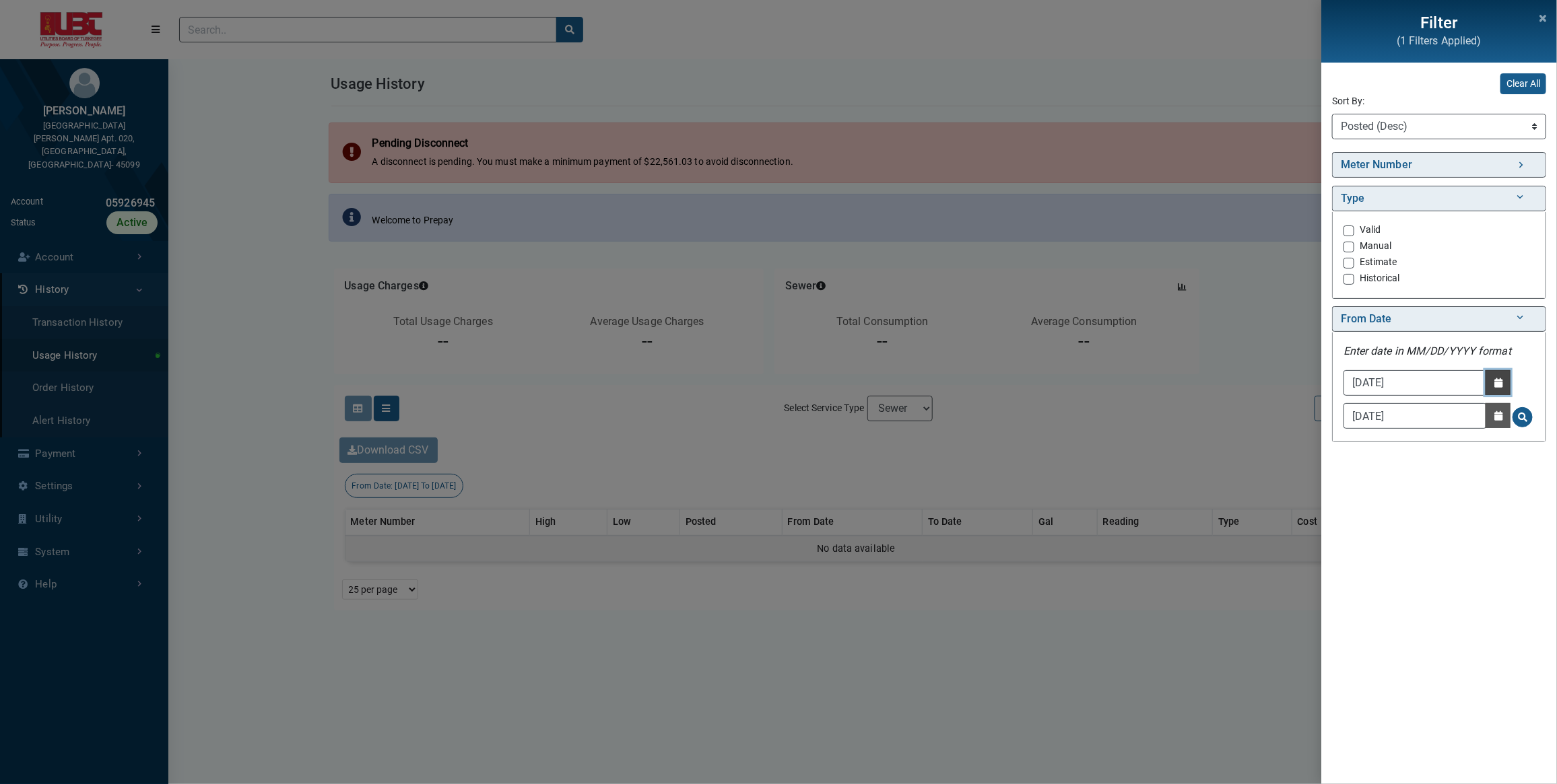
click at [1500, 392] on button "Date Picker - Activate to access the date picker" at bounding box center [1498, 383] width 25 height 25
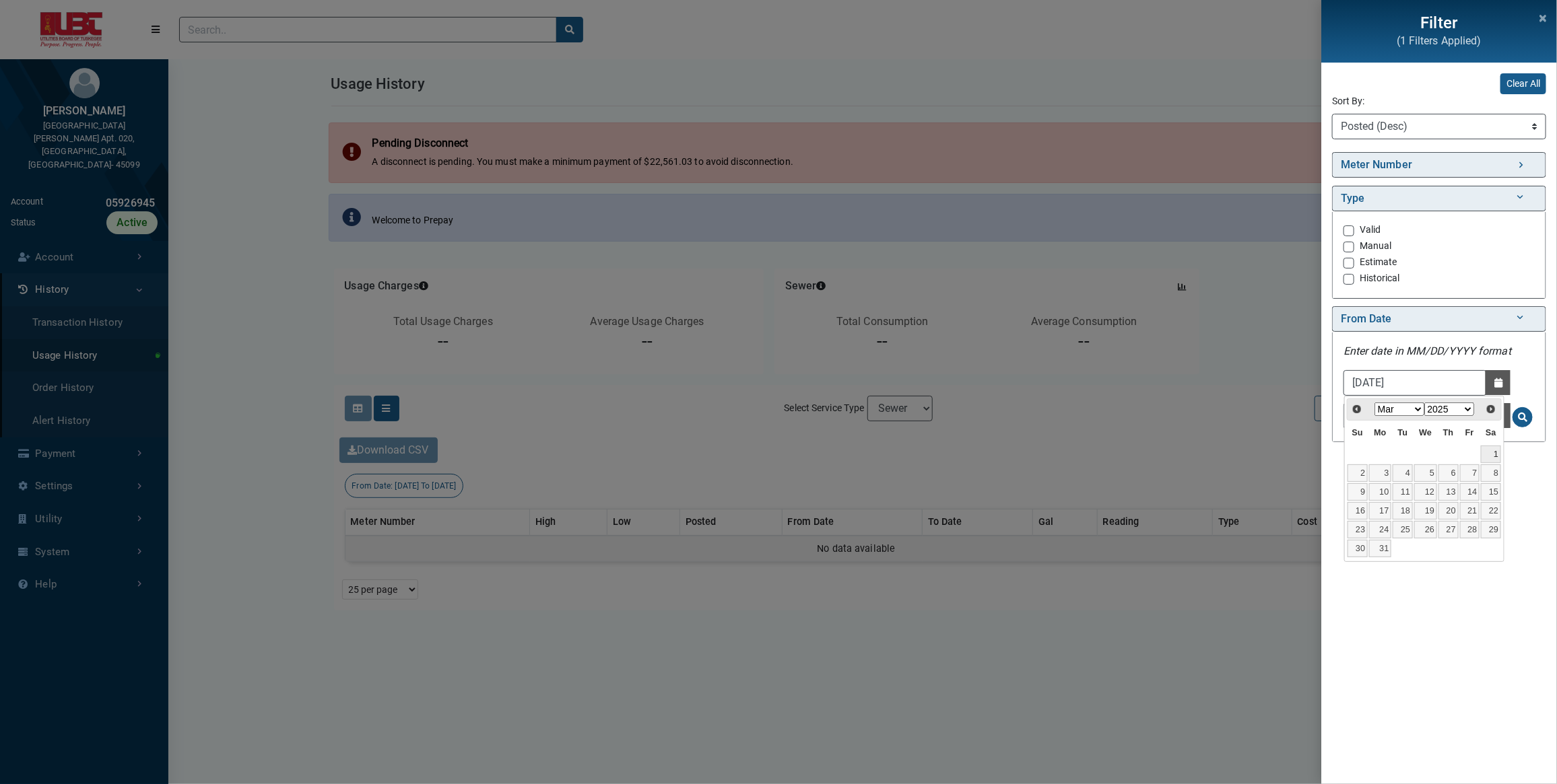
click at [1489, 459] on link "1" at bounding box center [1490, 454] width 20 height 18
type input "03/01/2025"
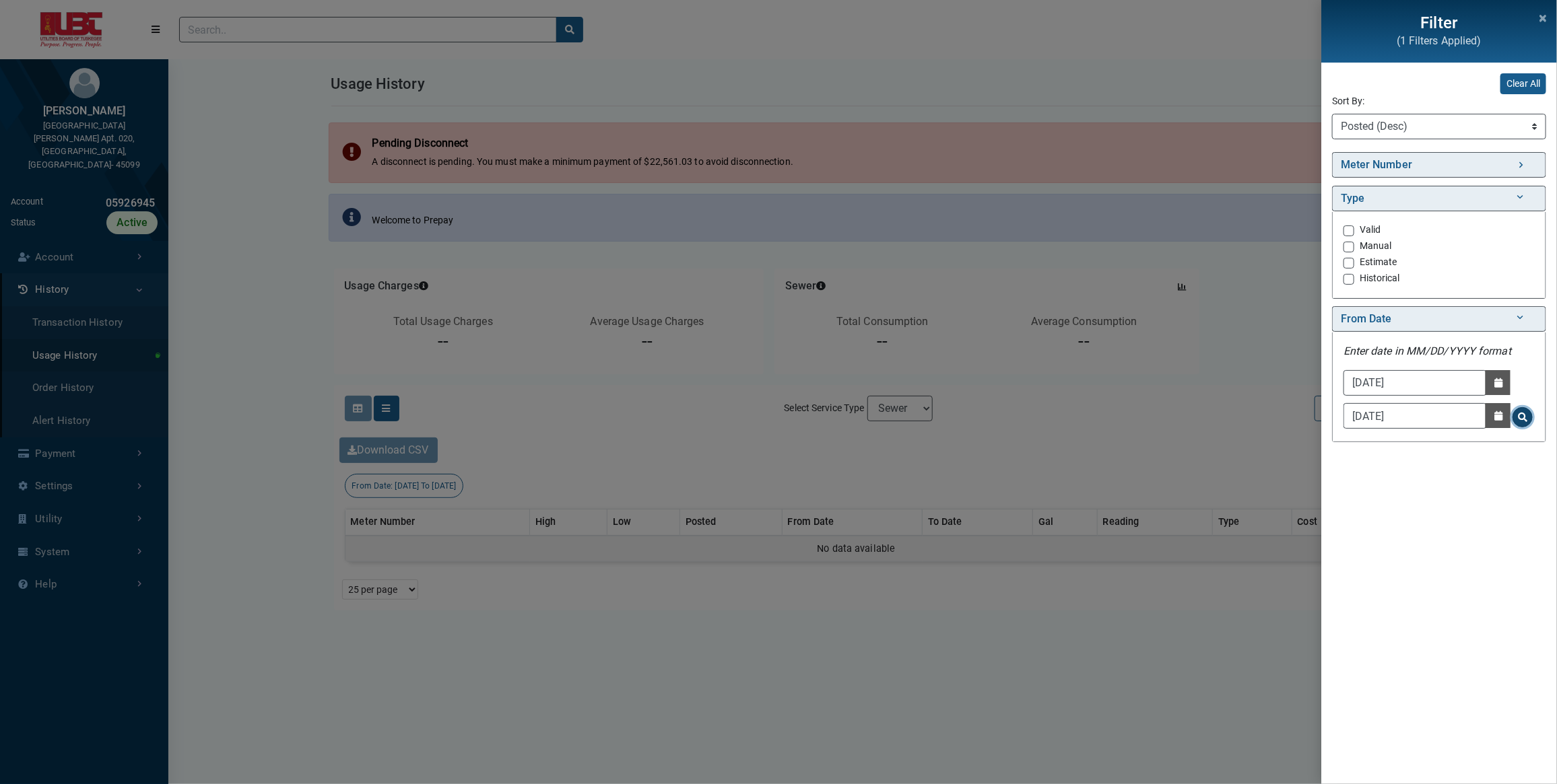
click at [1526, 419] on span "Search for From Date - Clicking on this button will update the content on the p…" at bounding box center [1522, 416] width 9 height 9
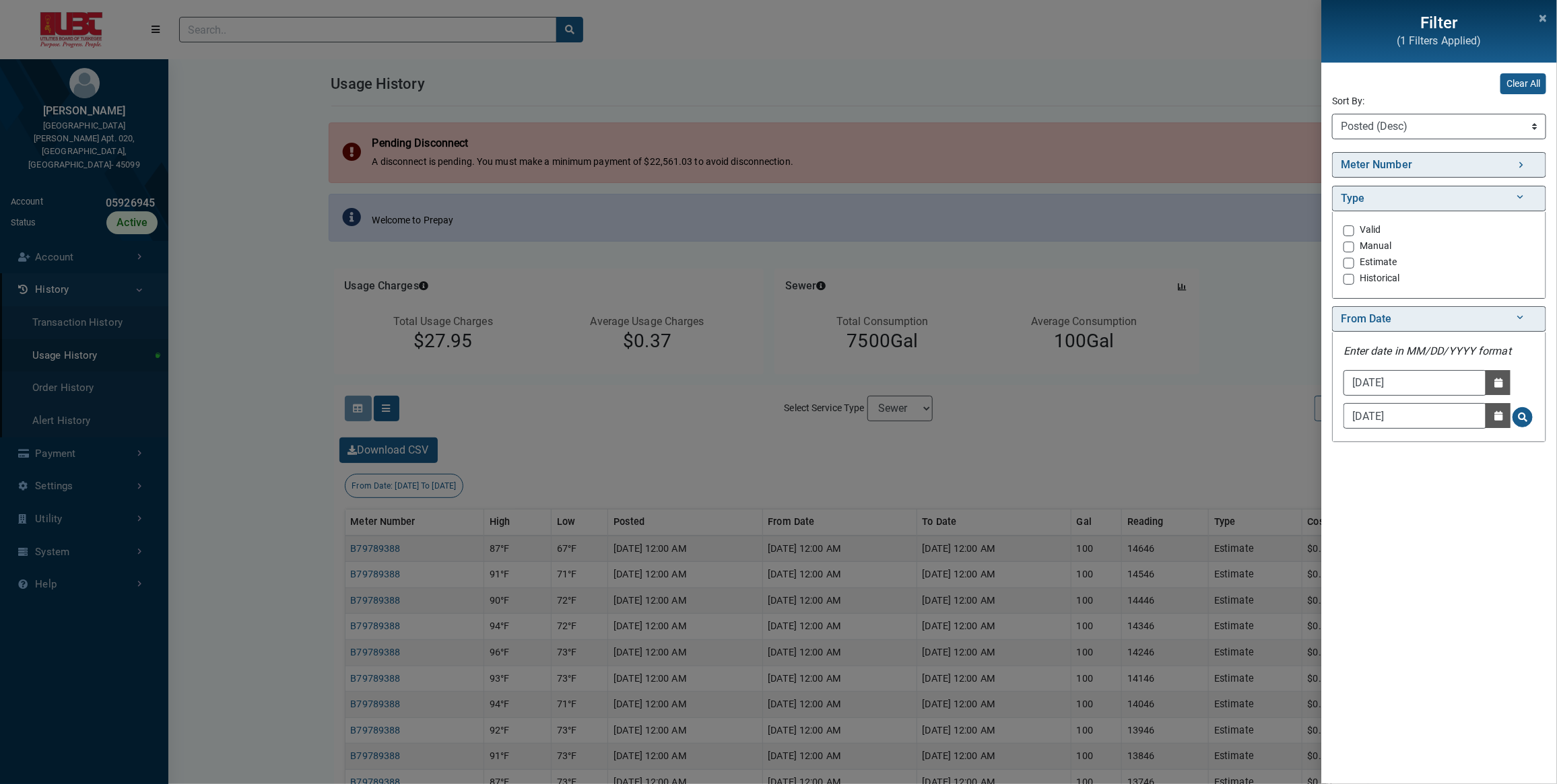
click at [1221, 481] on div "Filter (1 Filters Applied) Clear All Sort By: Sort By Meter Number (Asc) Meter …" at bounding box center [778, 392] width 1557 height 784
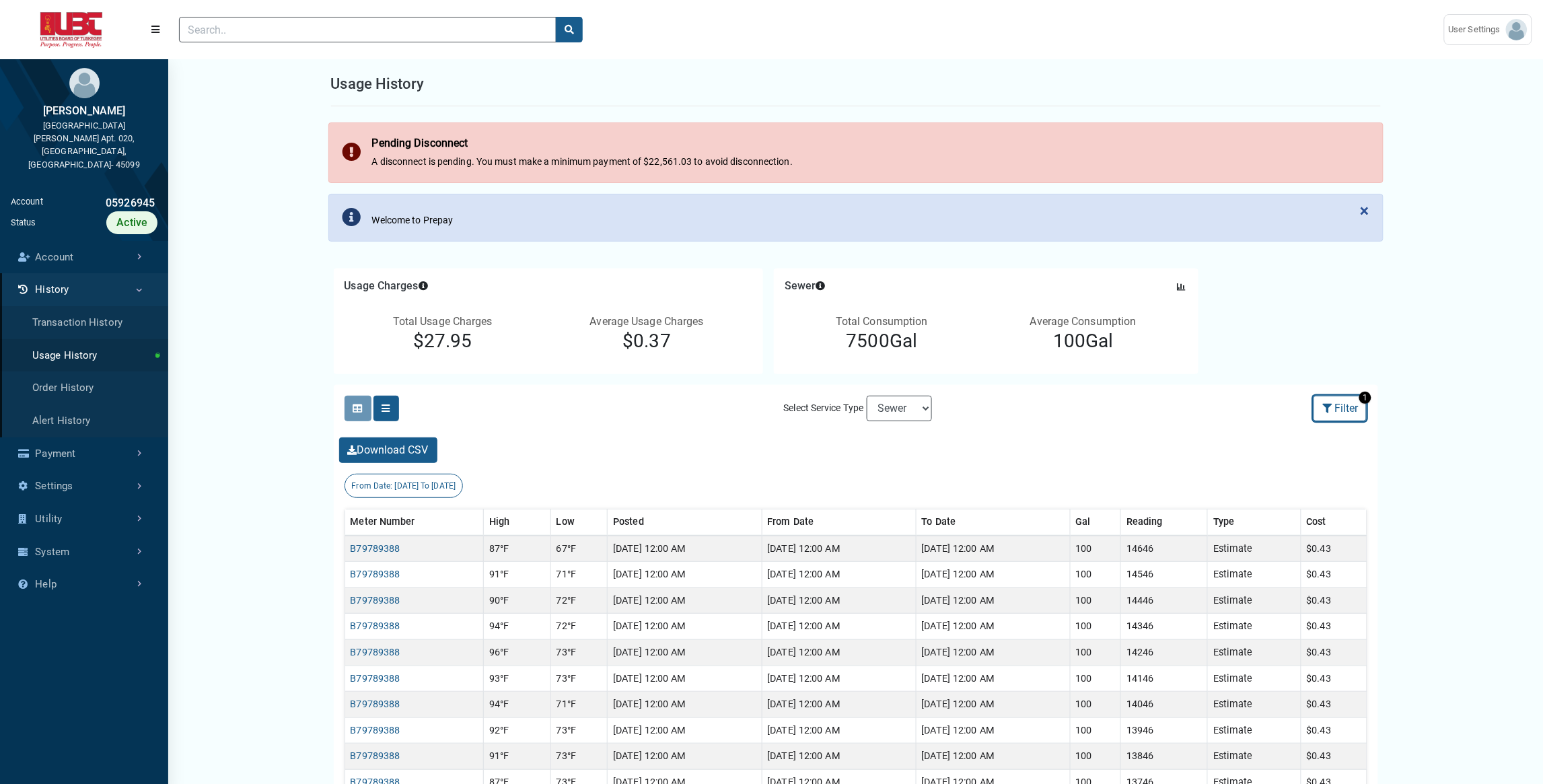
scroll to position [578, 0]
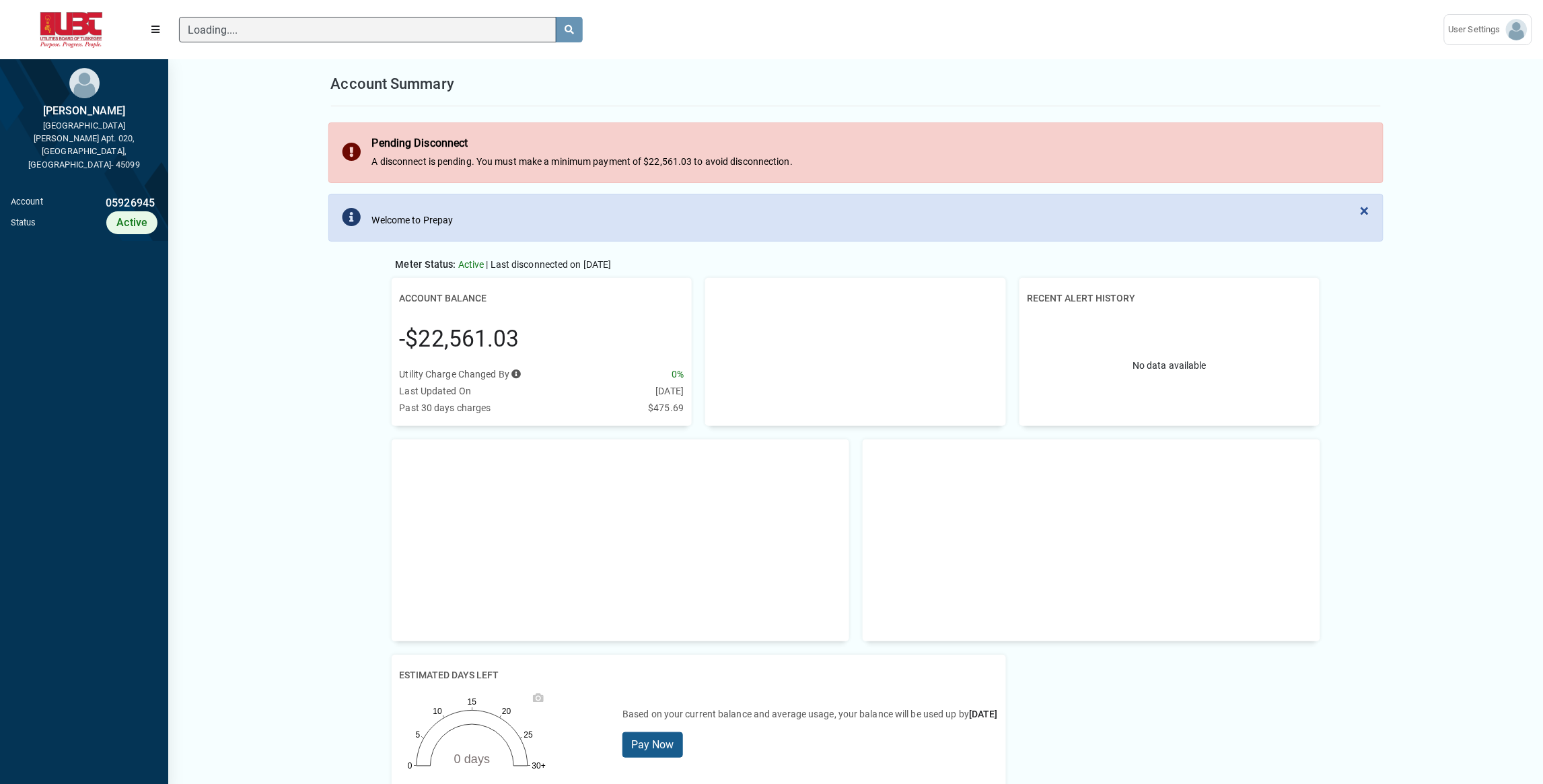
scroll to position [6, 1]
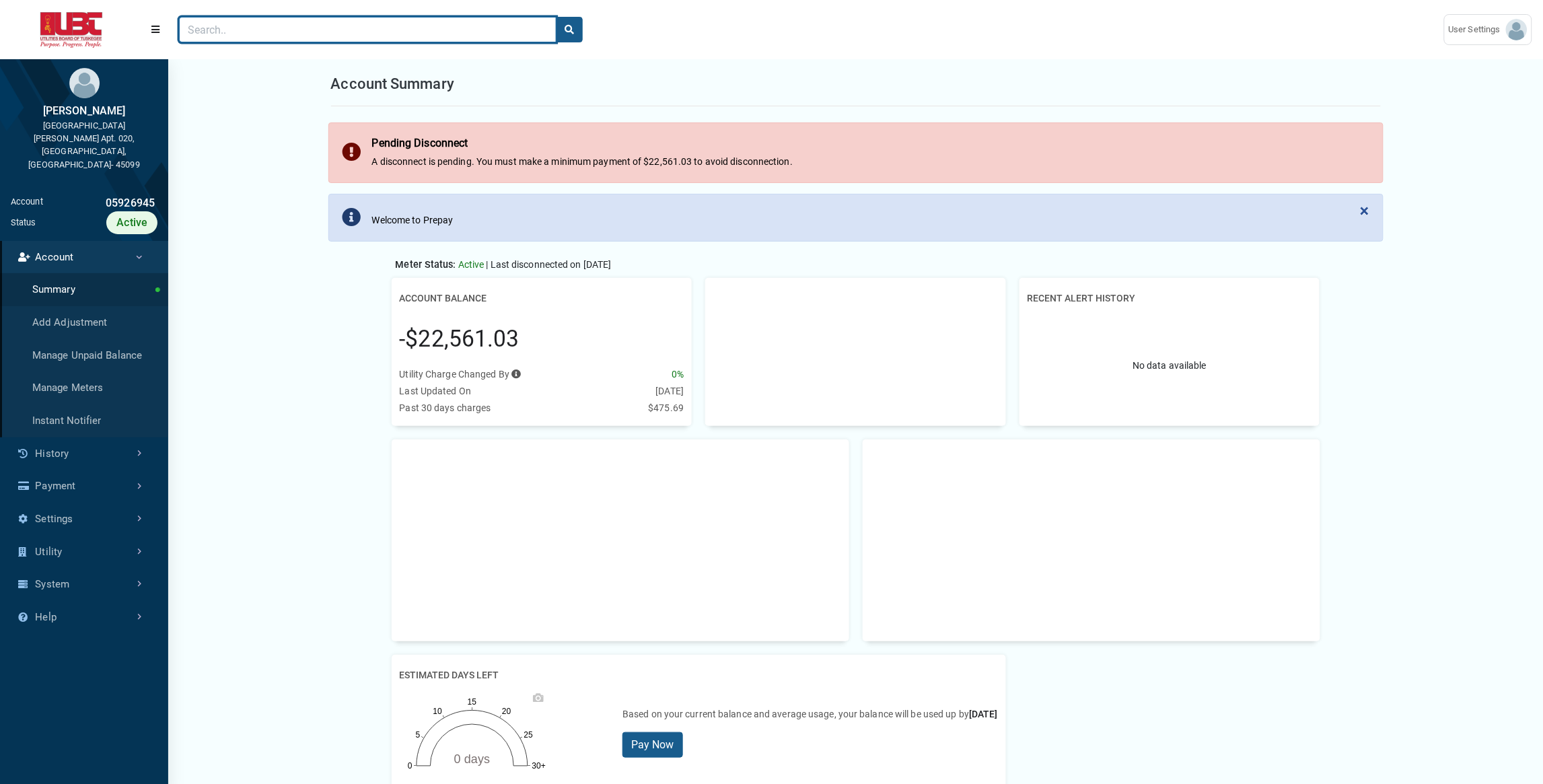
click at [281, 34] on input "Search" at bounding box center [368, 29] width 377 height 26
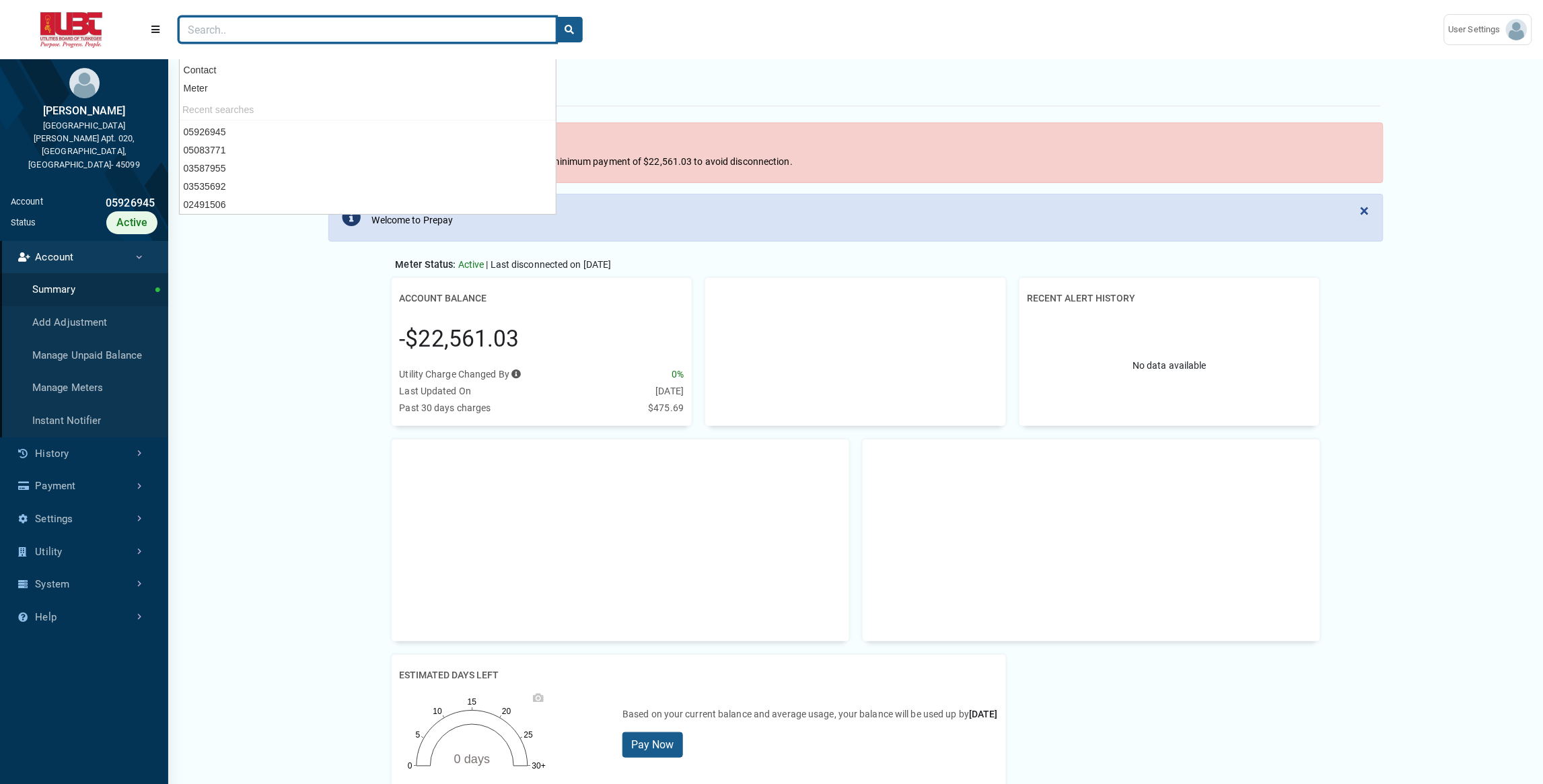
paste input "10496495"
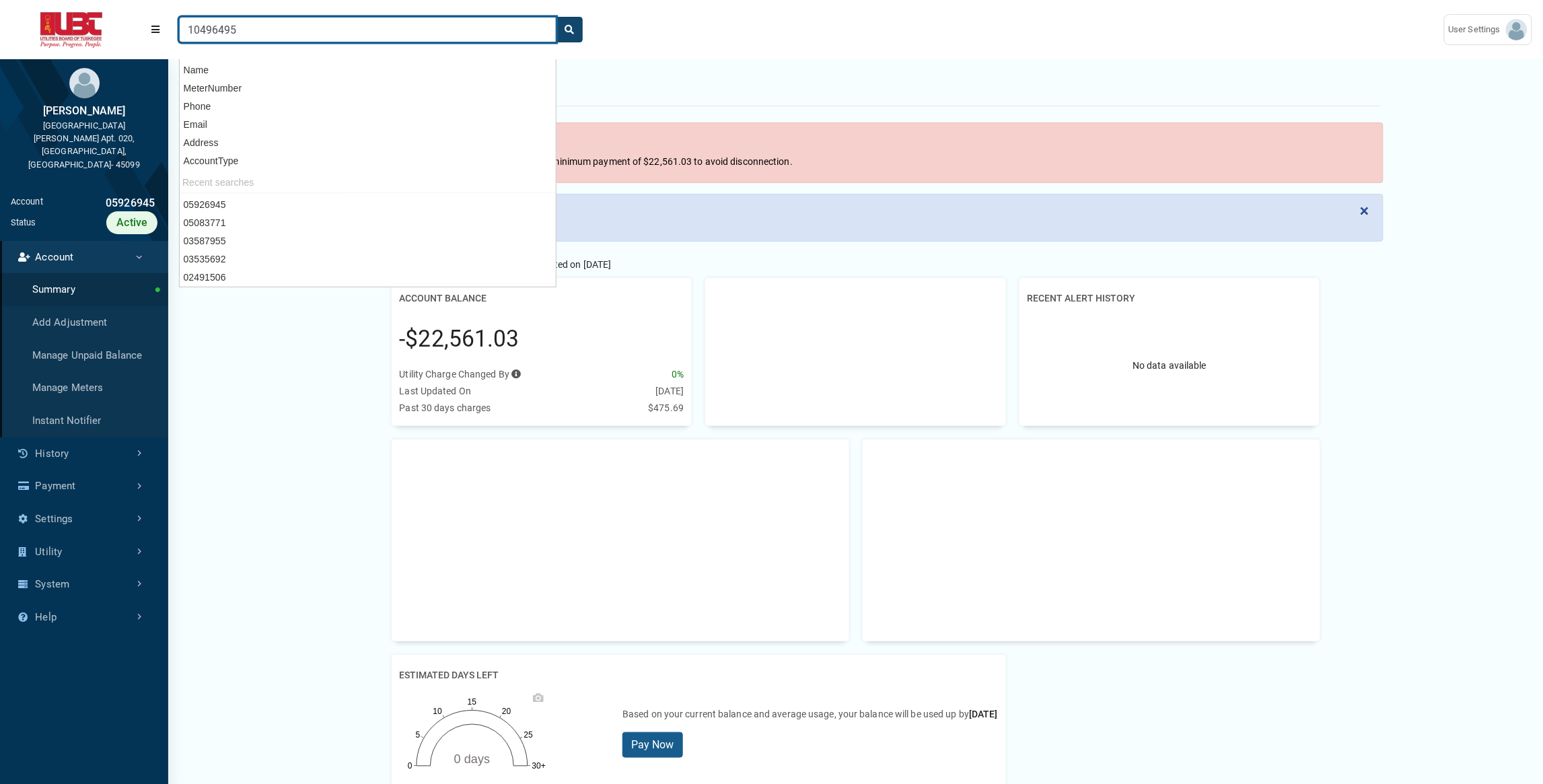
type input "10496495"
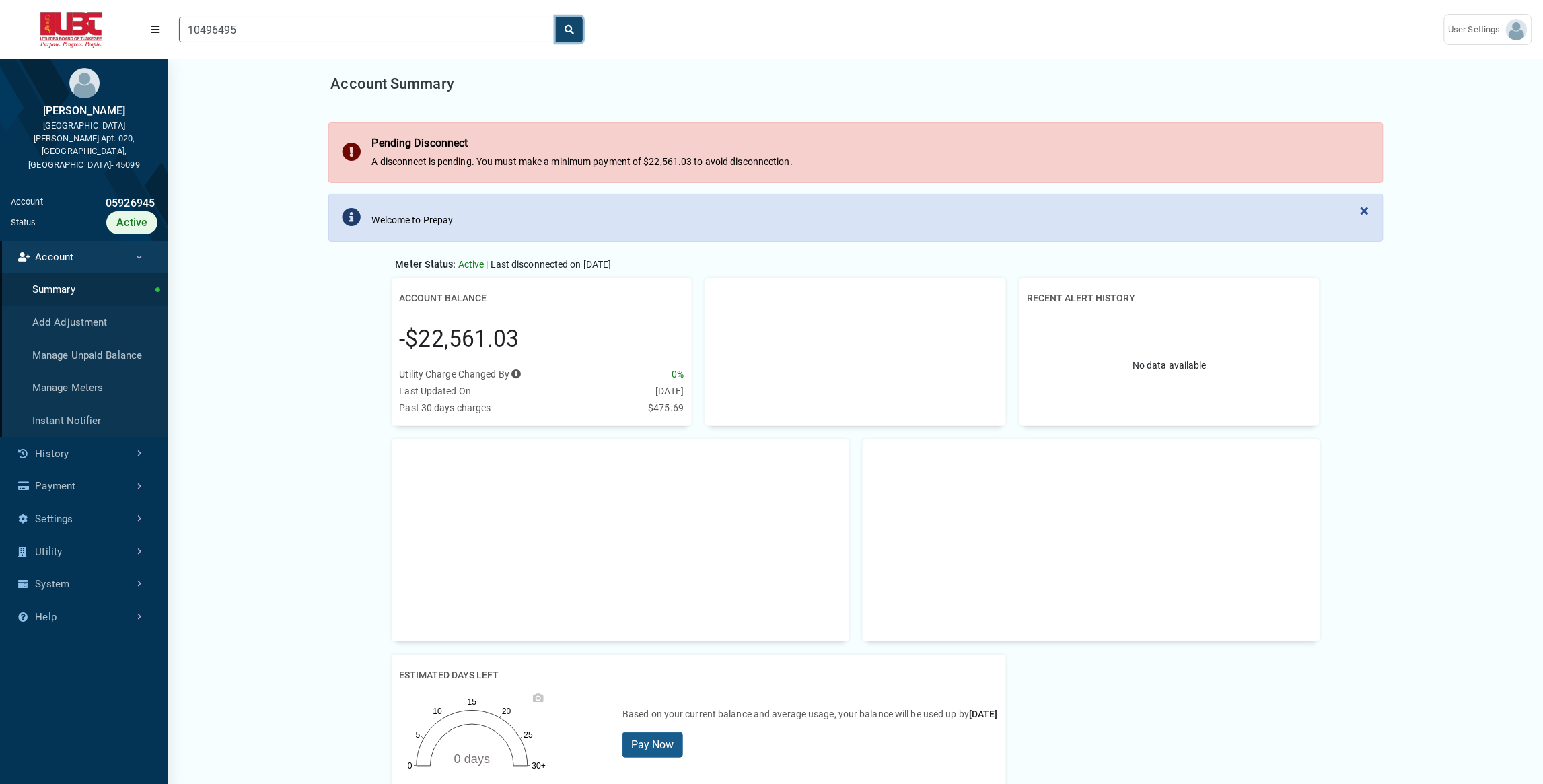
click at [573, 34] on button "search" at bounding box center [569, 29] width 27 height 26
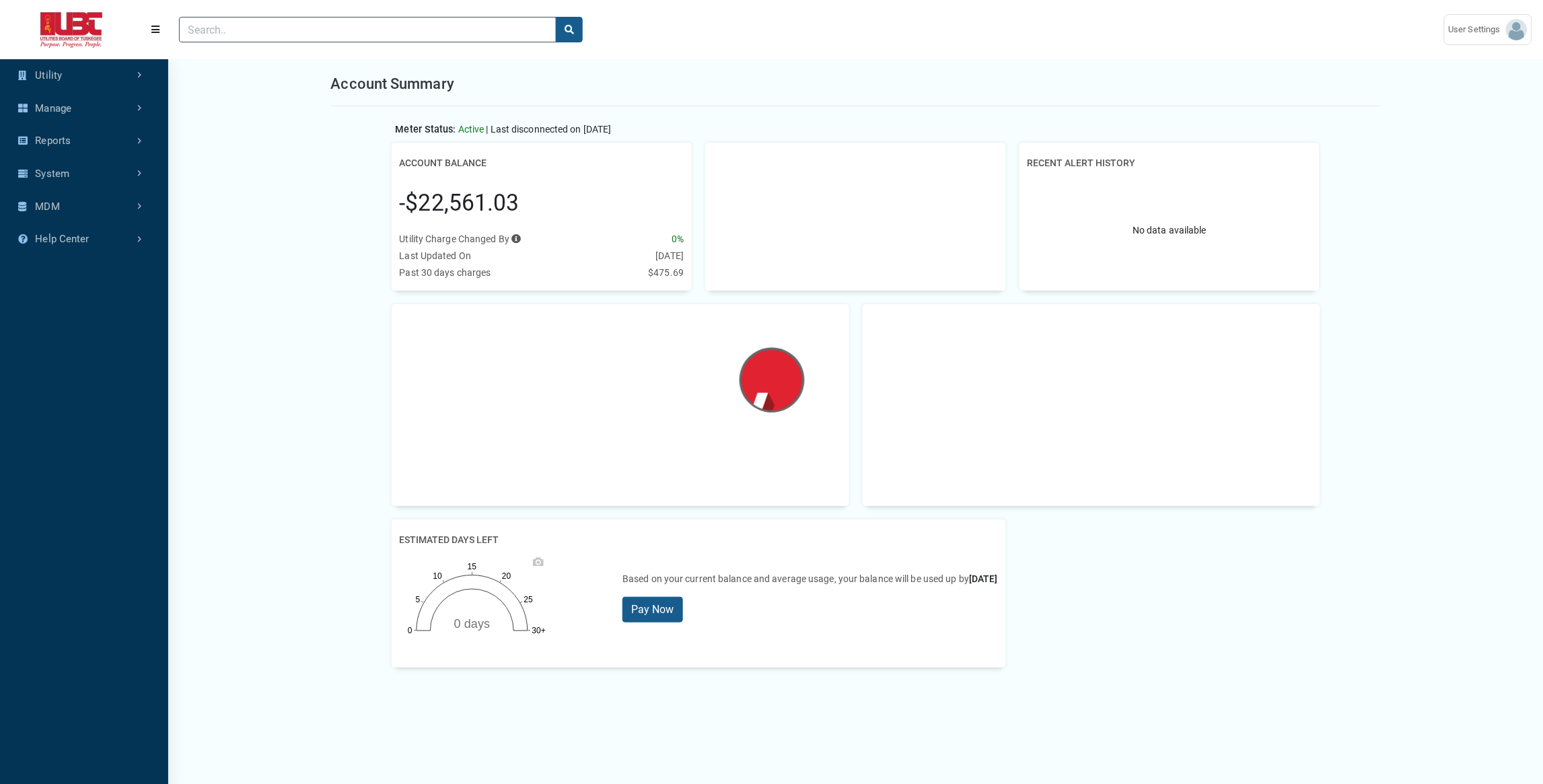
scroll to position [580, 168]
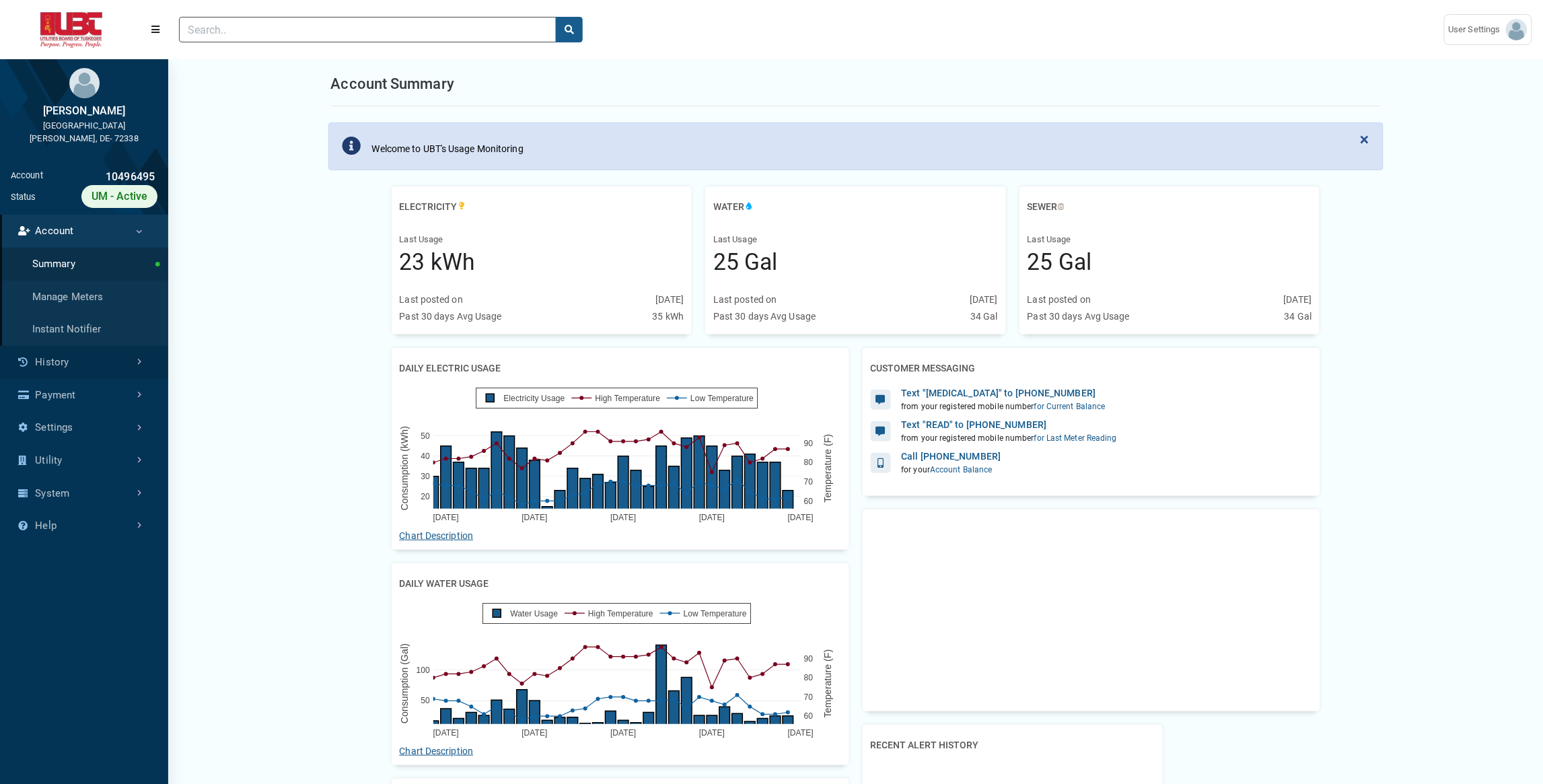
click at [44, 367] on link "History" at bounding box center [84, 362] width 168 height 33
click at [99, 304] on link "Usage History" at bounding box center [84, 297] width 168 height 33
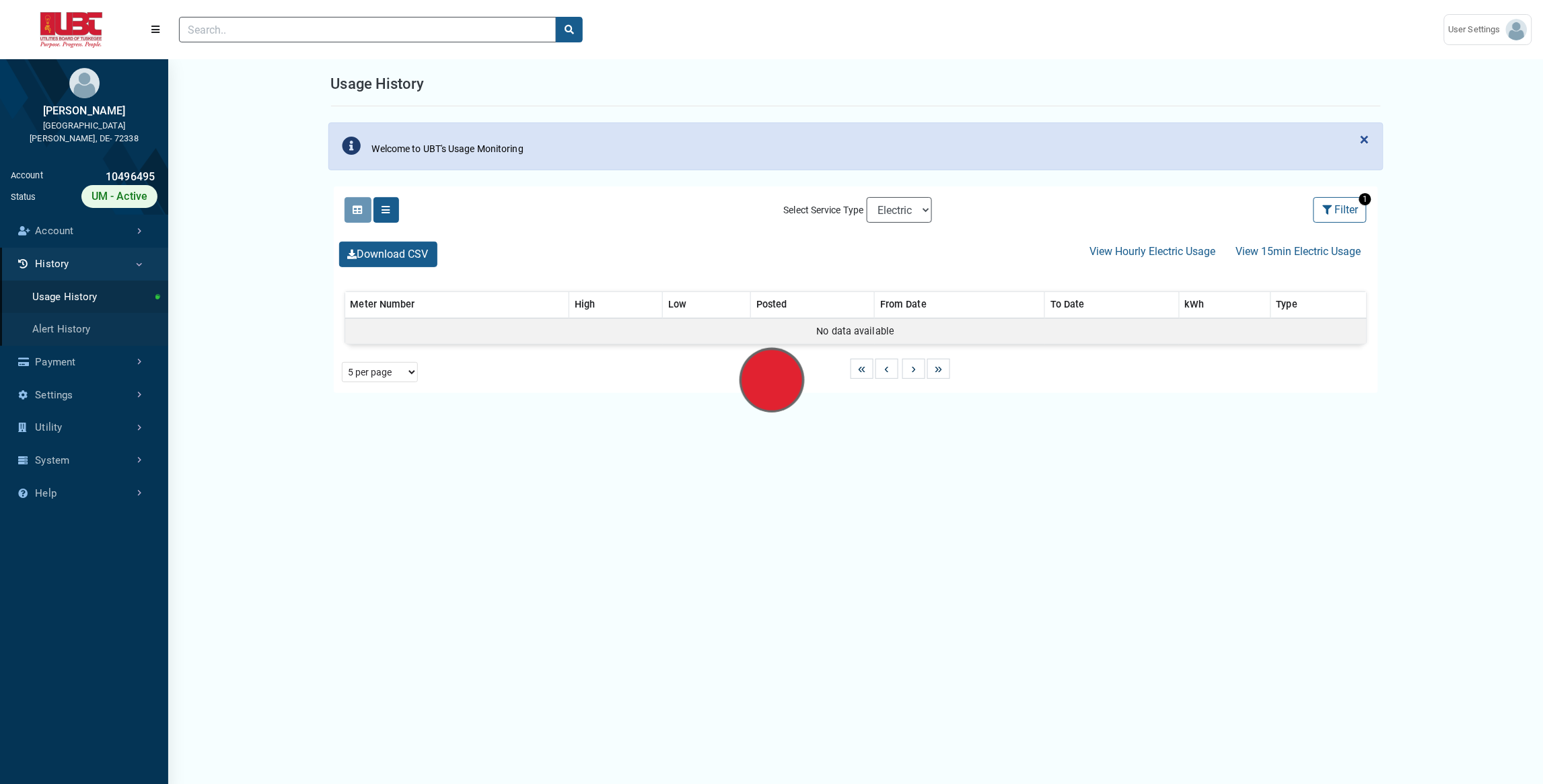
select select "25 per page"
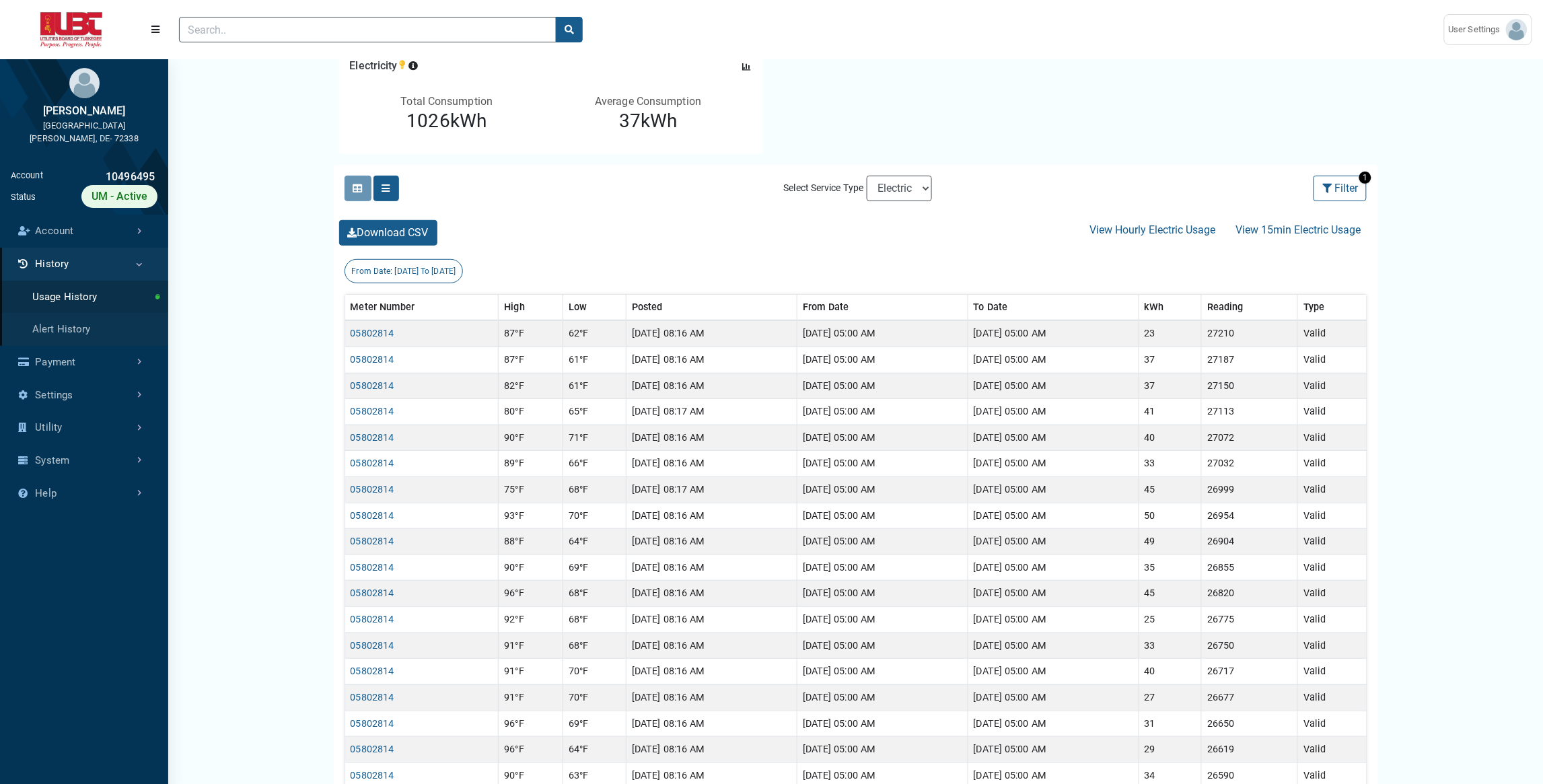
scroll to position [168, 0]
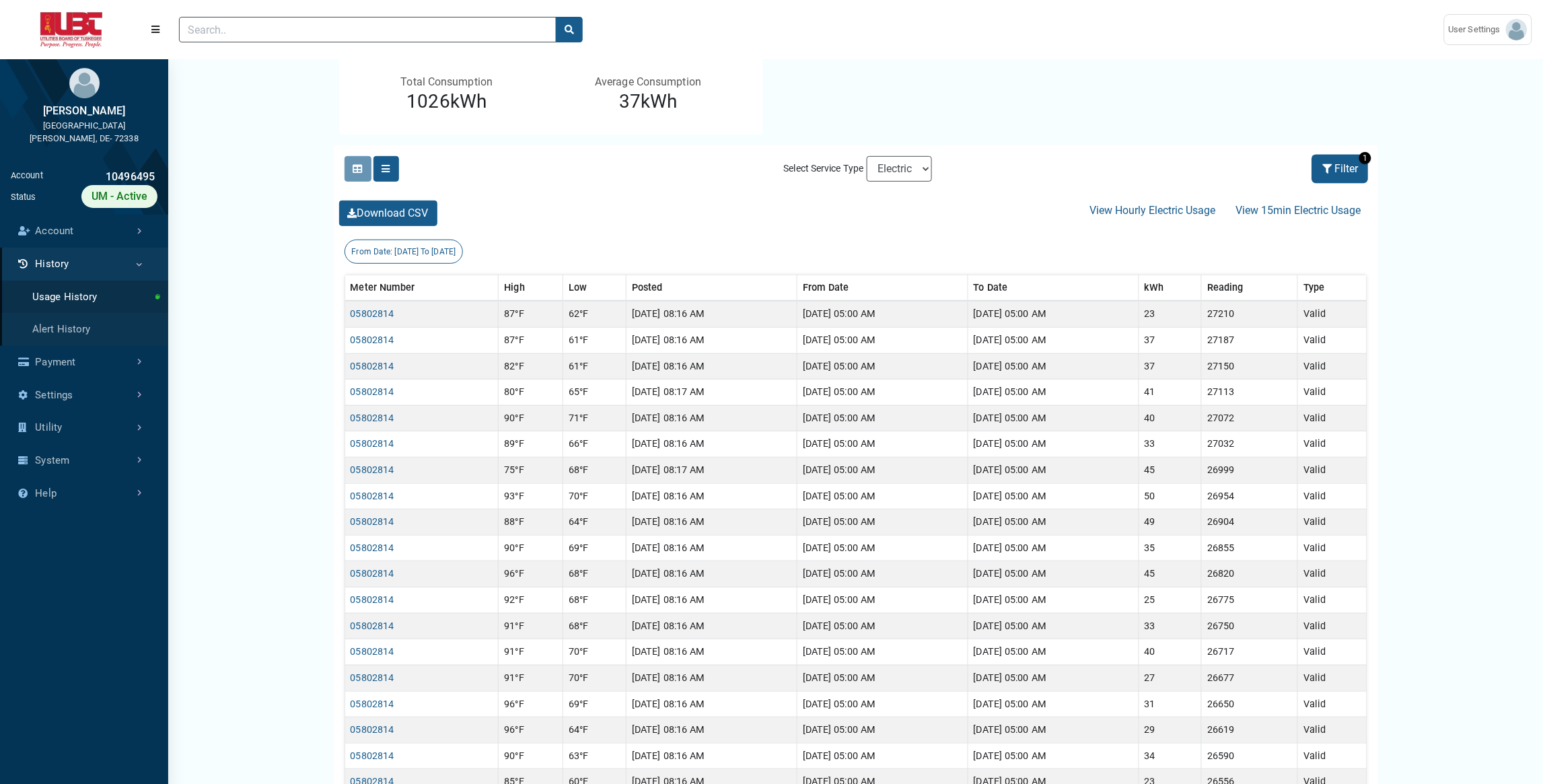
click at [1341, 169] on button "Filter" at bounding box center [1341, 169] width 53 height 26
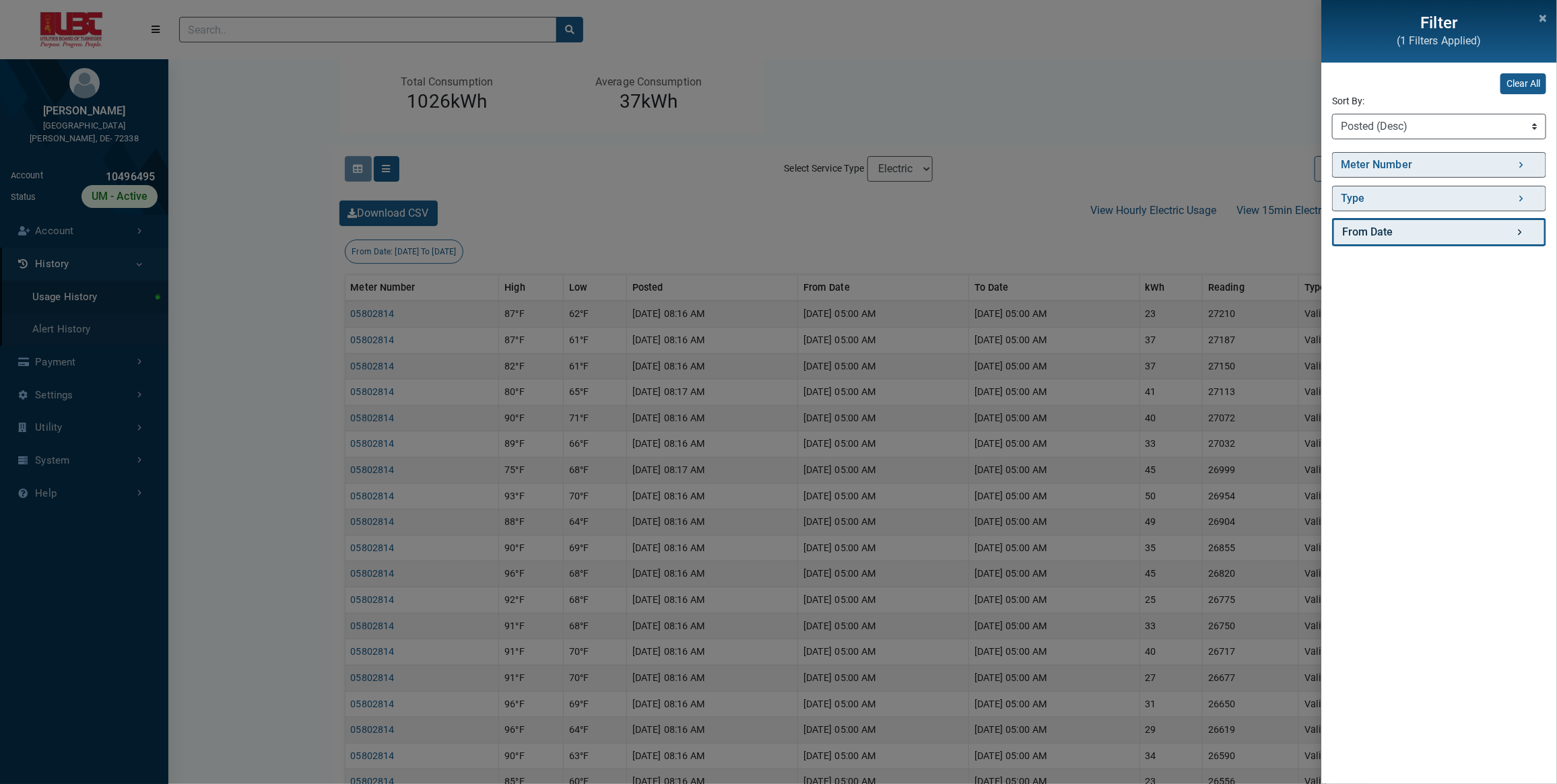
click at [1385, 229] on link "From Date" at bounding box center [1439, 232] width 214 height 28
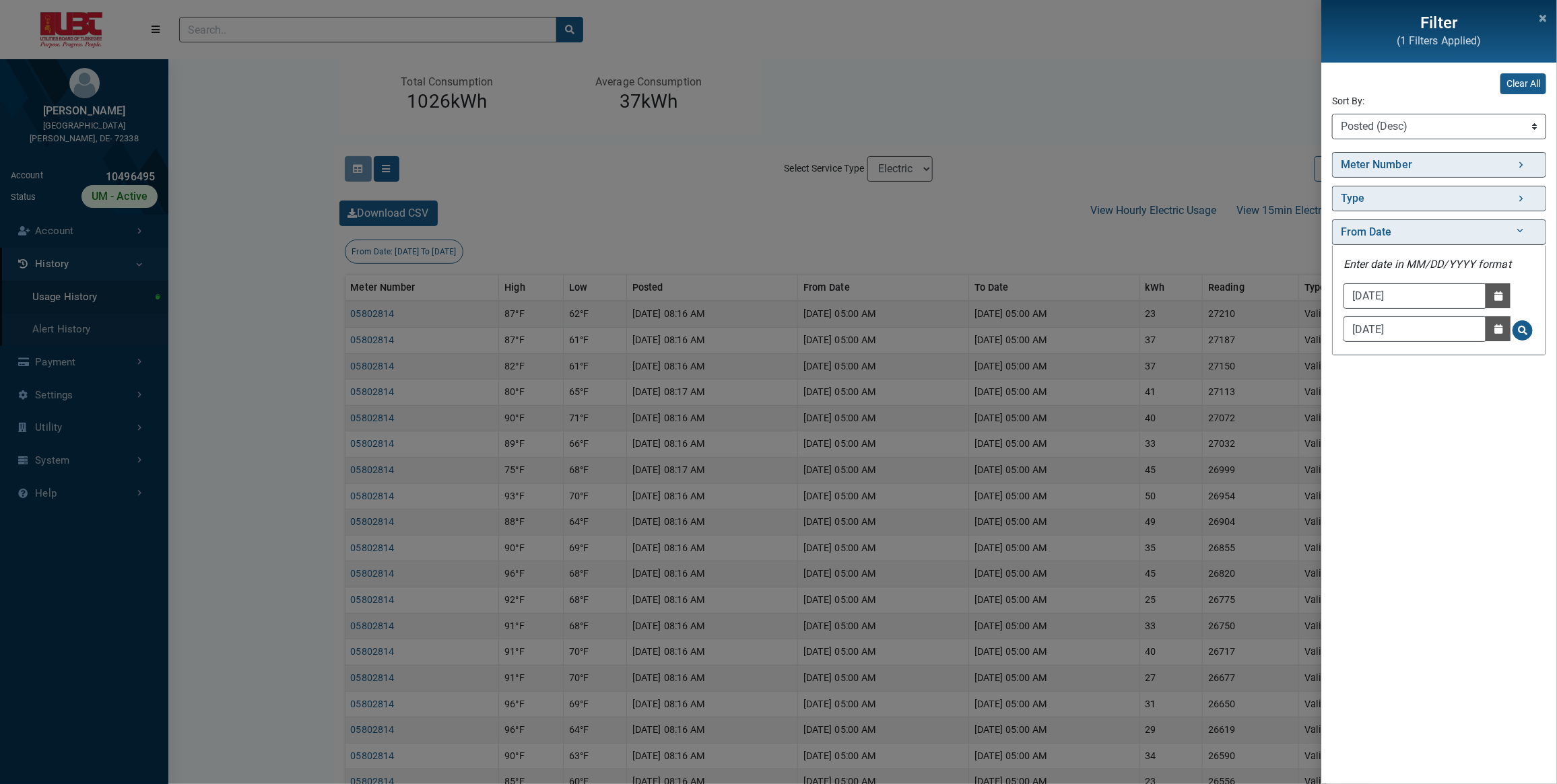
click at [1254, 260] on div "Filter (1 Filters Applied) Clear All Sort By: Sort By Meter Number (Asc) Meter …" at bounding box center [778, 392] width 1557 height 784
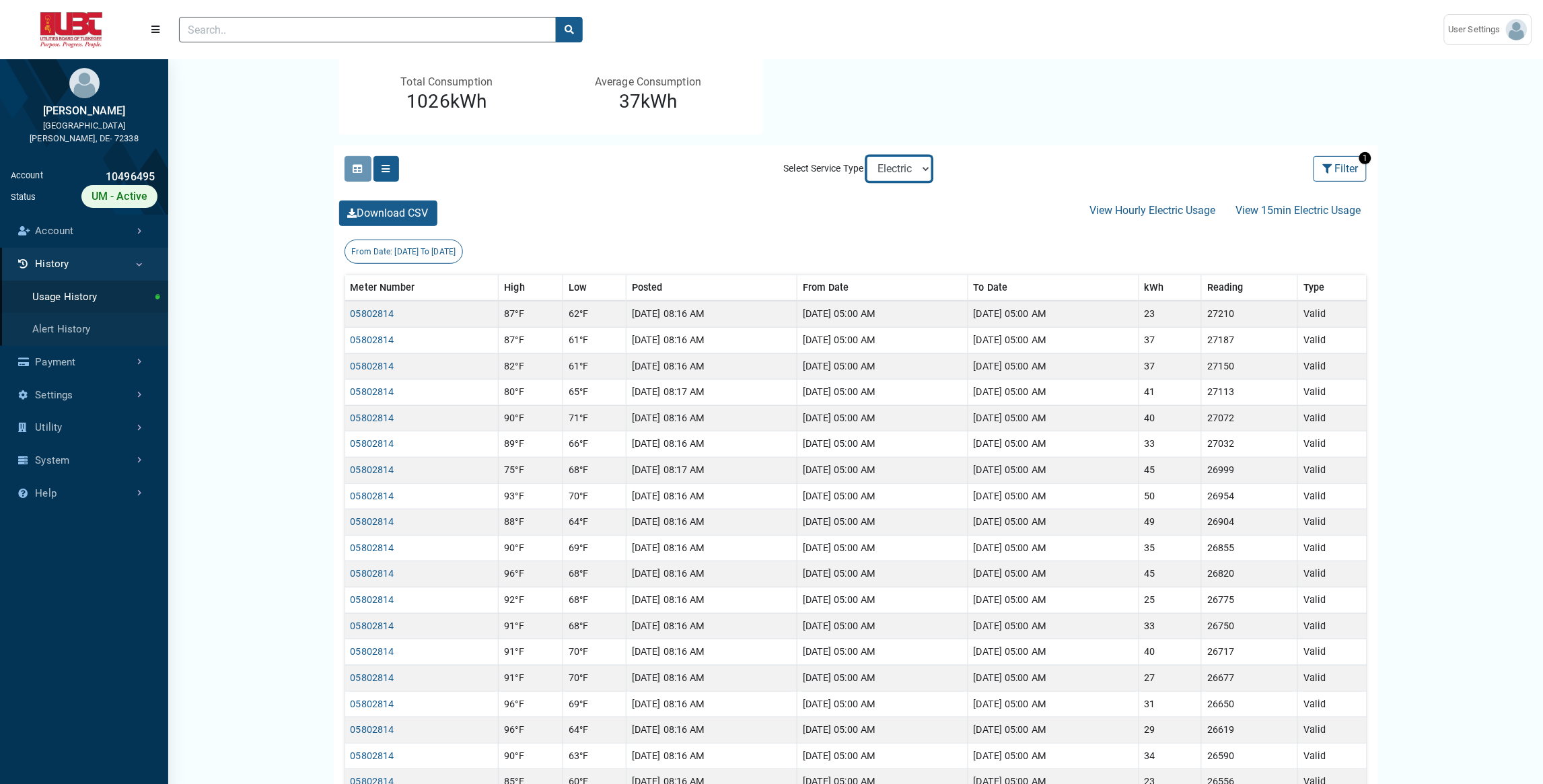
select select "Sewer"
click at [867, 156] on select "Electric Sewer Water" at bounding box center [899, 169] width 65 height 26
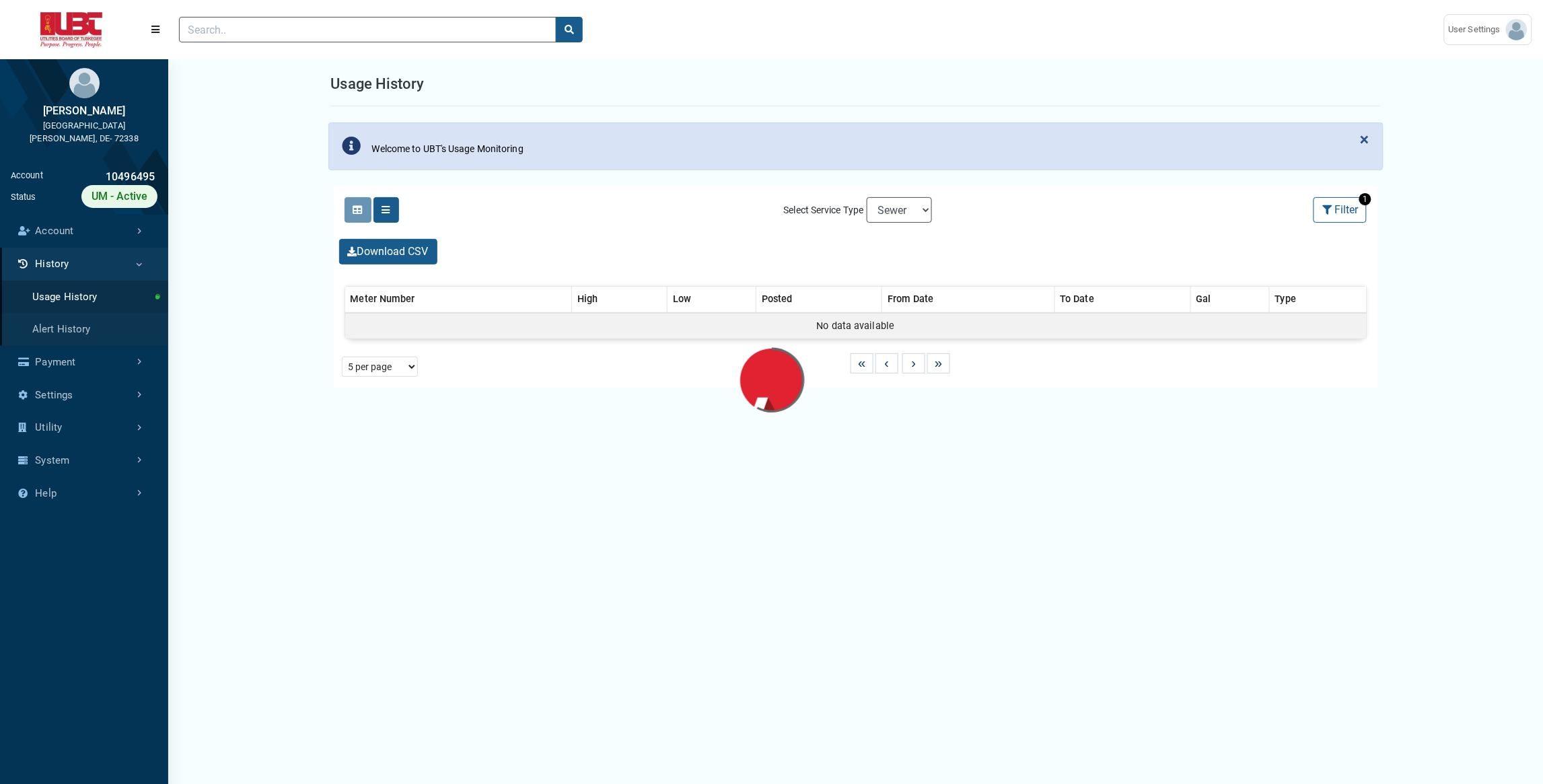
select select "25 per page"
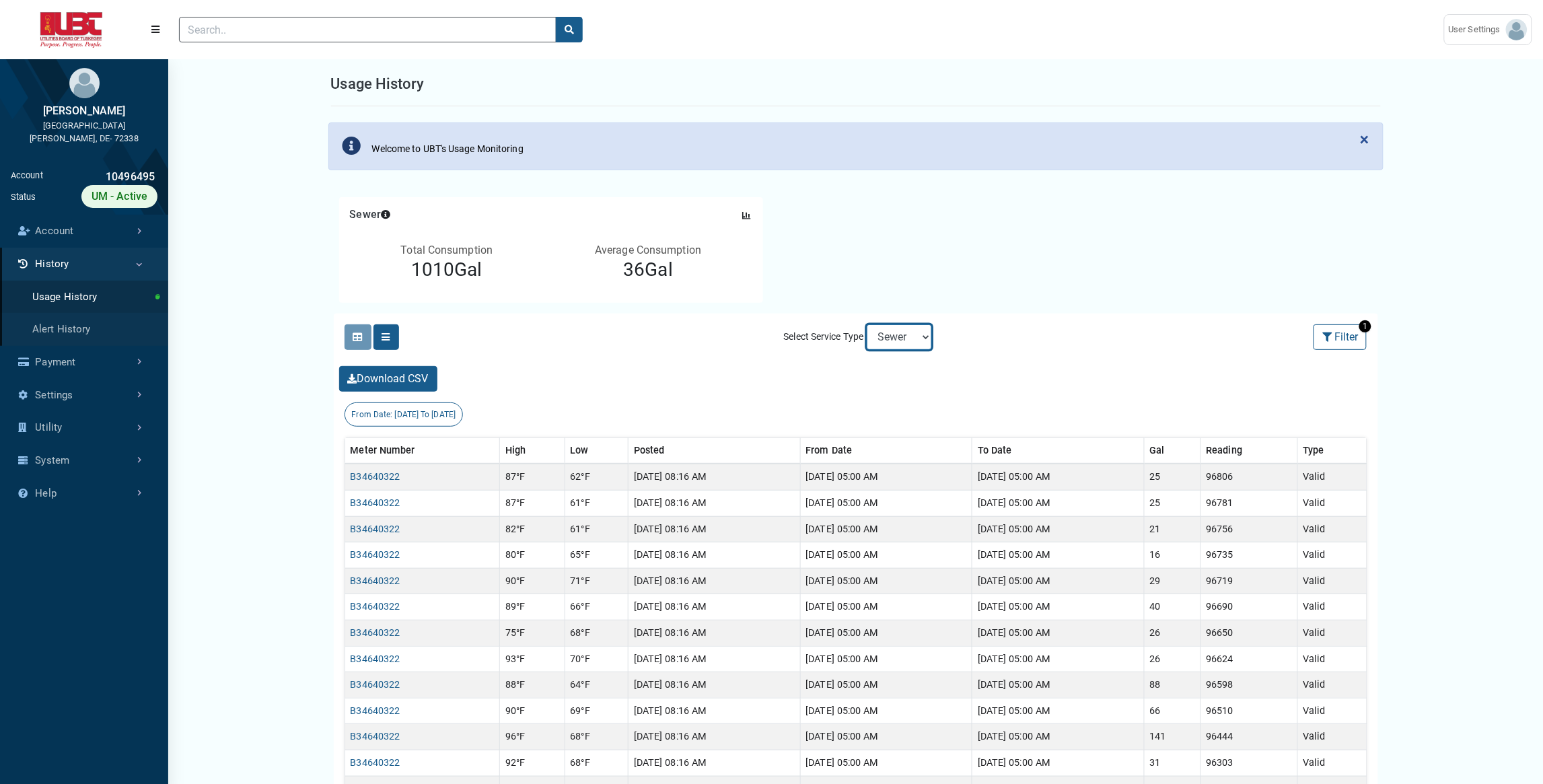
select select "Water"
click at [867, 324] on select "Electric Sewer Water" at bounding box center [899, 337] width 65 height 26
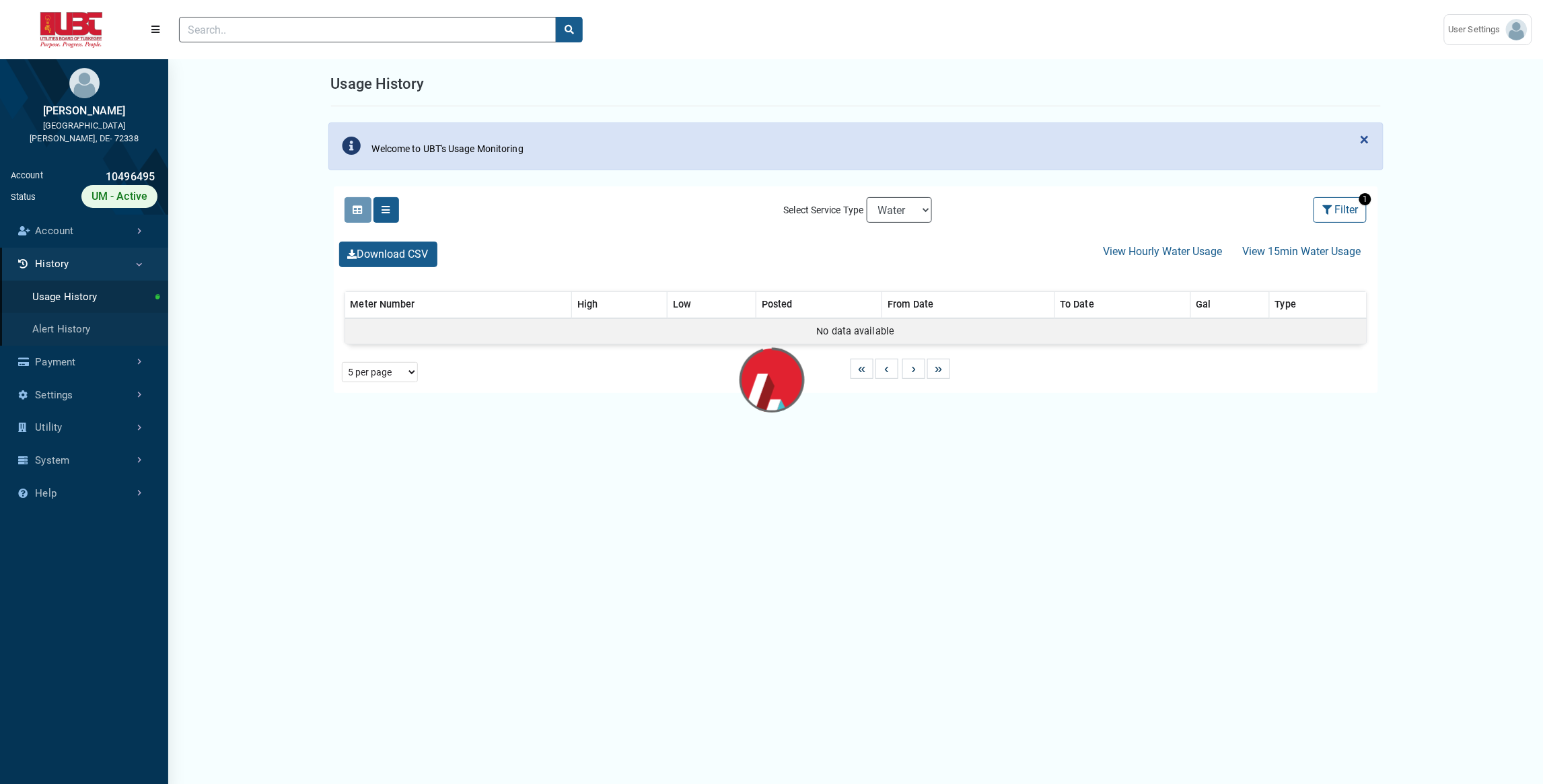
select select "25 per page"
